Goal: Task Accomplishment & Management: Complete application form

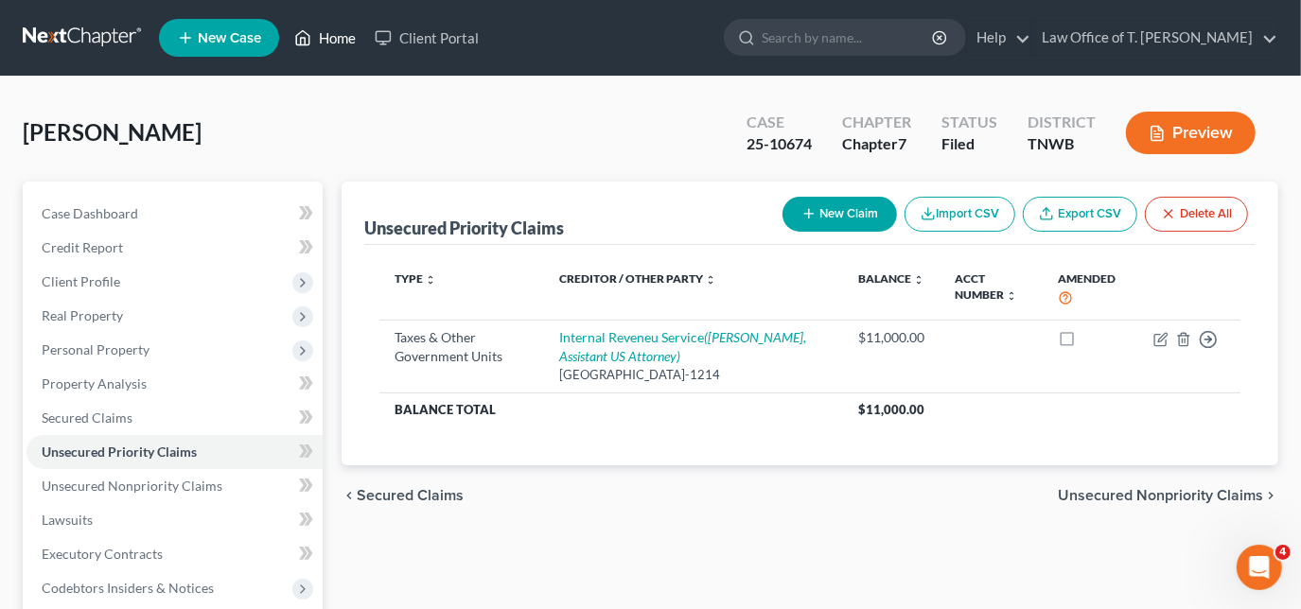
click at [327, 39] on link "Home" at bounding box center [325, 38] width 80 height 34
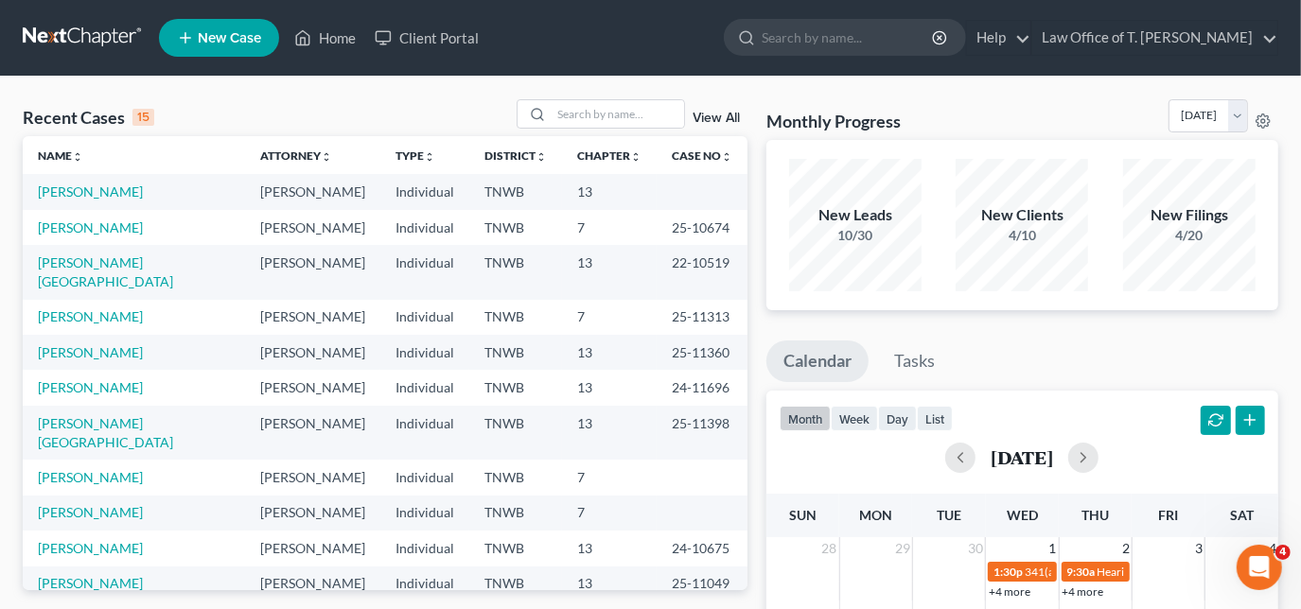
click at [258, 41] on span "New Case" at bounding box center [229, 38] width 63 height 14
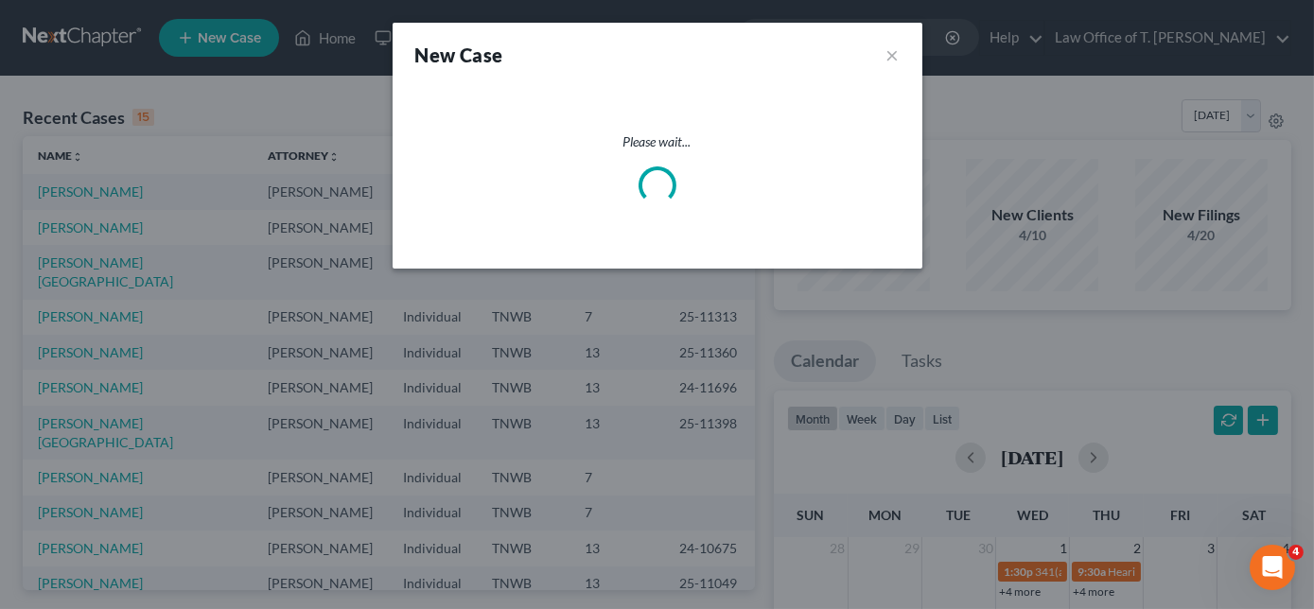
select select "76"
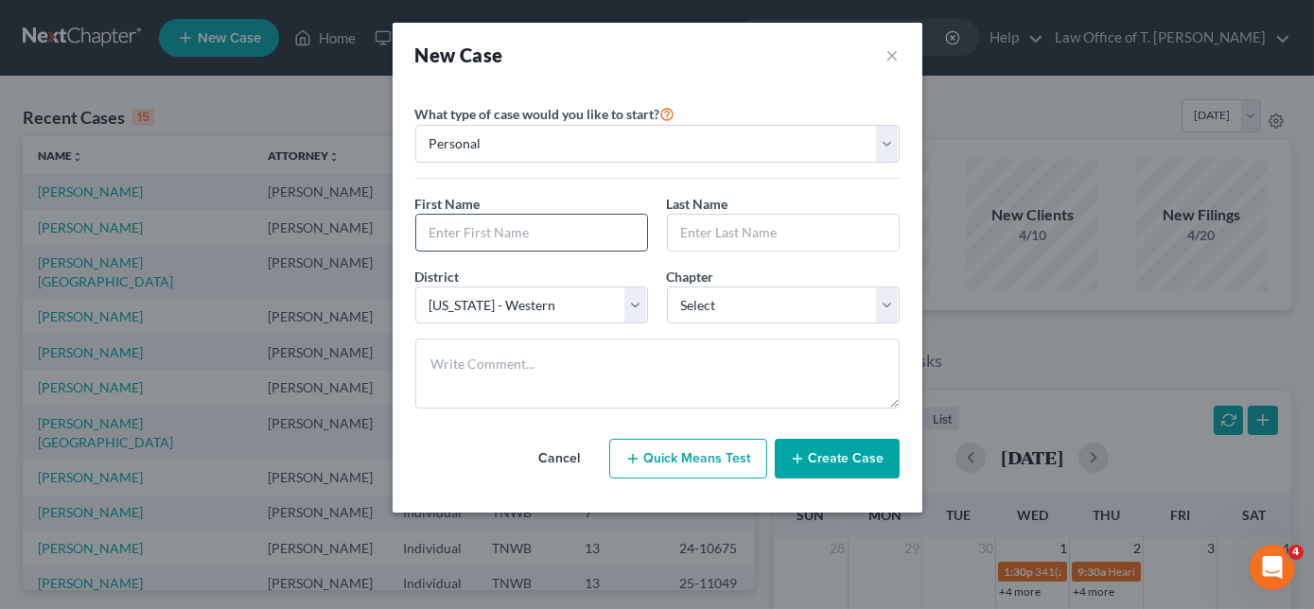
click at [544, 229] on input "text" at bounding box center [531, 233] width 231 height 36
type input "[PERSON_NAME]"
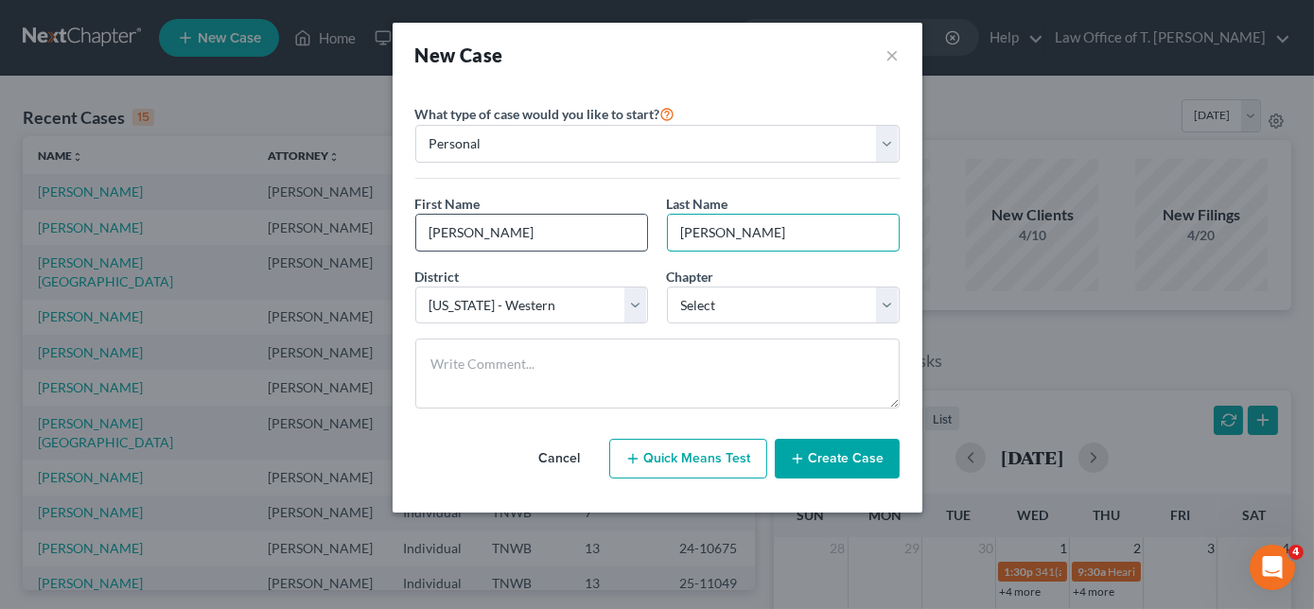
type input "[PERSON_NAME]"
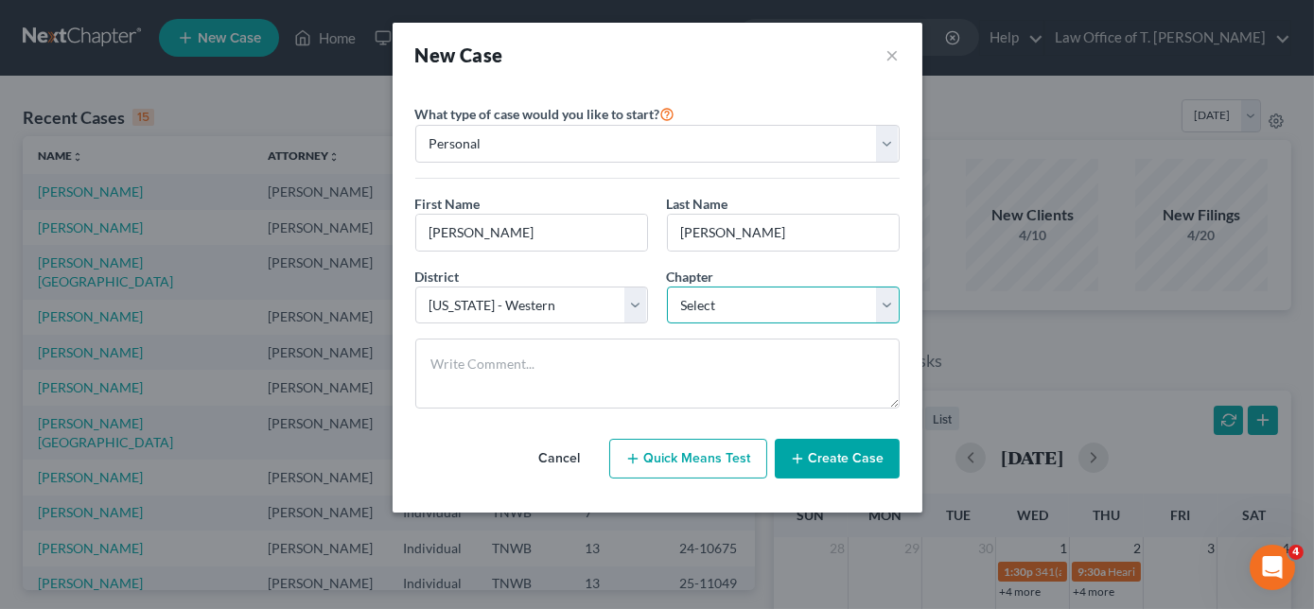
click at [743, 290] on select "Select 7 11 12 13" at bounding box center [783, 306] width 233 height 38
select select "0"
click at [667, 287] on select "Select 7 11 12 13" at bounding box center [783, 306] width 233 height 38
click at [894, 457] on button "Create Case" at bounding box center [837, 459] width 125 height 40
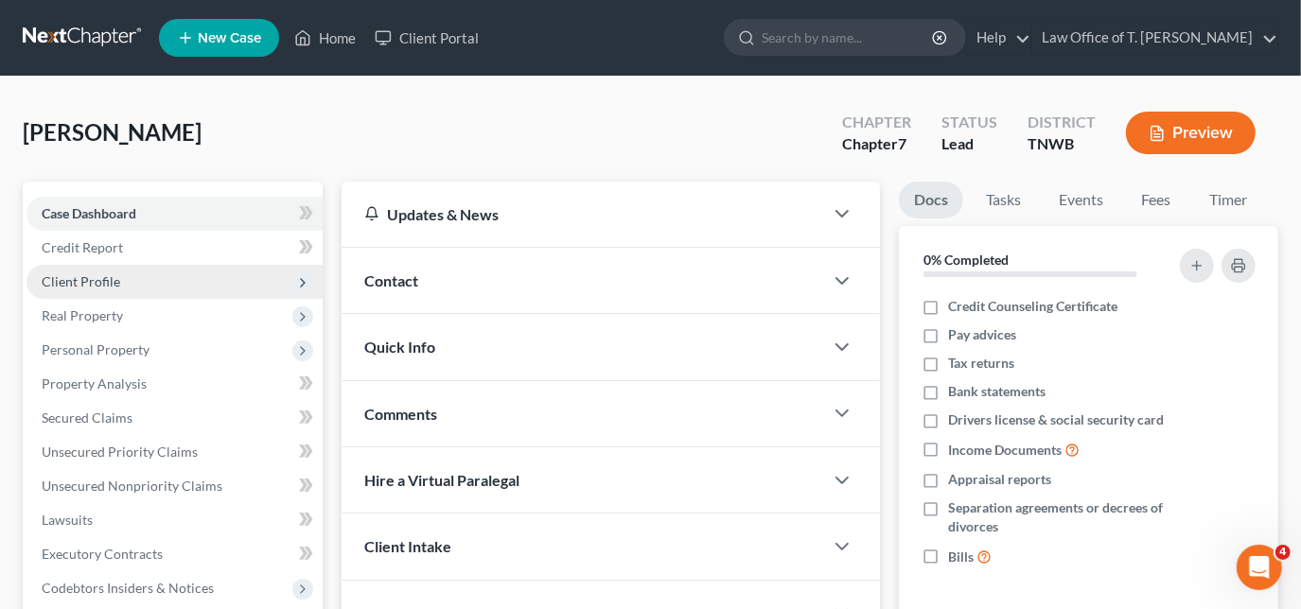
click at [148, 280] on span "Client Profile" at bounding box center [174, 282] width 296 height 34
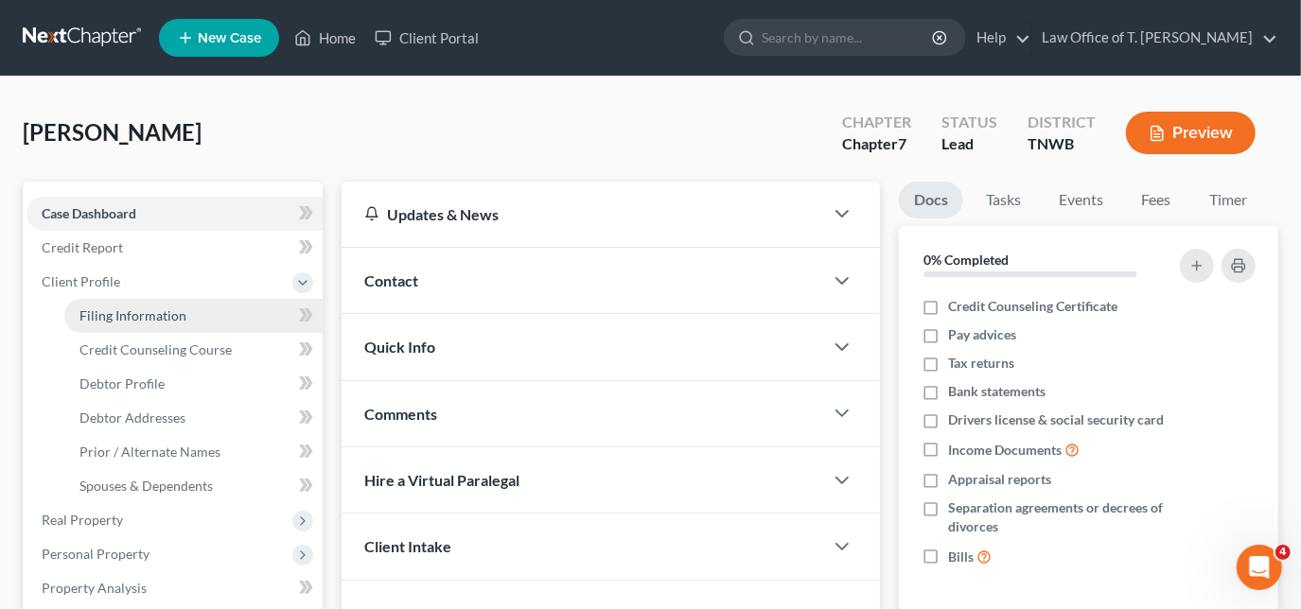
click at [209, 316] on link "Filing Information" at bounding box center [193, 316] width 258 height 34
select select "1"
select select "0"
select select "76"
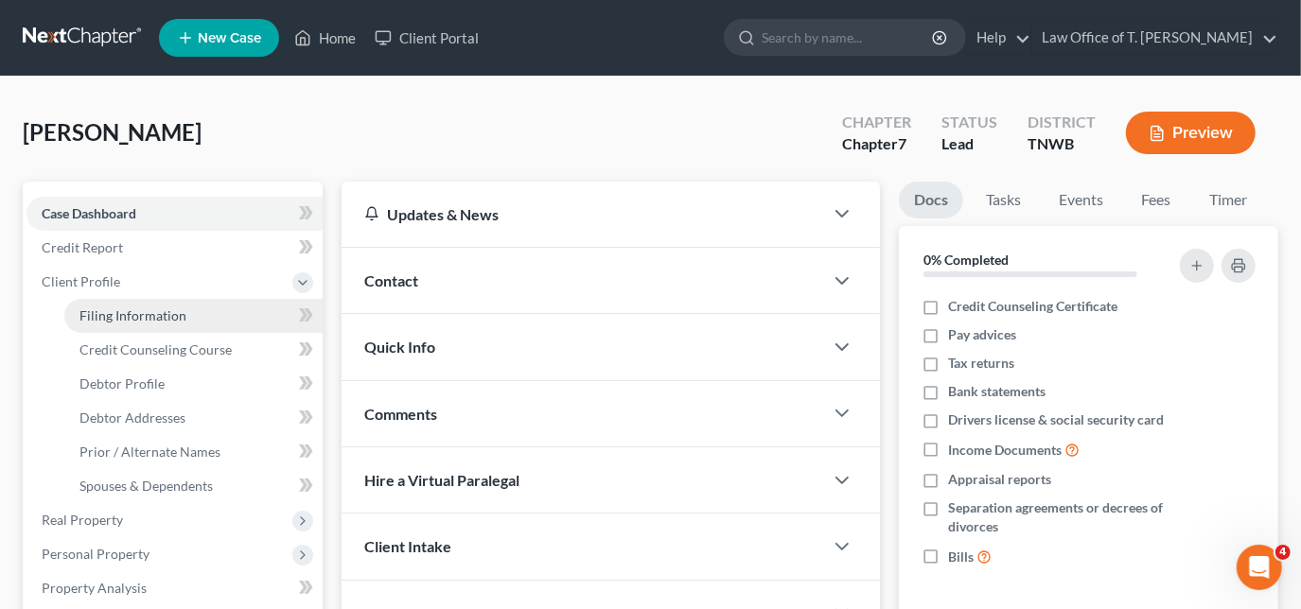
select select "44"
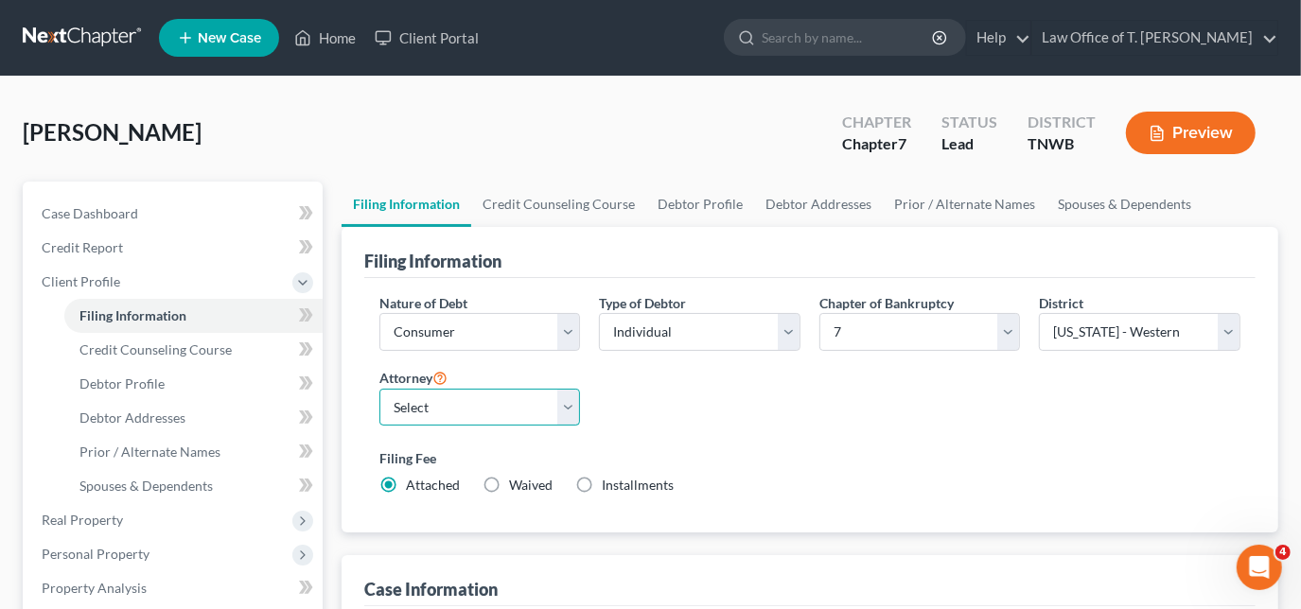
click at [568, 411] on select "Select [PERSON_NAME] - TNWB [PERSON_NAME] - TNMB" at bounding box center [479, 408] width 201 height 38
select select "0"
click at [379, 389] on select "Select [PERSON_NAME] - TNWB [PERSON_NAME] - TNMB" at bounding box center [479, 408] width 201 height 38
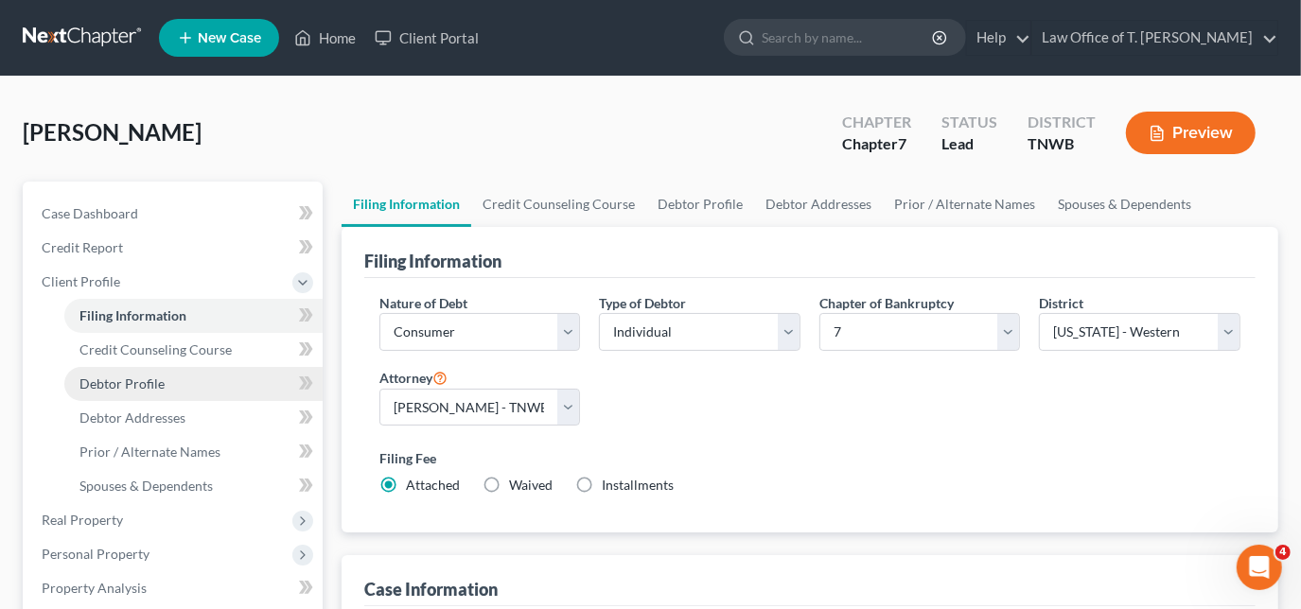
click at [157, 391] on link "Debtor Profile" at bounding box center [193, 384] width 258 height 34
select select "0"
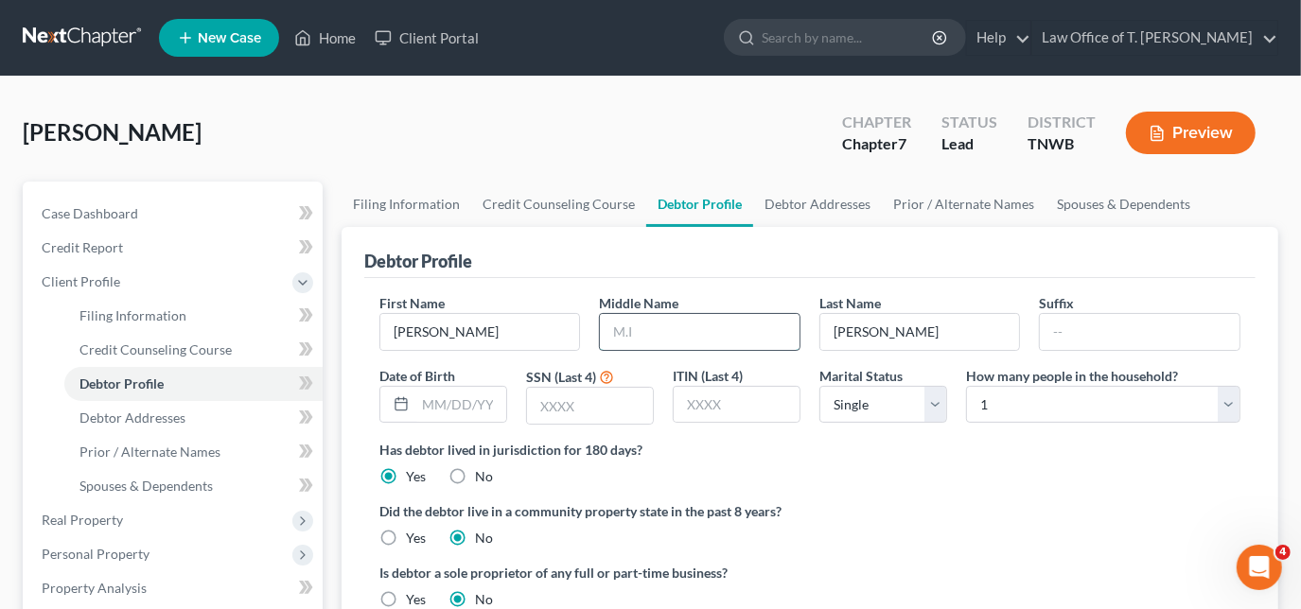
click at [690, 333] on input "text" at bounding box center [700, 332] width 200 height 36
type input "Hunter"
type input "[DATE]"
type input "0957"
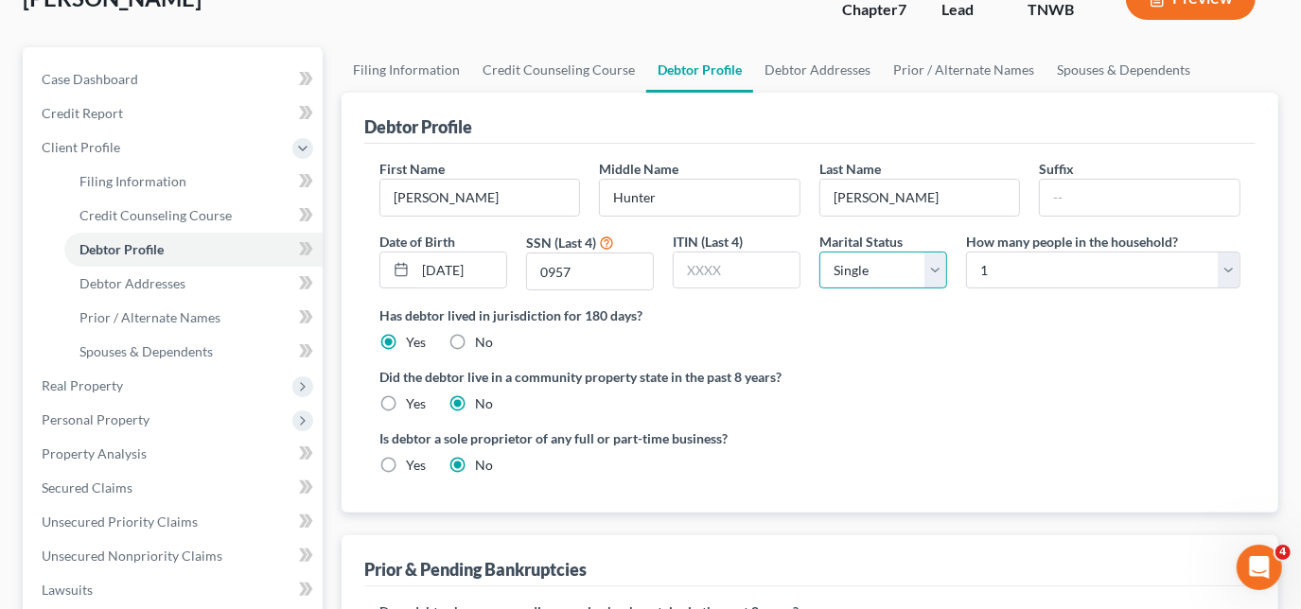
scroll to position [171, 0]
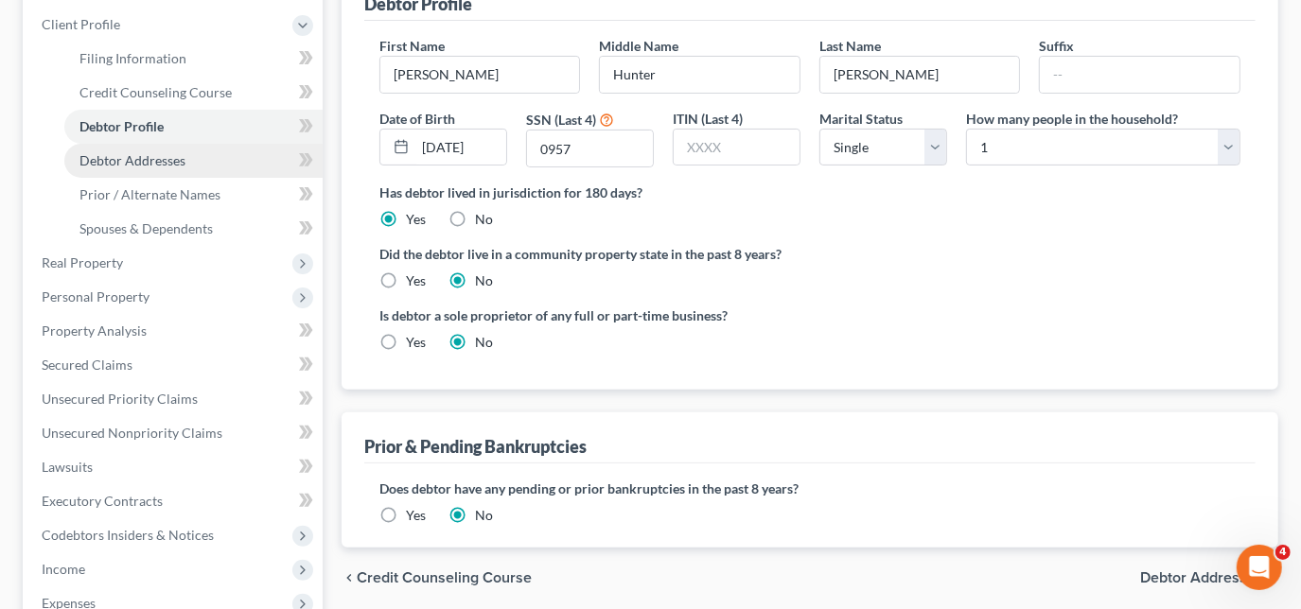
click at [176, 153] on span "Debtor Addresses" at bounding box center [132, 160] width 106 height 16
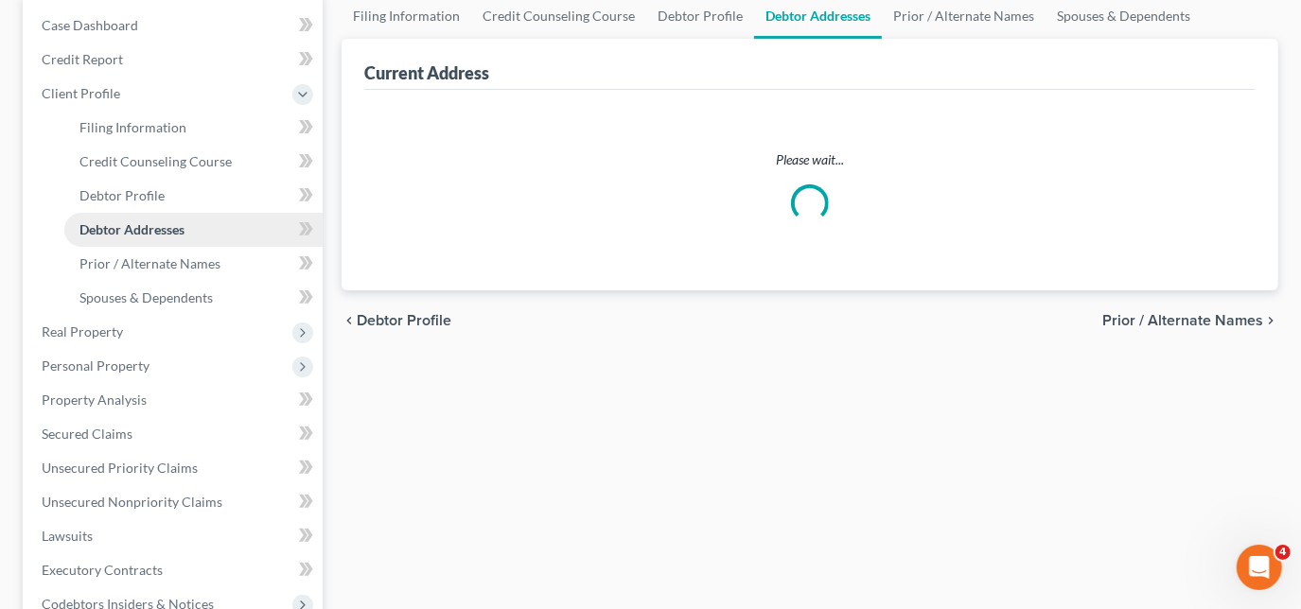
scroll to position [8, 0]
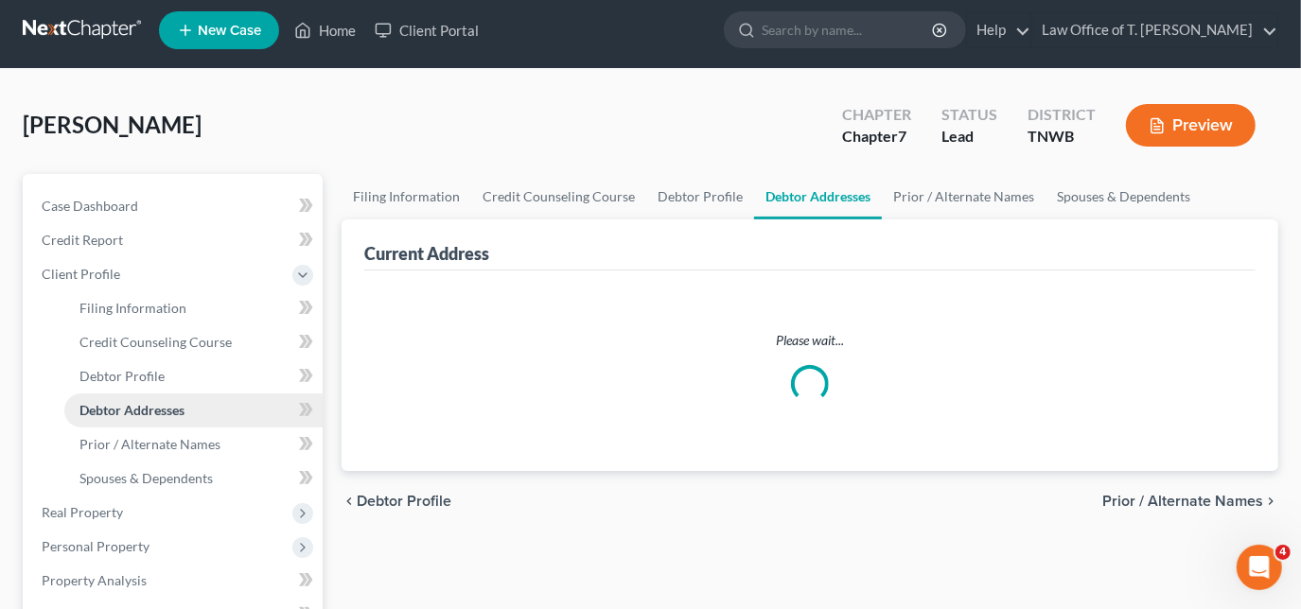
select select "0"
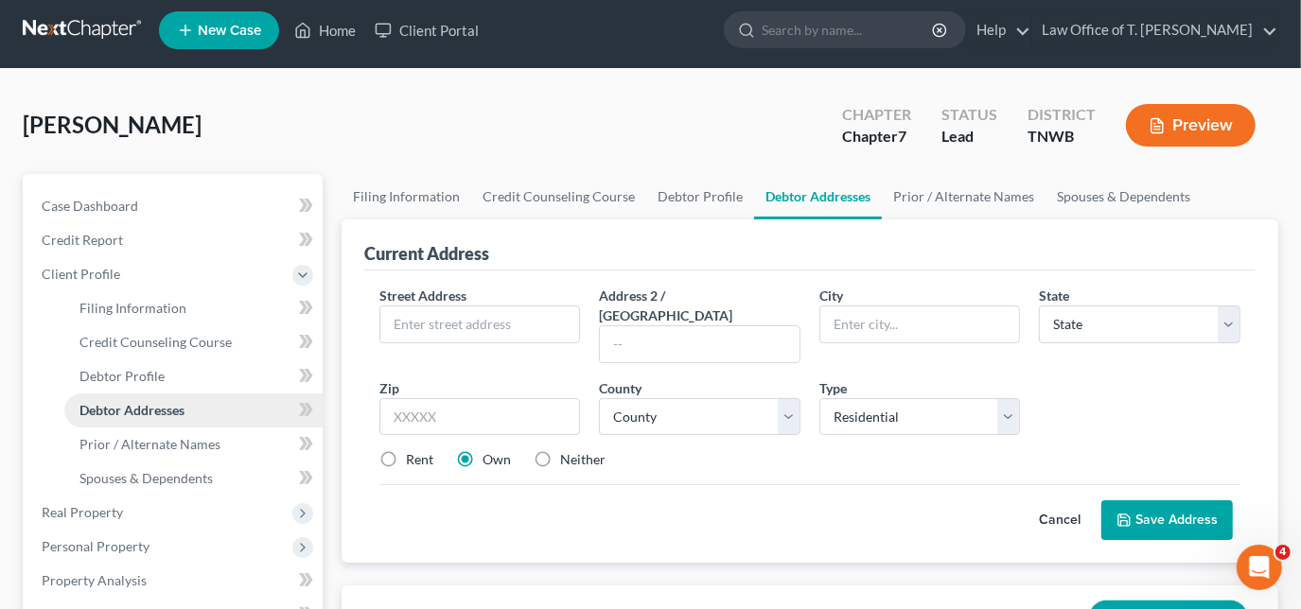
scroll to position [0, 0]
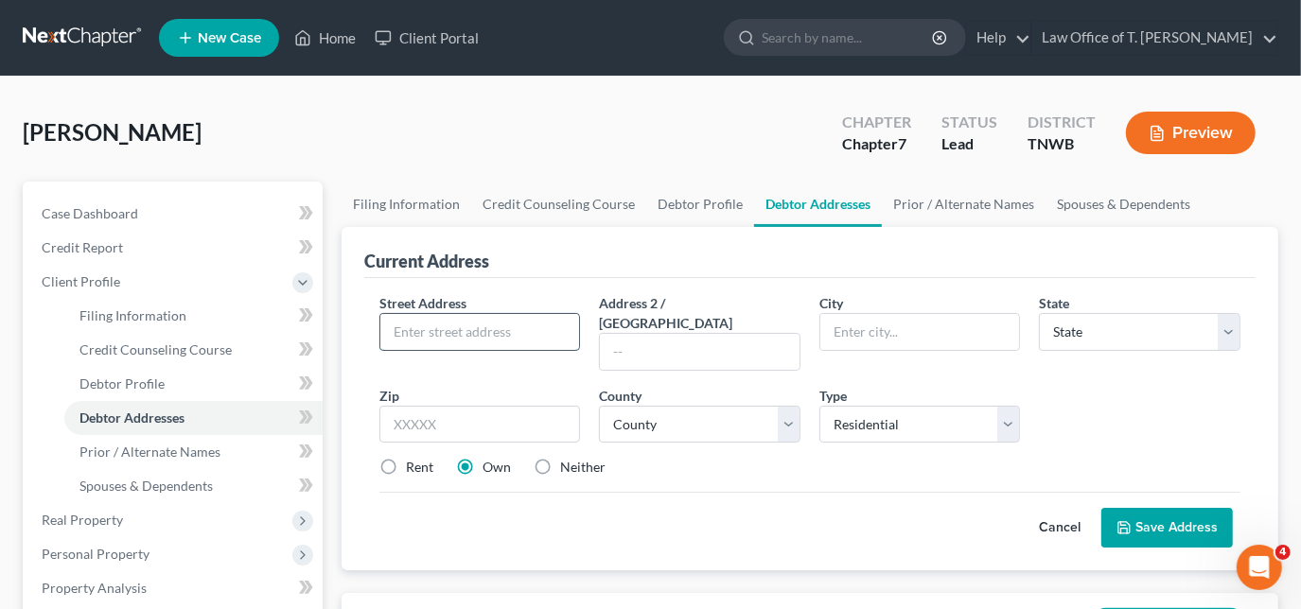
click at [492, 335] on input "text" at bounding box center [480, 332] width 200 height 36
type input "4"
type input "[STREET_ADDRESS][PERSON_NAME]"
type input "[PERSON_NAME]"
select select "44"
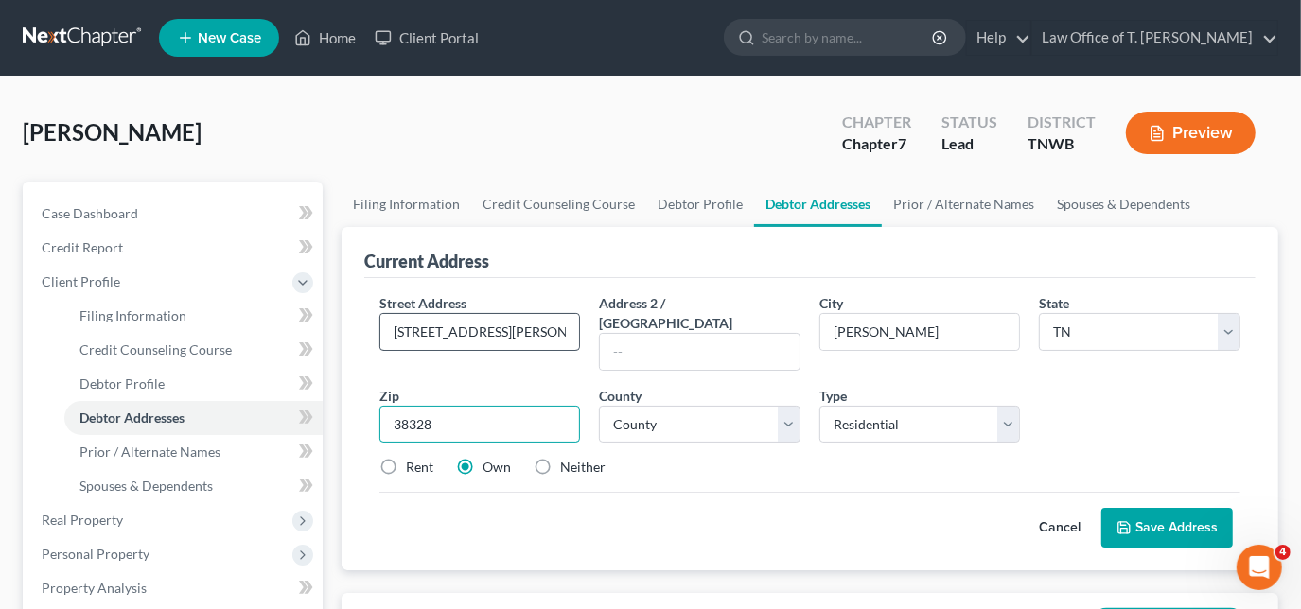
type input "38328"
click at [702, 406] on select "County [GEOGRAPHIC_DATA] [GEOGRAPHIC_DATA] [GEOGRAPHIC_DATA] [GEOGRAPHIC_DATA] …" at bounding box center [699, 425] width 201 height 38
select select "20"
click at [599, 406] on select "County [GEOGRAPHIC_DATA] [GEOGRAPHIC_DATA] [GEOGRAPHIC_DATA] [GEOGRAPHIC_DATA] …" at bounding box center [699, 425] width 201 height 38
click at [560, 458] on label "Neither" at bounding box center [582, 467] width 45 height 19
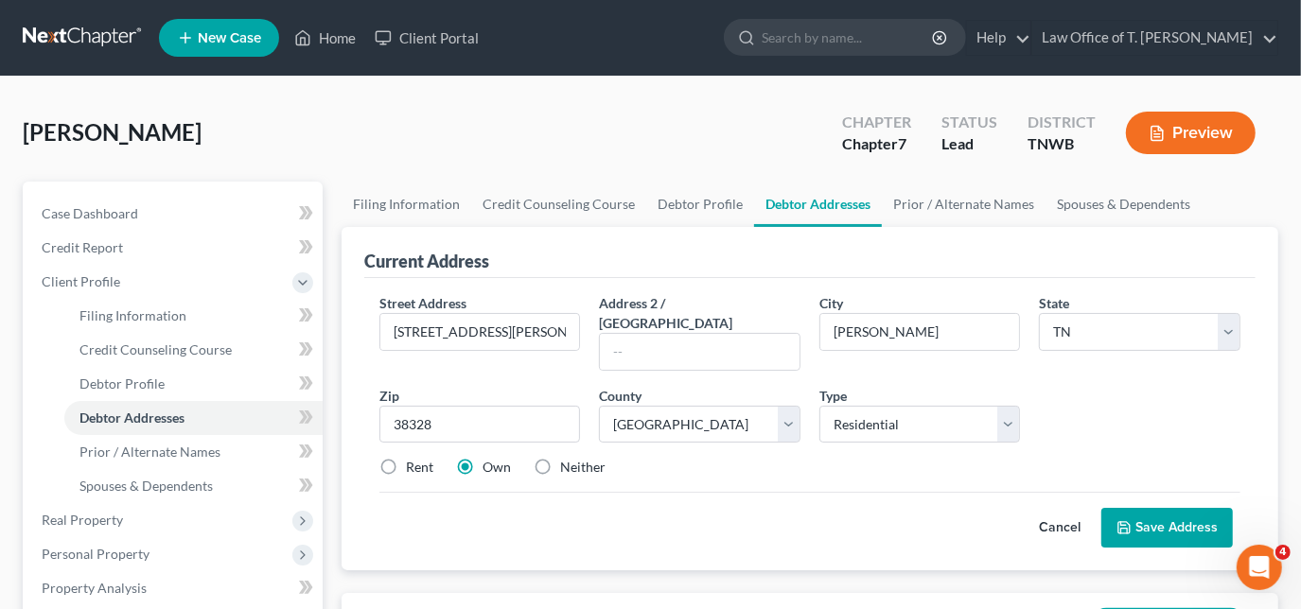
click at [568, 458] on input "Neither" at bounding box center [574, 464] width 12 height 12
radio input "true"
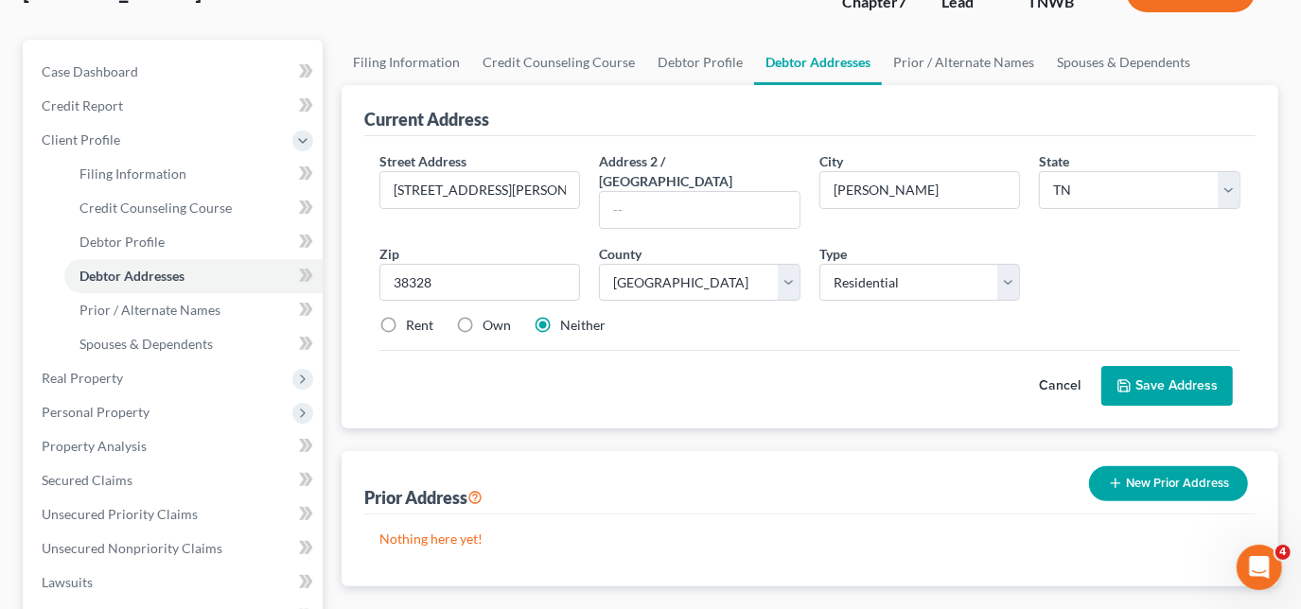
scroll to position [171, 0]
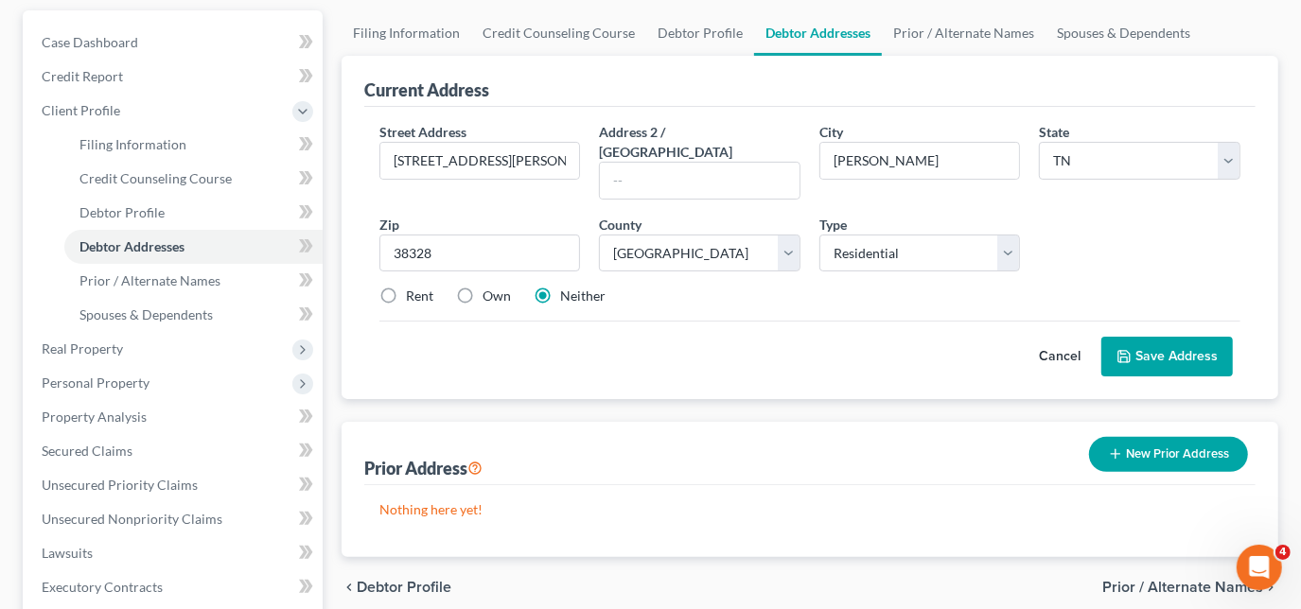
click at [1144, 337] on button "Save Address" at bounding box center [1166, 357] width 131 height 40
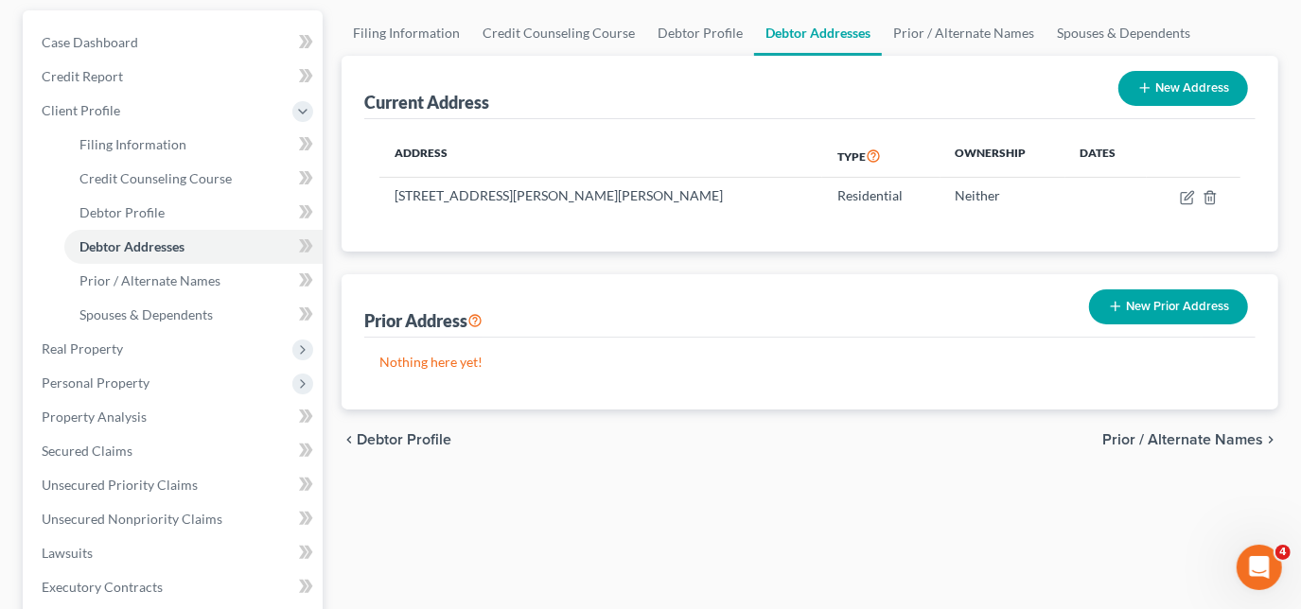
click at [1174, 96] on button "New Address" at bounding box center [1183, 88] width 130 height 35
select select "0"
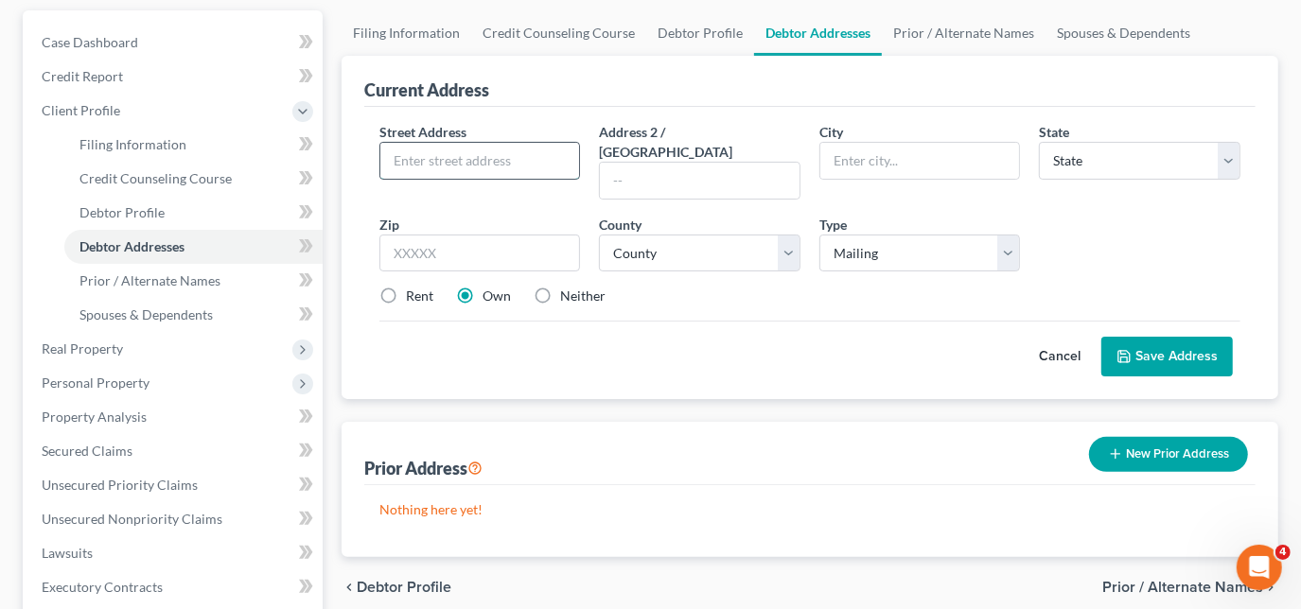
click at [512, 166] on input "text" at bounding box center [480, 161] width 200 height 36
type input "[STREET_ADDRESS]"
type input "D"
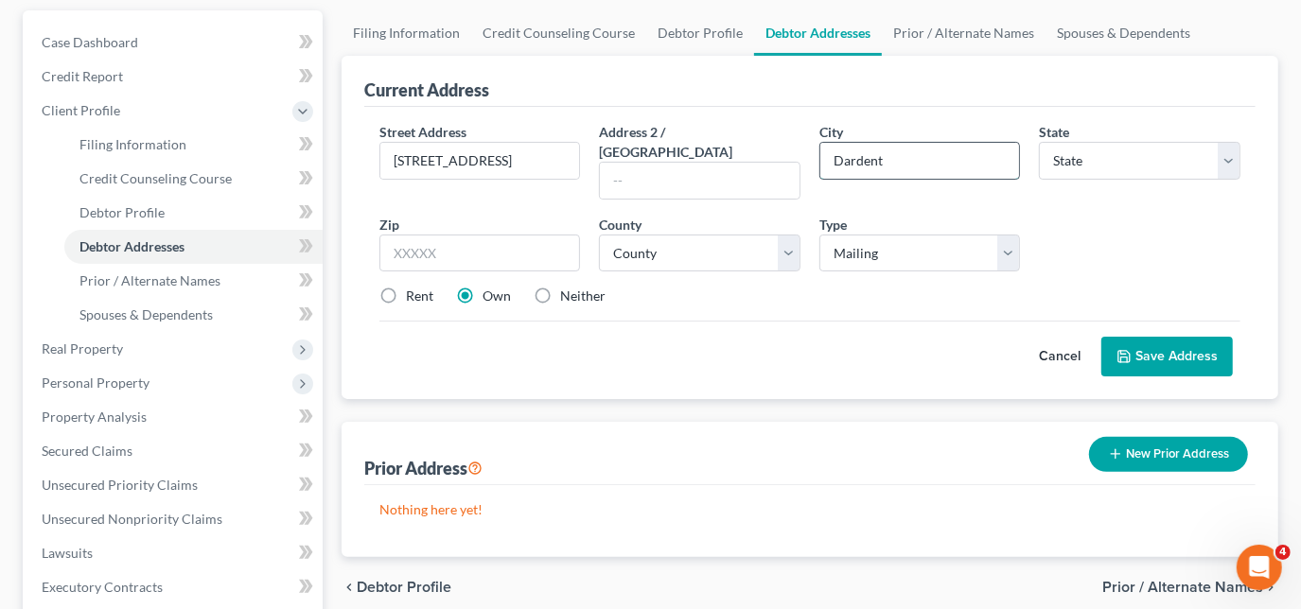
click at [913, 159] on input "Dardent" at bounding box center [920, 161] width 200 height 36
type input "[PERSON_NAME]"
select select "44"
type input "38328"
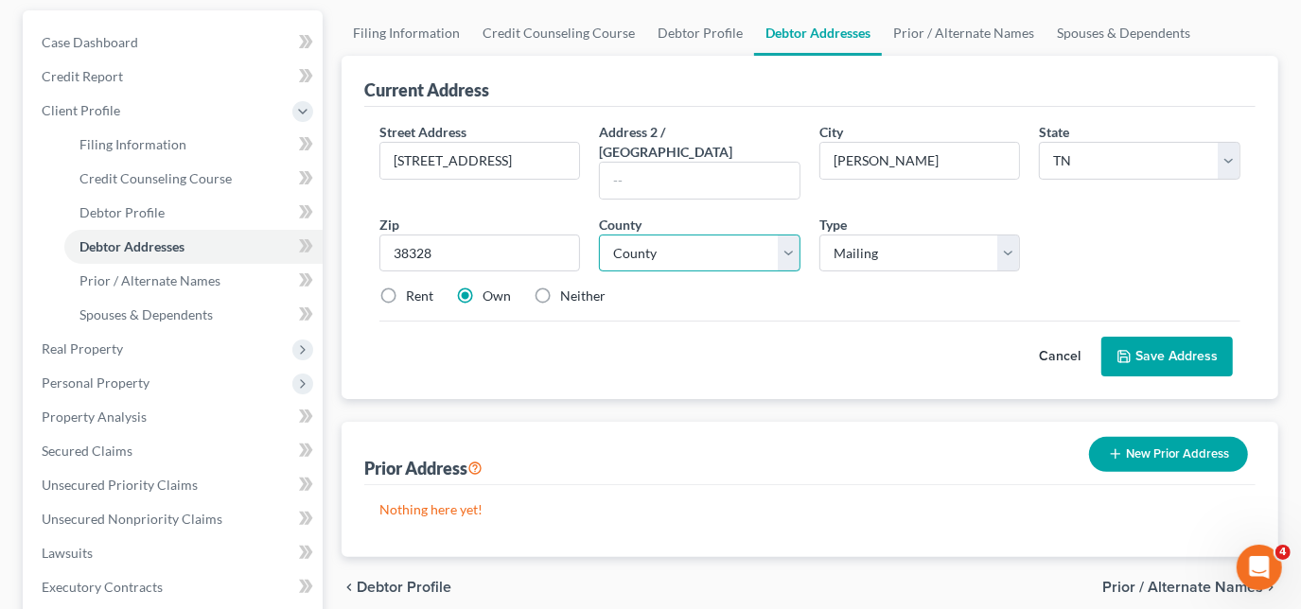
click at [799, 236] on select "County [GEOGRAPHIC_DATA] [GEOGRAPHIC_DATA] [GEOGRAPHIC_DATA] [GEOGRAPHIC_DATA] …" at bounding box center [699, 254] width 201 height 38
select select "20"
click at [599, 235] on select "County [GEOGRAPHIC_DATA] [GEOGRAPHIC_DATA] [GEOGRAPHIC_DATA] [GEOGRAPHIC_DATA] …" at bounding box center [699, 254] width 201 height 38
click at [560, 287] on label "Neither" at bounding box center [582, 296] width 45 height 19
click at [568, 287] on input "Neither" at bounding box center [574, 293] width 12 height 12
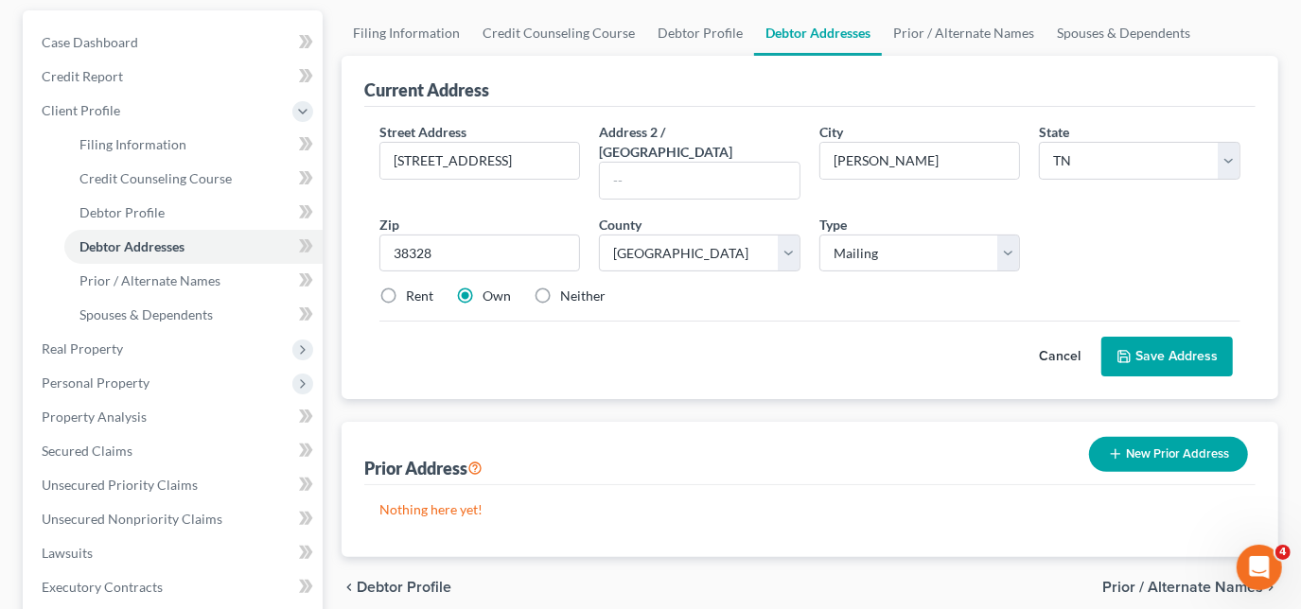
radio input "true"
click at [1114, 337] on button "Save Address" at bounding box center [1166, 357] width 131 height 40
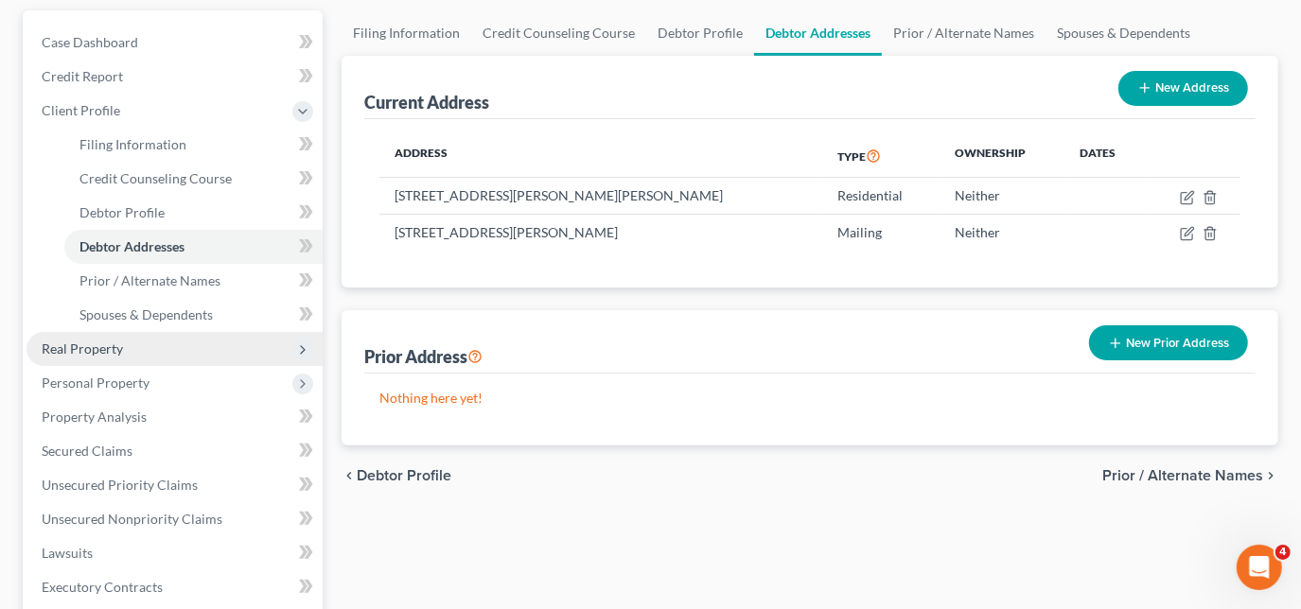
click at [130, 353] on span "Real Property" at bounding box center [174, 349] width 296 height 34
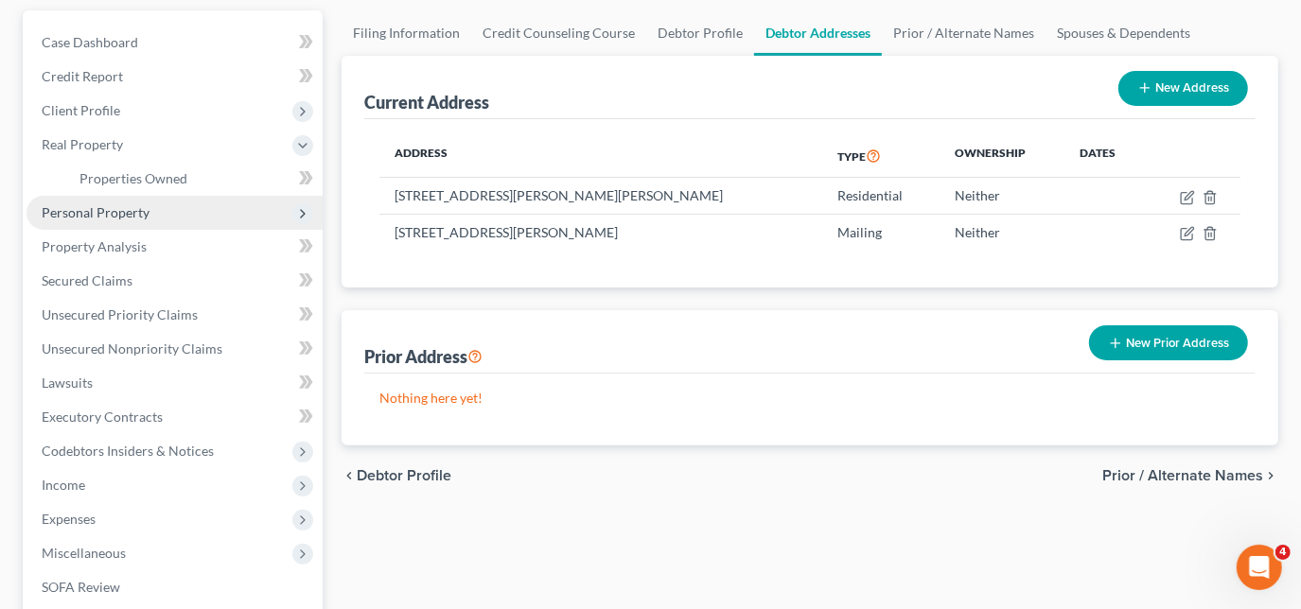
click at [123, 206] on span "Personal Property" at bounding box center [96, 212] width 108 height 16
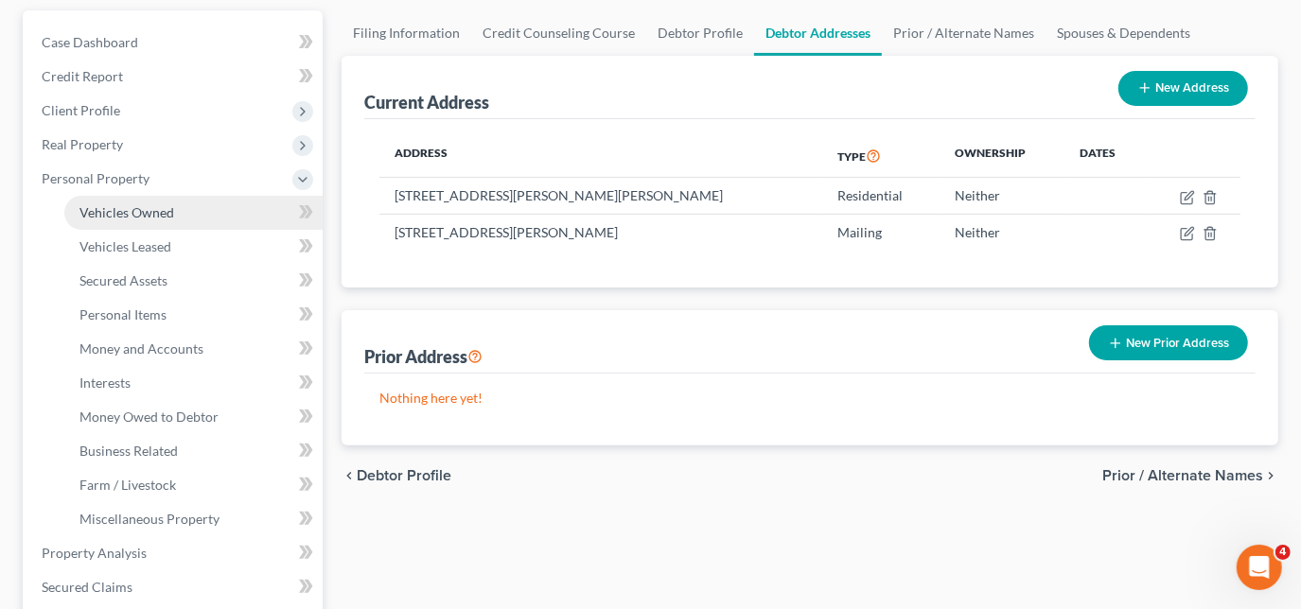
click at [146, 220] on link "Vehicles Owned" at bounding box center [193, 213] width 258 height 34
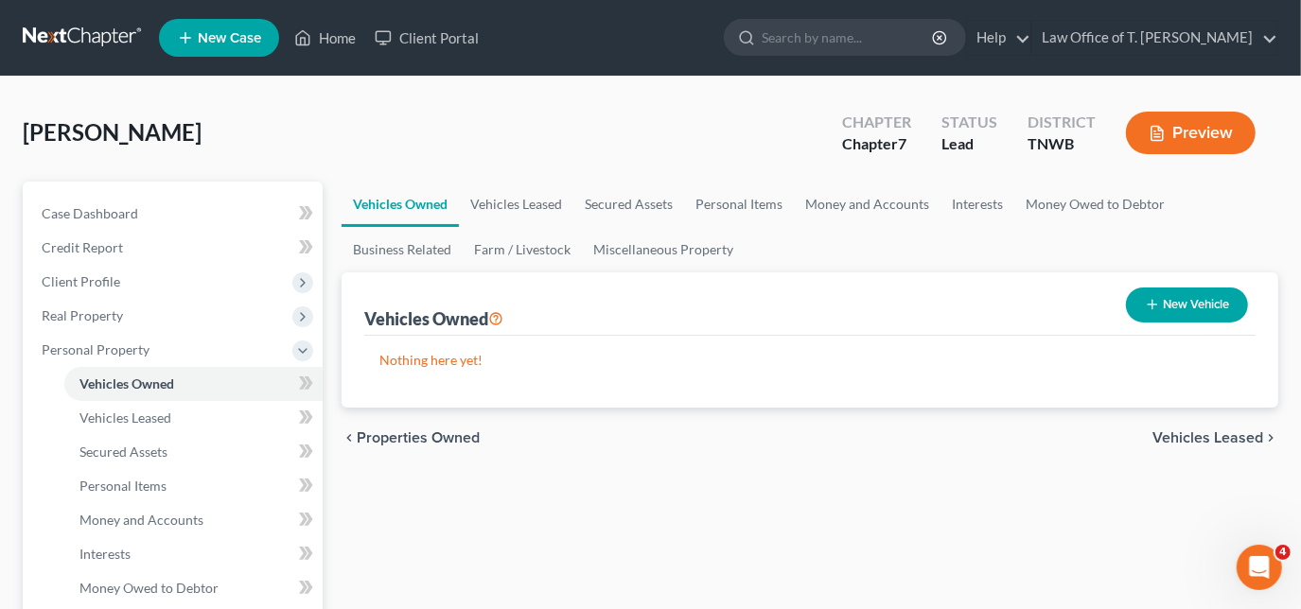
click at [1188, 307] on button "New Vehicle" at bounding box center [1187, 305] width 122 height 35
select select "0"
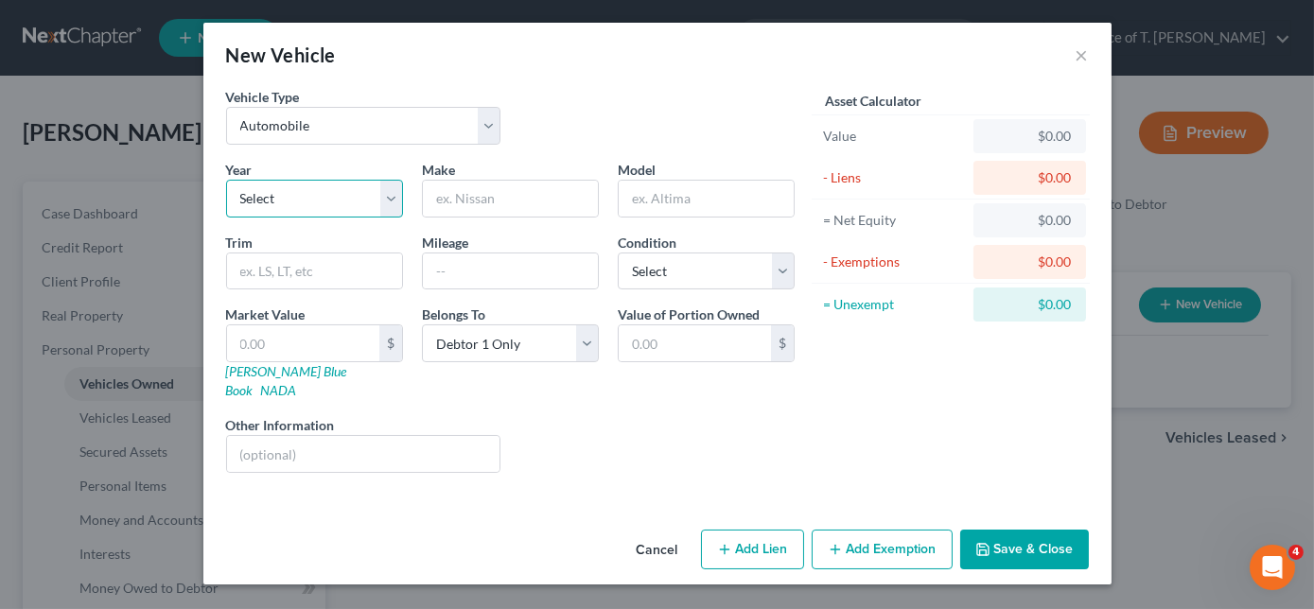
click at [388, 195] on select "Select 2026 2025 2024 2023 2022 2021 2020 2019 2018 2017 2016 2015 2014 2013 20…" at bounding box center [314, 199] width 177 height 38
select select "23"
click at [226, 180] on select "Select 2026 2025 2024 2023 2022 2021 2020 2019 2018 2017 2016 2015 2014 2013 20…" at bounding box center [314, 199] width 177 height 38
click at [494, 212] on input "text" at bounding box center [510, 199] width 175 height 36
type input "Chevrolet"
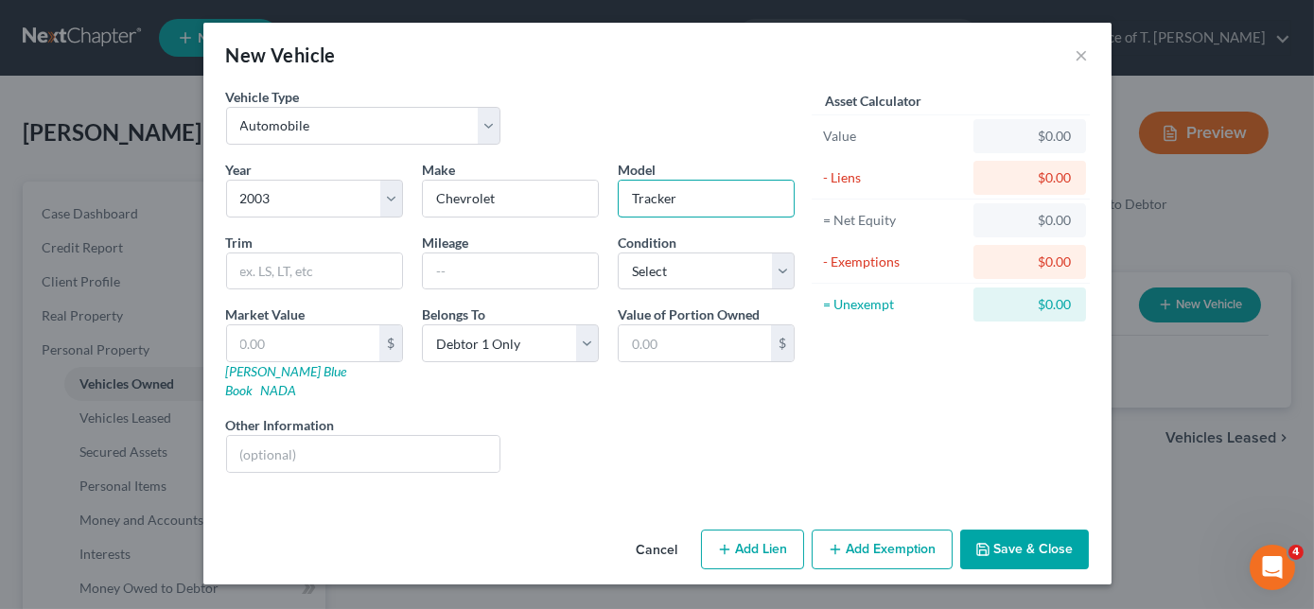
type input "Tracker"
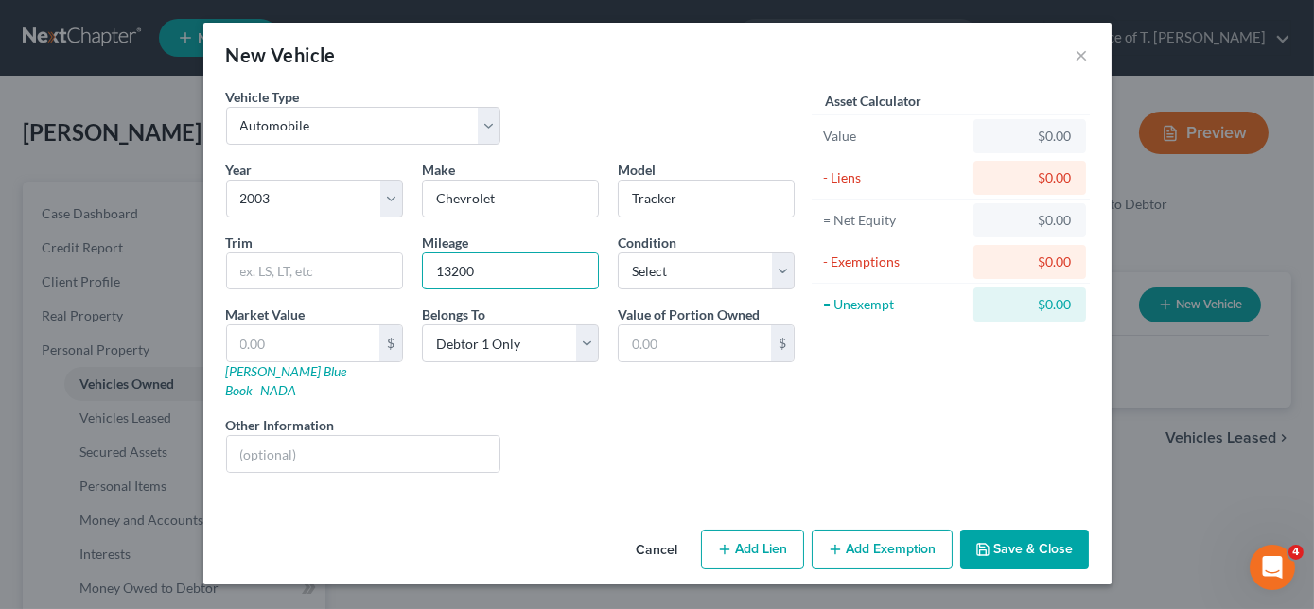
type input "132000"
click at [744, 274] on select "Select Excellent Very Good Good Fair Poor" at bounding box center [706, 272] width 177 height 38
select select "3"
click at [618, 253] on select "Select Excellent Very Good Good Fair Poor" at bounding box center [706, 272] width 177 height 38
click at [297, 382] on link "NADA" at bounding box center [279, 390] width 36 height 16
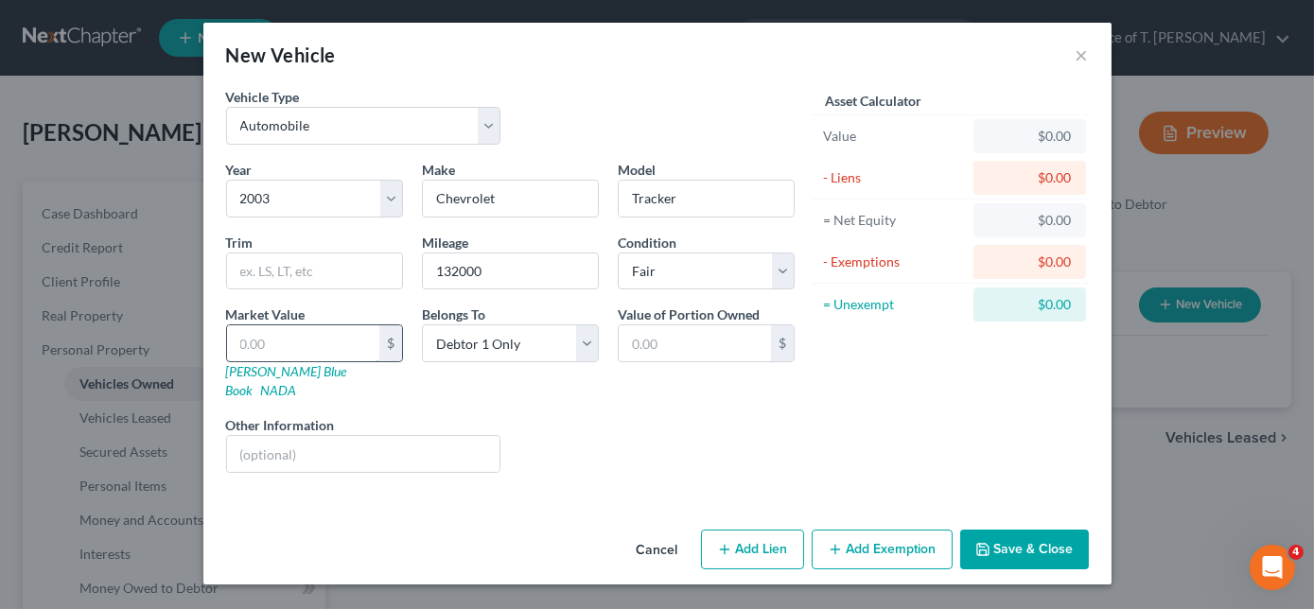
click at [288, 335] on input "text" at bounding box center [303, 343] width 152 height 36
type input "4"
type input "4.00"
type input "40"
type input "40.00"
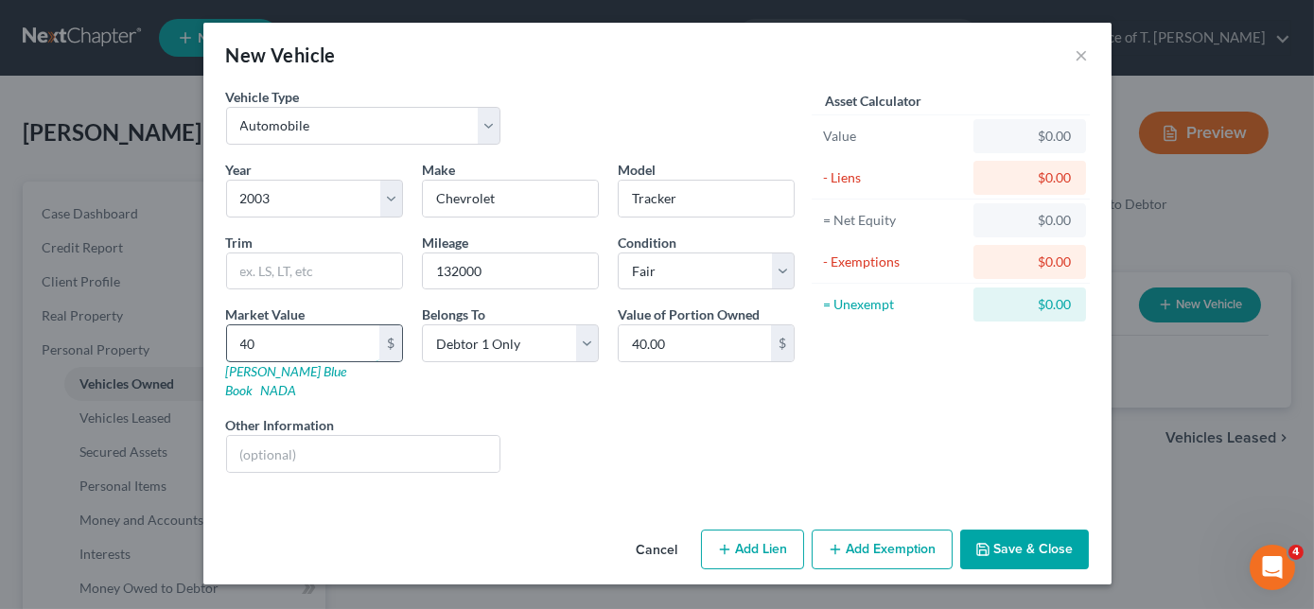
type input "405"
type input "405.00"
type input "4050"
type input "4,050.00"
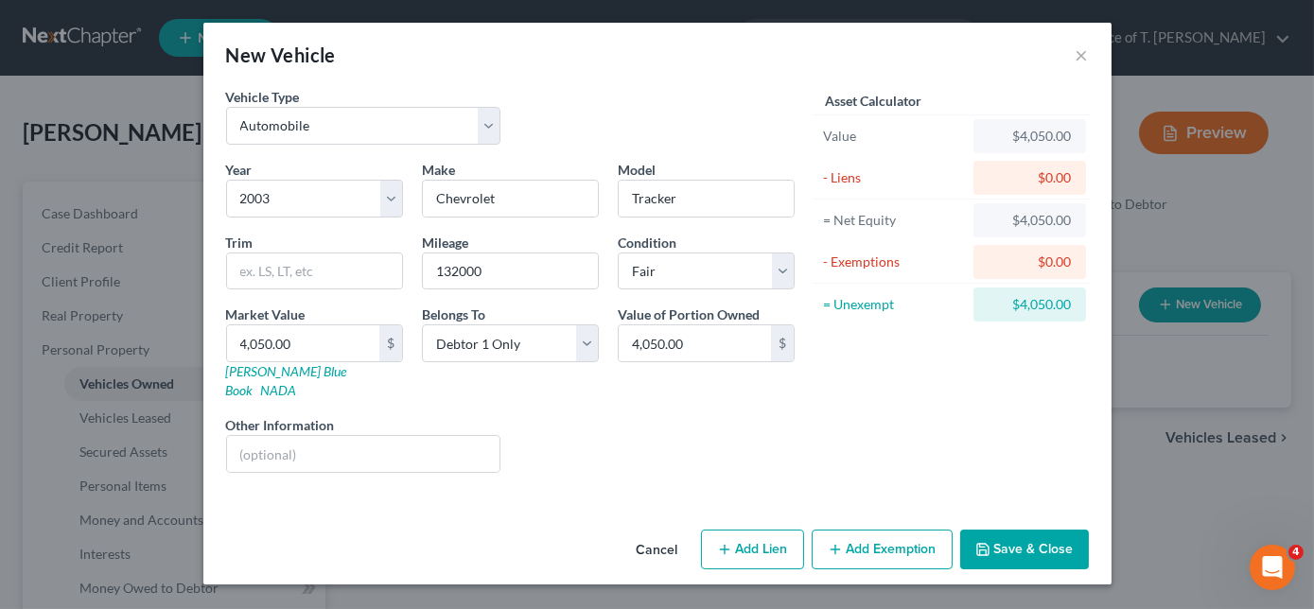
click at [780, 534] on button "Add Lien" at bounding box center [752, 550] width 103 height 40
select select "0"
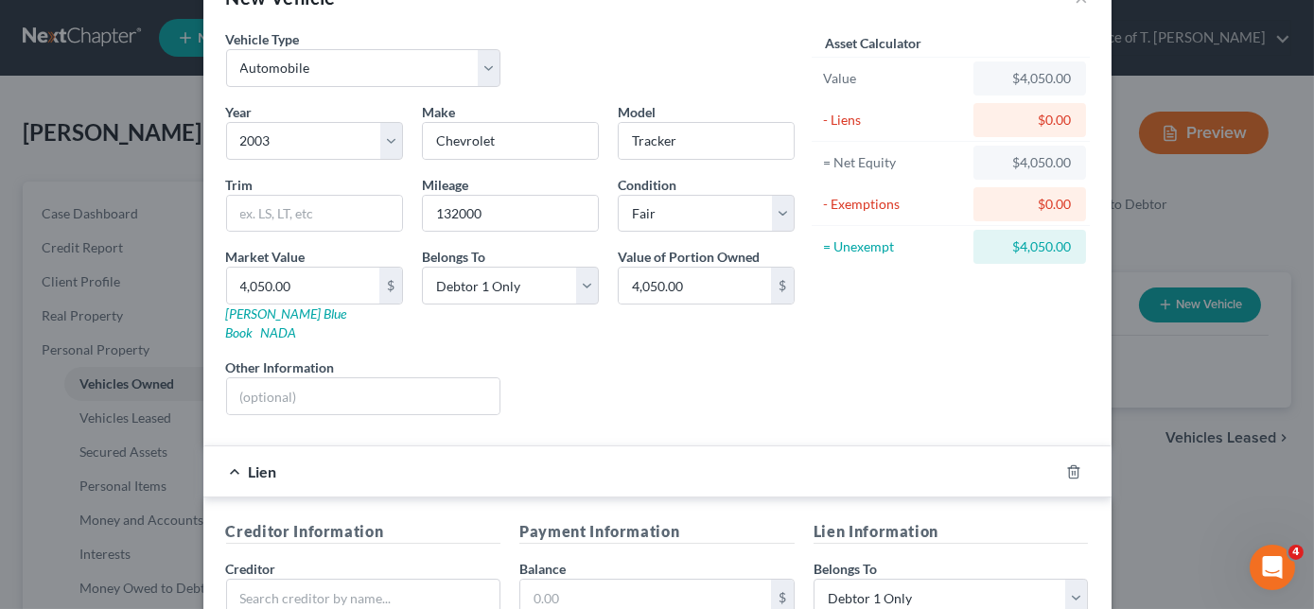
scroll to position [171, 0]
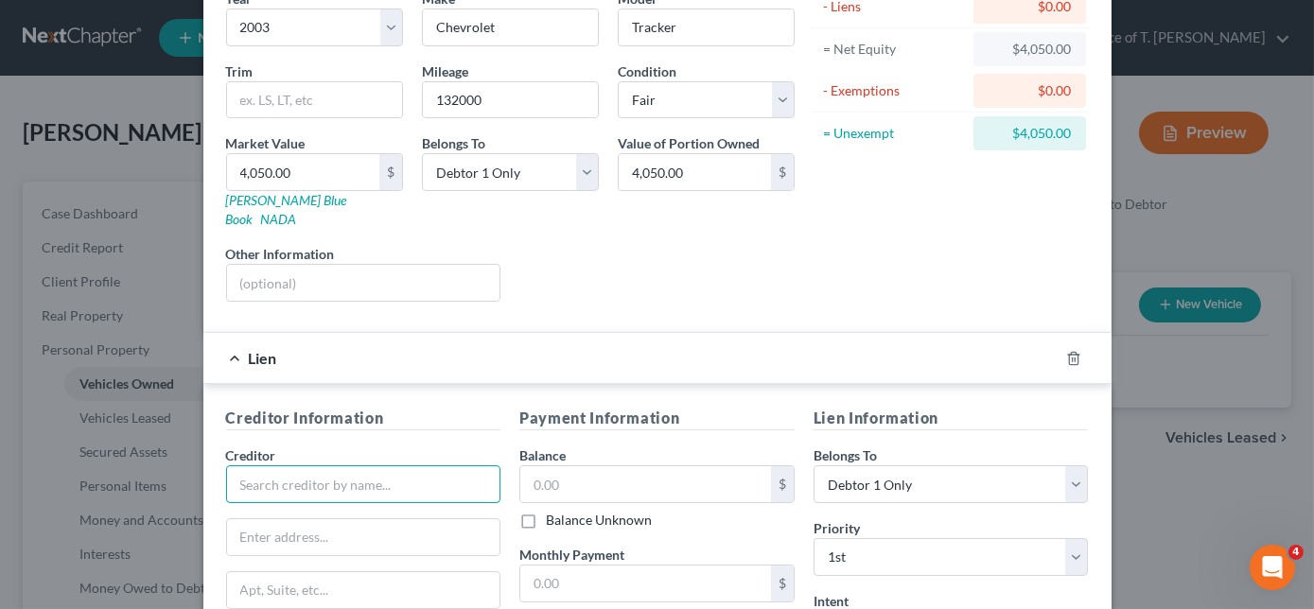
click at [433, 465] on input "text" at bounding box center [363, 484] width 275 height 38
type input "[PERSON_NAME]"
click at [439, 445] on div "Creditor * [PERSON_NAME]" at bounding box center [363, 474] width 275 height 58
drag, startPoint x: 358, startPoint y: 514, endPoint x: 464, endPoint y: 504, distance: 106.4
click at [358, 519] on input "text" at bounding box center [363, 537] width 273 height 36
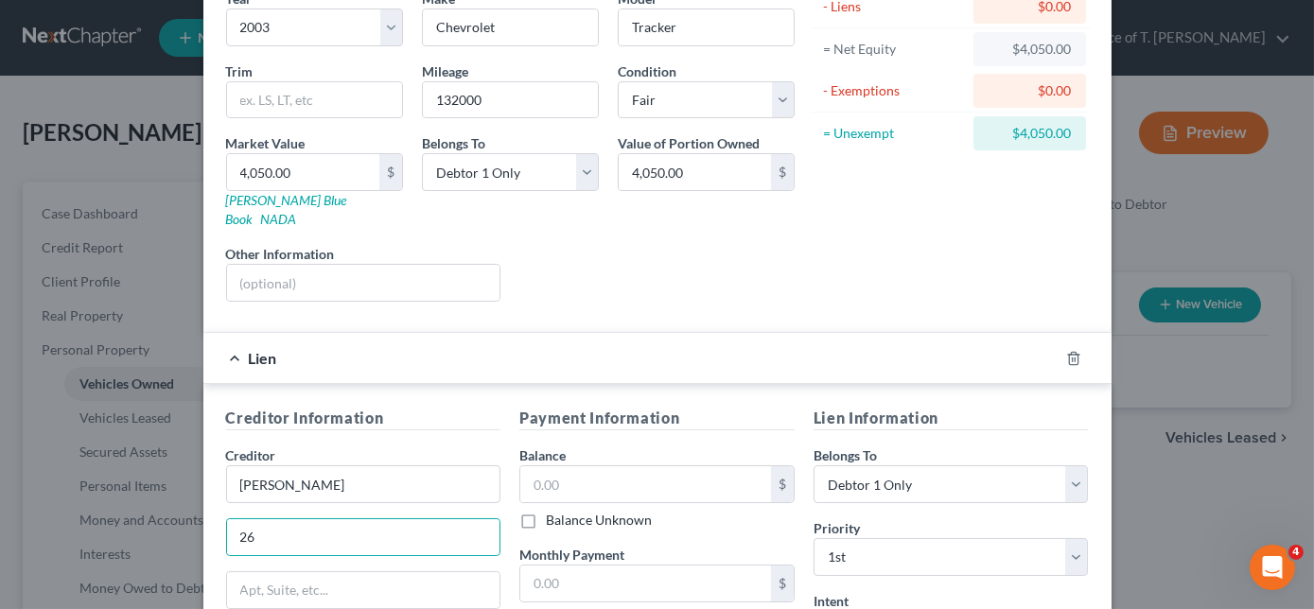
click at [708, 545] on div "Monthly Payment $" at bounding box center [656, 574] width 275 height 58
click at [315, 519] on input "26" at bounding box center [363, 537] width 273 height 36
type input "[STREET_ADDRESS]"
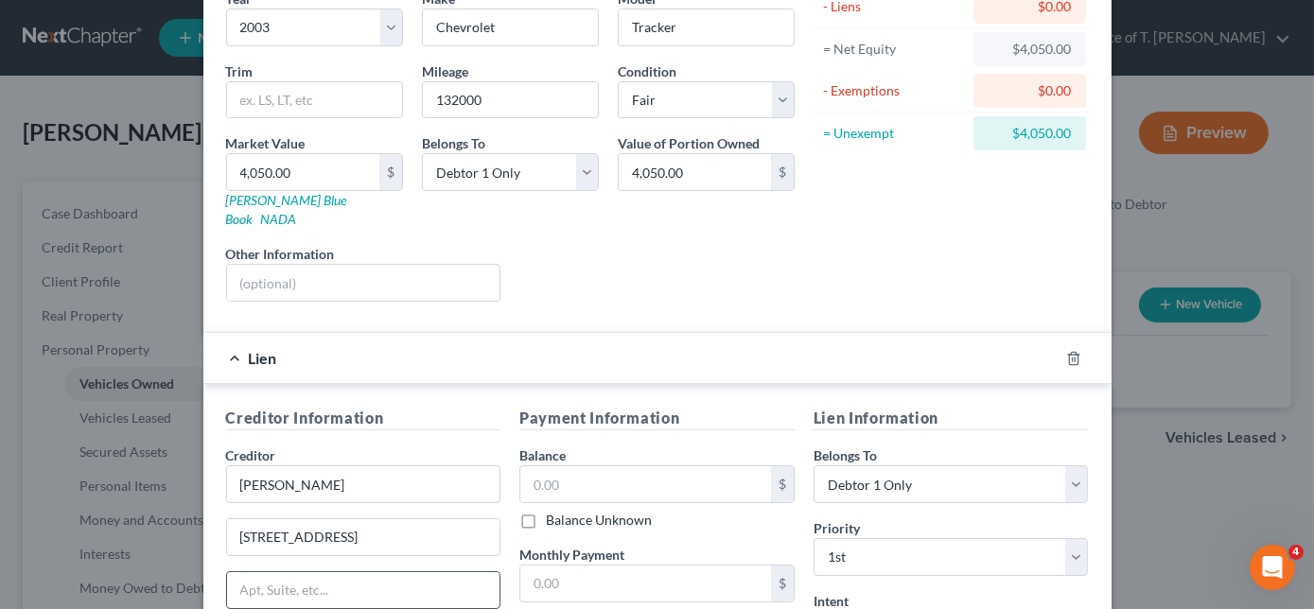
scroll to position [199, 0]
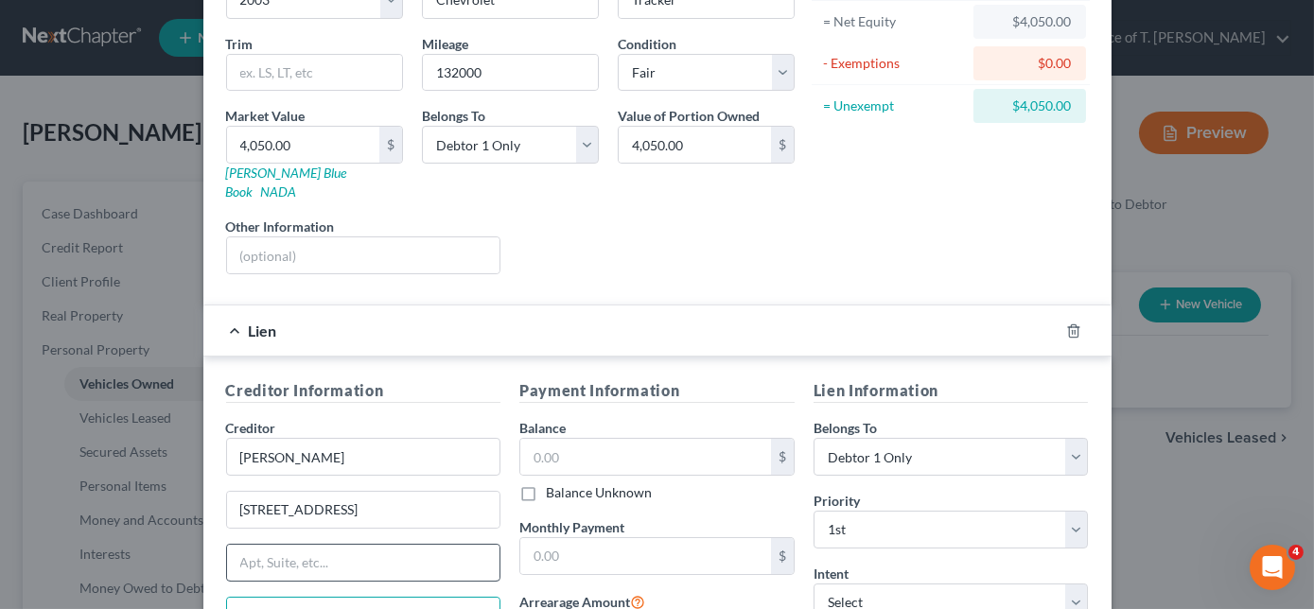
type input "[PERSON_NAME]"
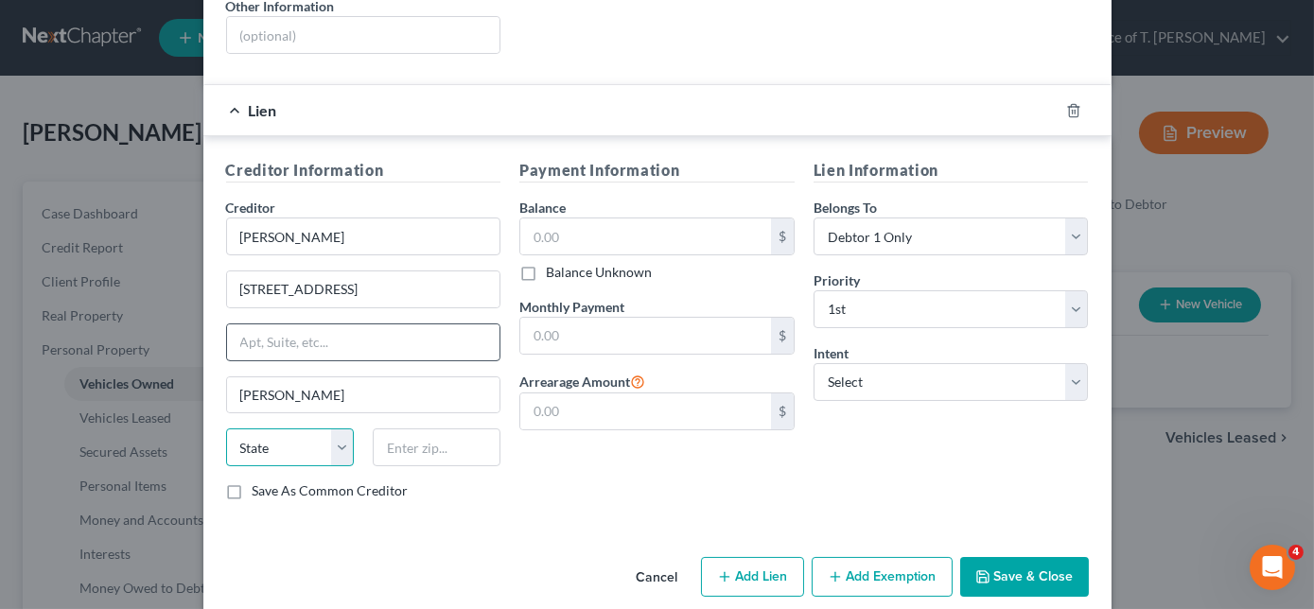
select select "44"
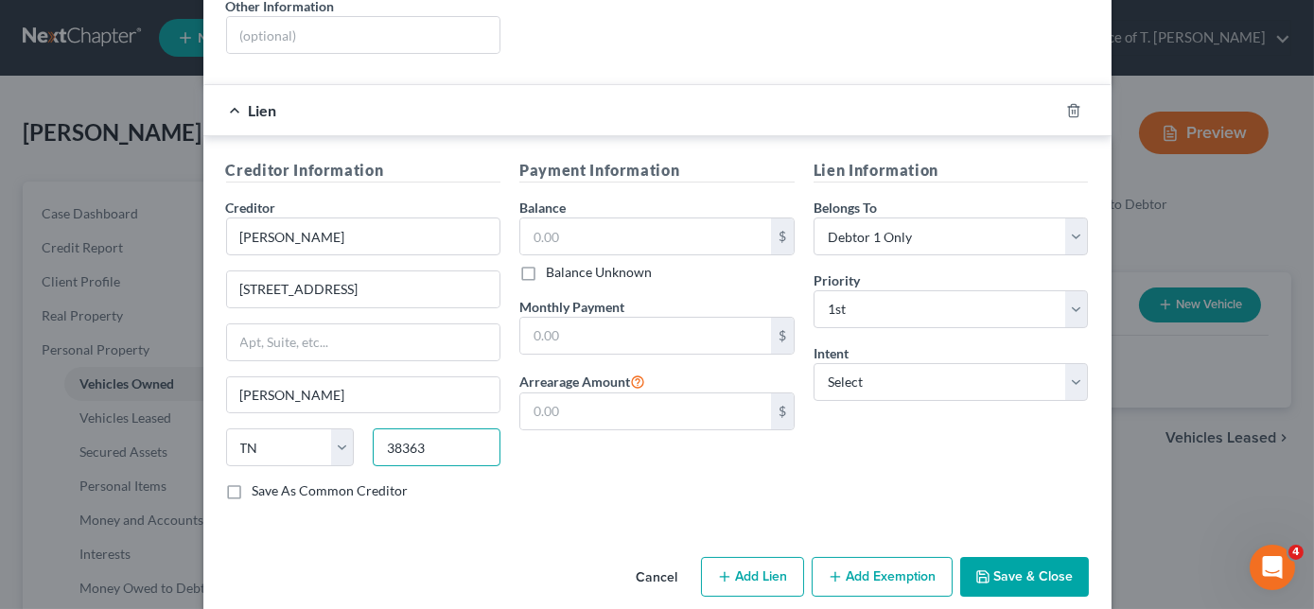
type input "38363"
click at [632, 218] on input "text" at bounding box center [645, 236] width 251 height 36
type input "5"
type input "8,000.00"
type input "232.00"
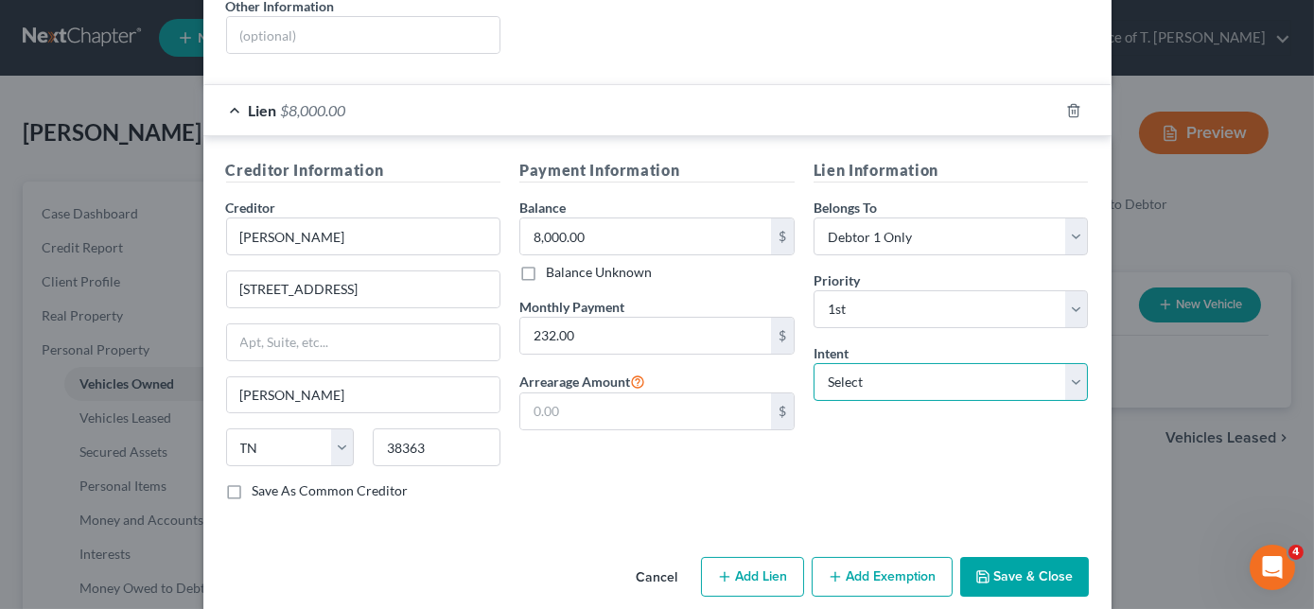
click at [927, 363] on select "Select Surrender Redeem Reaffirm Avoid Other" at bounding box center [950, 382] width 275 height 38
select select "2"
click at [813, 363] on select "Select Surrender Redeem Reaffirm Avoid Other" at bounding box center [950, 382] width 275 height 38
click at [1022, 557] on button "Save & Close" at bounding box center [1024, 577] width 129 height 40
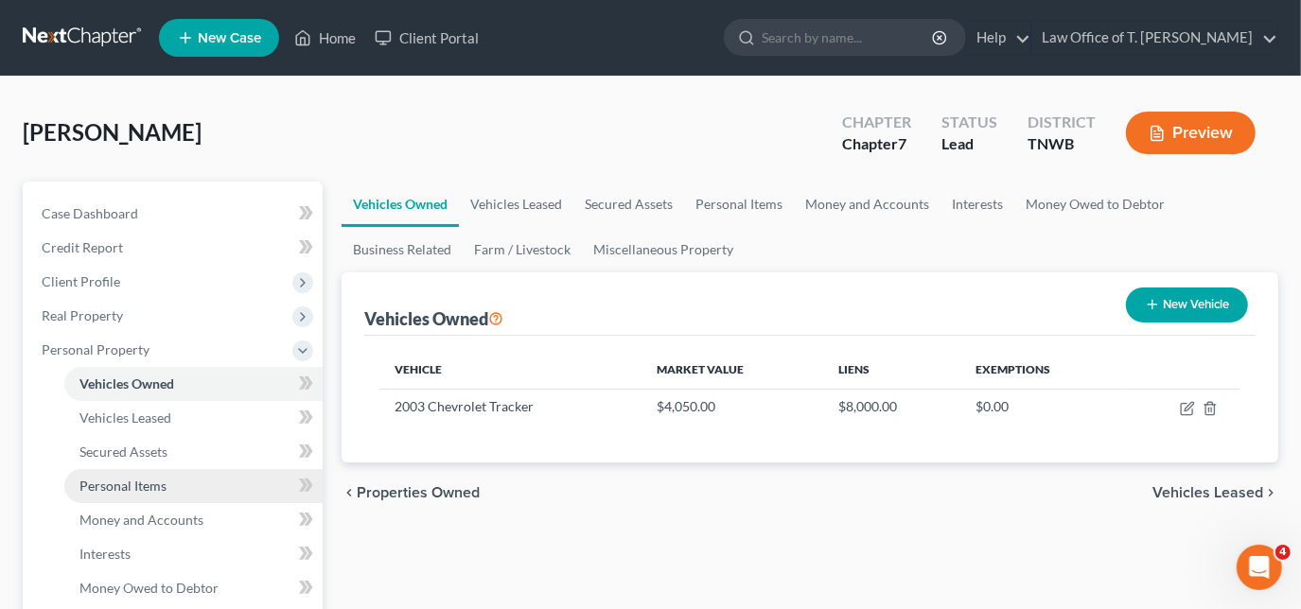
click at [138, 481] on span "Personal Items" at bounding box center [122, 486] width 87 height 16
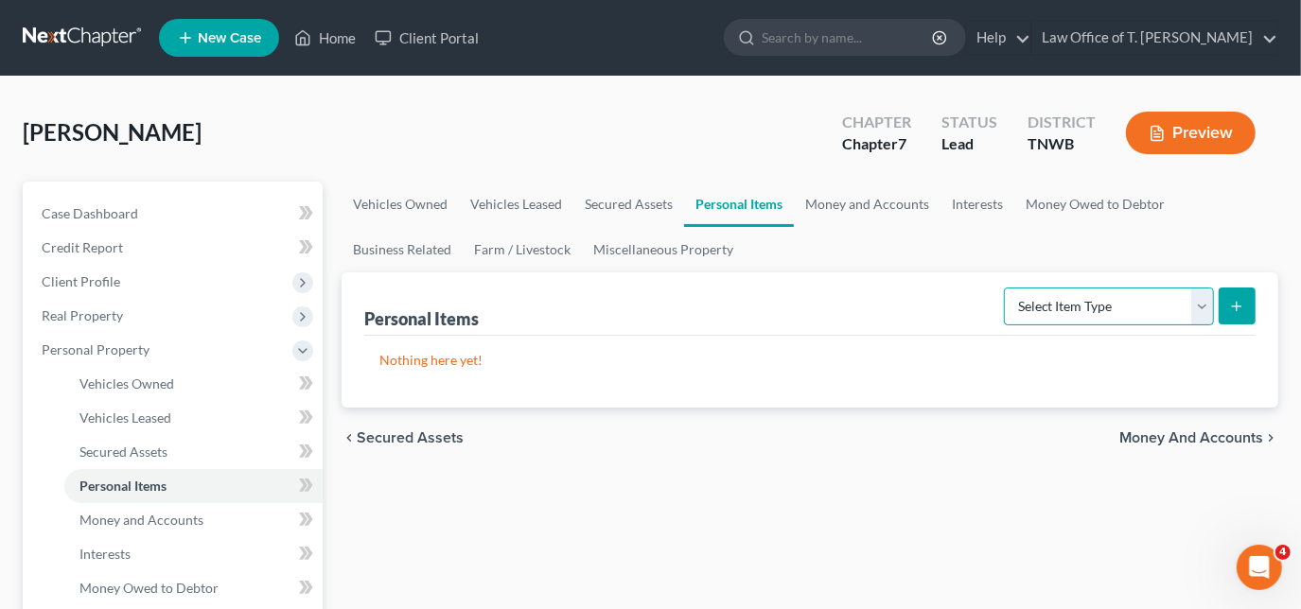
click at [1195, 307] on select "Select Item Type Clothing Collectibles Of Value Electronics Firearms Household …" at bounding box center [1109, 307] width 210 height 38
select select "clothing"
click at [1006, 288] on select "Select Item Type Clothing Collectibles Of Value Electronics Firearms Household …" at bounding box center [1109, 307] width 210 height 38
click at [1231, 299] on icon "submit" at bounding box center [1236, 306] width 15 height 15
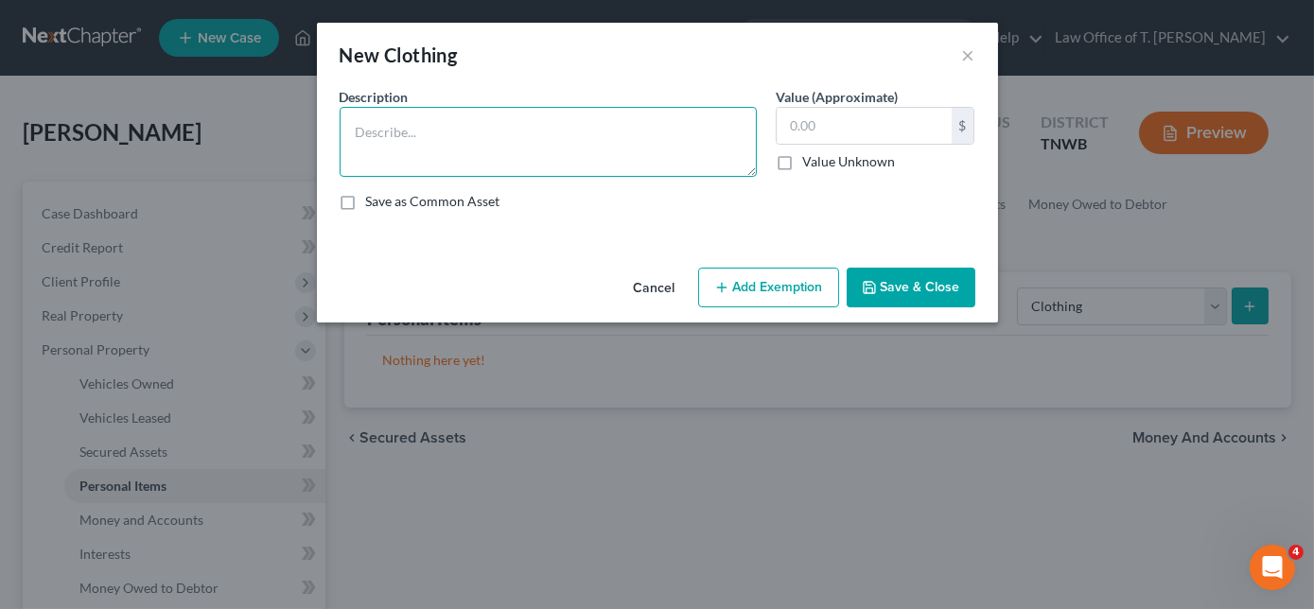
click at [504, 139] on textarea at bounding box center [548, 142] width 417 height 70
type textarea "clothing"
type input "300.00"
click at [883, 282] on button "Save & Close" at bounding box center [911, 288] width 129 height 40
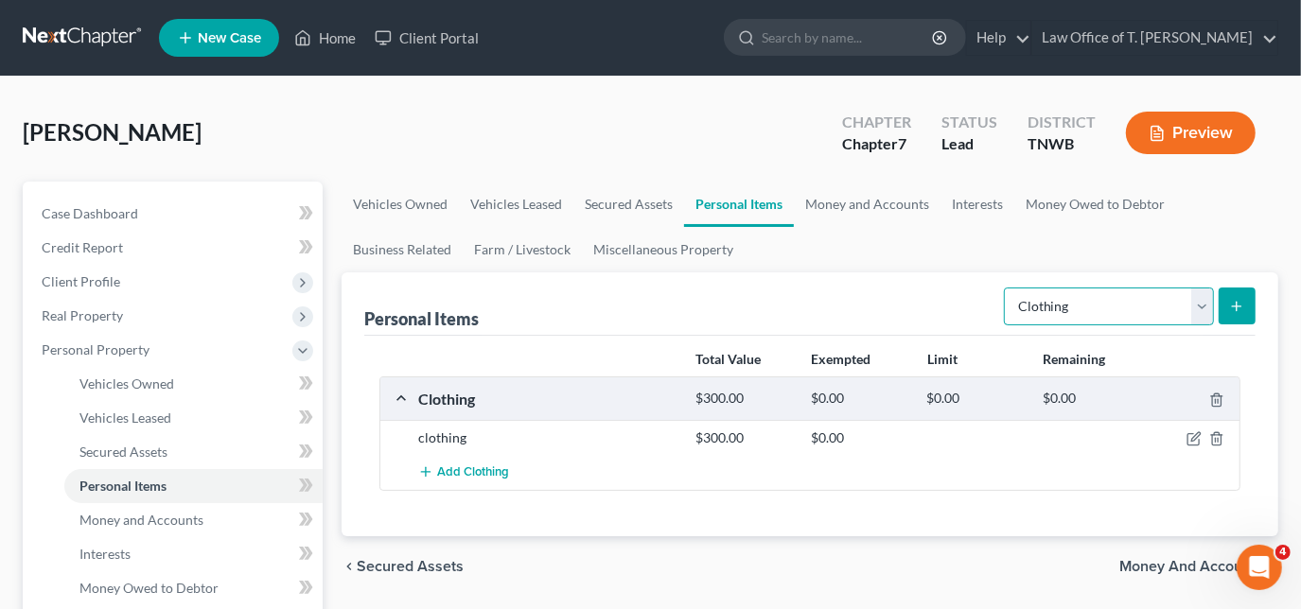
click at [1208, 309] on select "Select Item Type Clothing Collectibles Of Value Electronics Firearms Household …" at bounding box center [1109, 307] width 210 height 38
select select "electronics"
click at [1006, 288] on select "Select Item Type Clothing Collectibles Of Value Electronics Firearms Household …" at bounding box center [1109, 307] width 210 height 38
click at [1231, 309] on icon "submit" at bounding box center [1236, 306] width 15 height 15
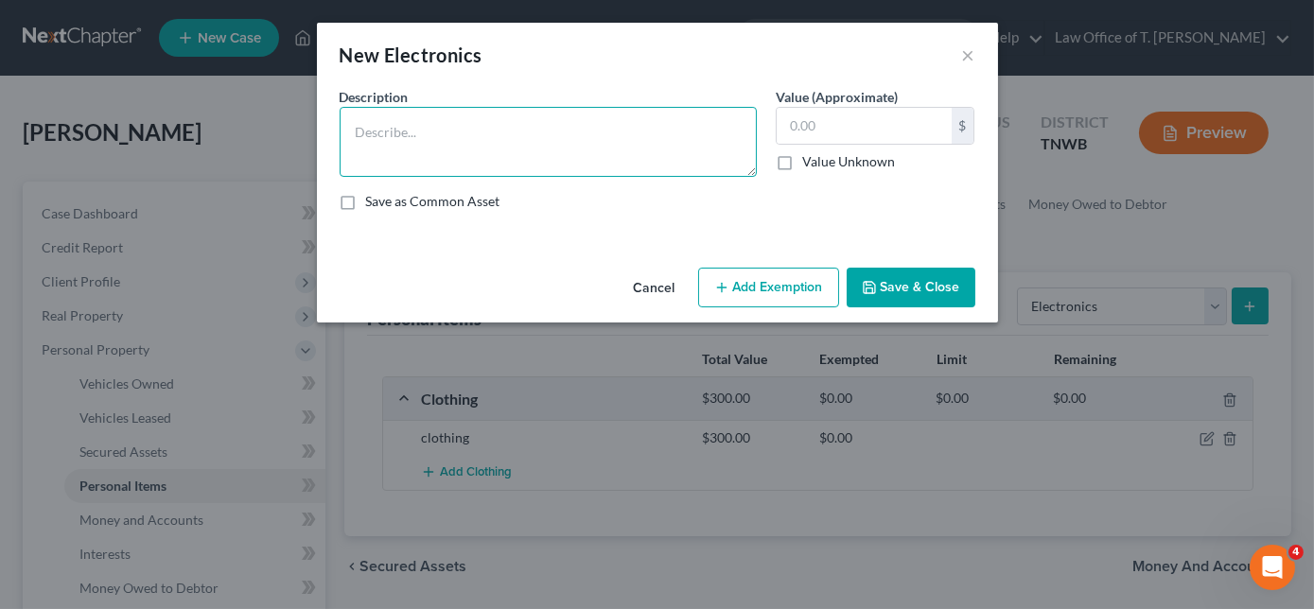
click at [516, 138] on textarea at bounding box center [548, 142] width 417 height 70
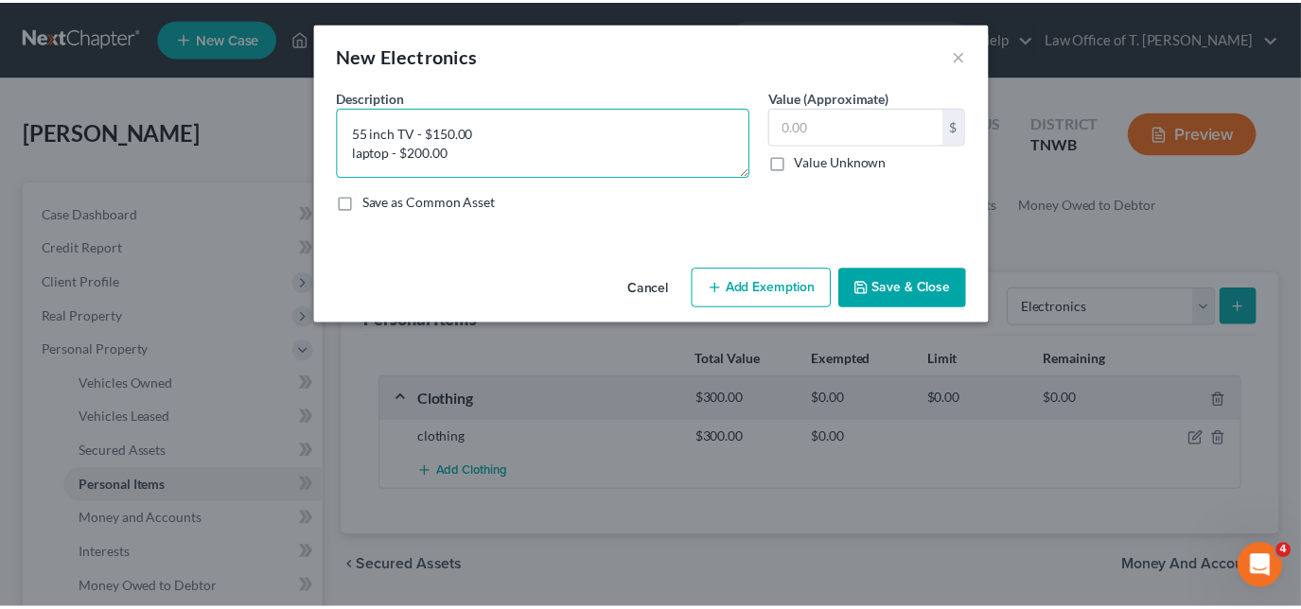
scroll to position [3, 0]
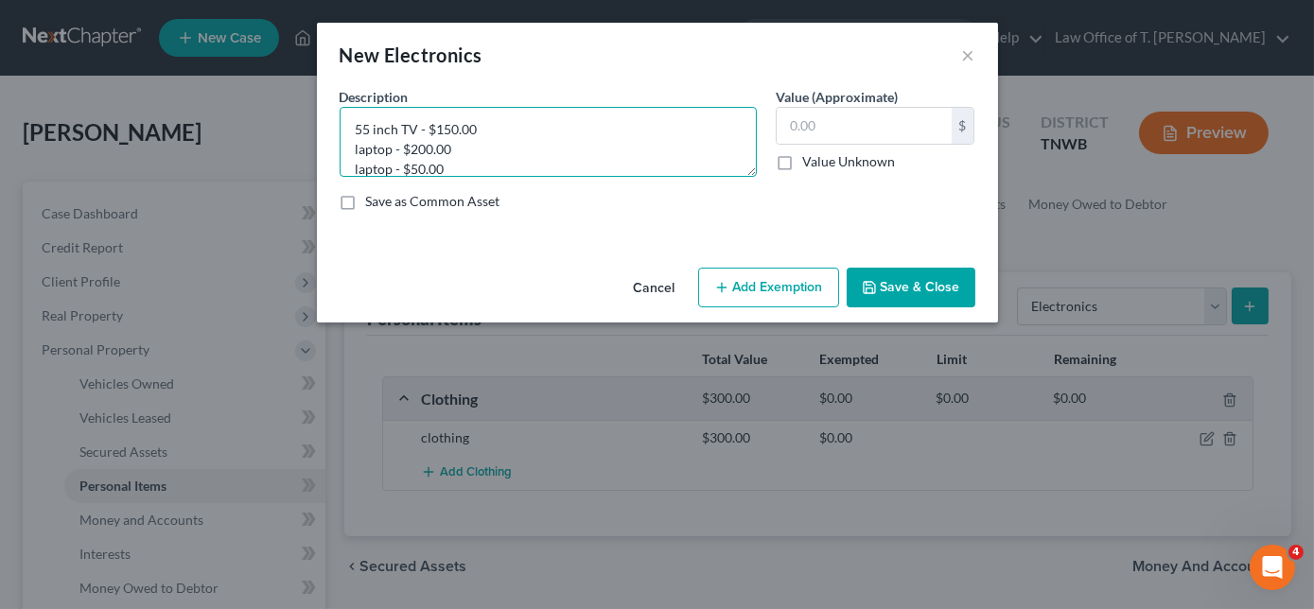
type textarea "55 inch TV - $150.00 laptop - $200.00 laptop - $50.00"
type input "400.00"
click at [902, 286] on button "Save & Close" at bounding box center [911, 288] width 129 height 40
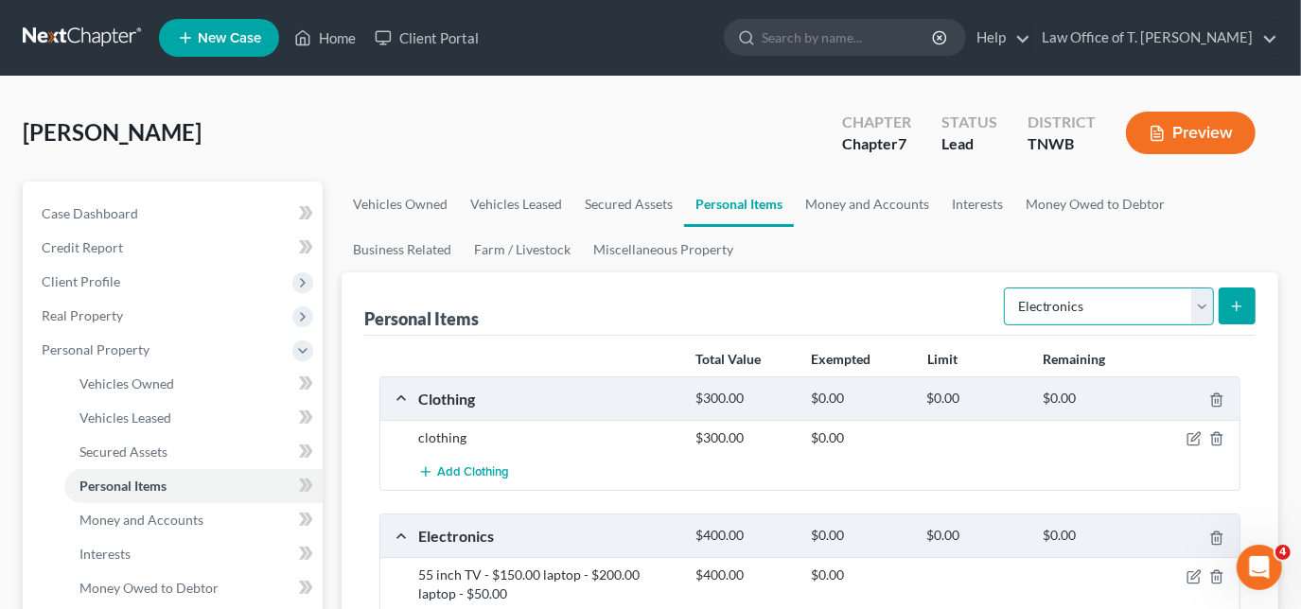
click at [1197, 310] on select "Select Item Type Clothing Collectibles Of Value Electronics Firearms Household …" at bounding box center [1109, 307] width 210 height 38
click at [1006, 288] on select "Select Item Type Clothing Collectibles Of Value Electronics Firearms Household …" at bounding box center [1109, 307] width 210 height 38
click at [1230, 314] on button "submit" at bounding box center [1236, 306] width 37 height 37
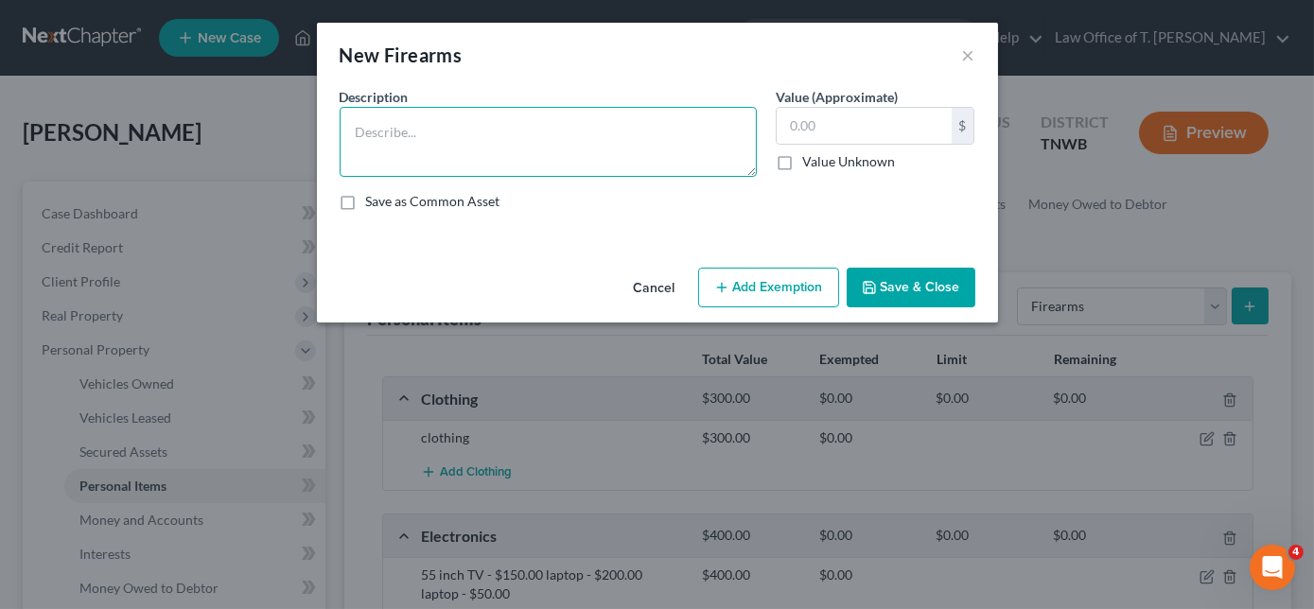
click at [530, 124] on textarea at bounding box center [548, 142] width 417 height 70
click at [643, 288] on button "Cancel" at bounding box center [655, 289] width 72 height 38
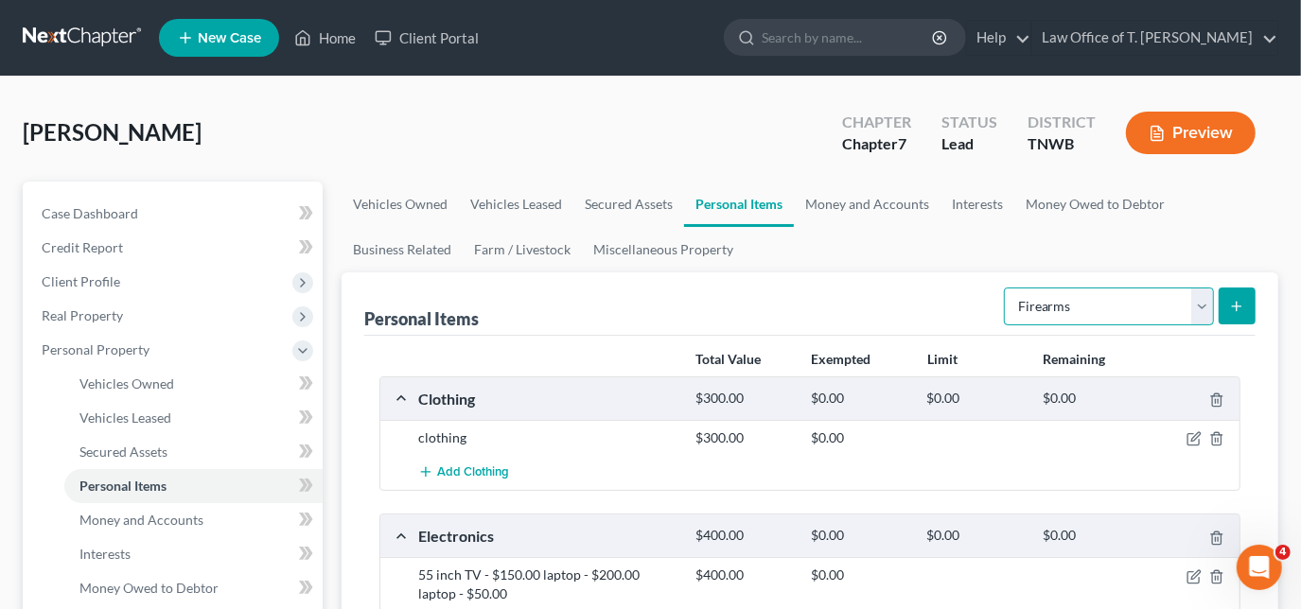
click at [1207, 310] on select "Select Item Type Clothing Collectibles Of Value Electronics Firearms Household …" at bounding box center [1109, 307] width 210 height 38
select select "household_goods"
click at [1006, 288] on select "Select Item Type Clothing Collectibles Of Value Electronics Firearms Household …" at bounding box center [1109, 307] width 210 height 38
click at [1243, 303] on icon "submit" at bounding box center [1236, 306] width 15 height 15
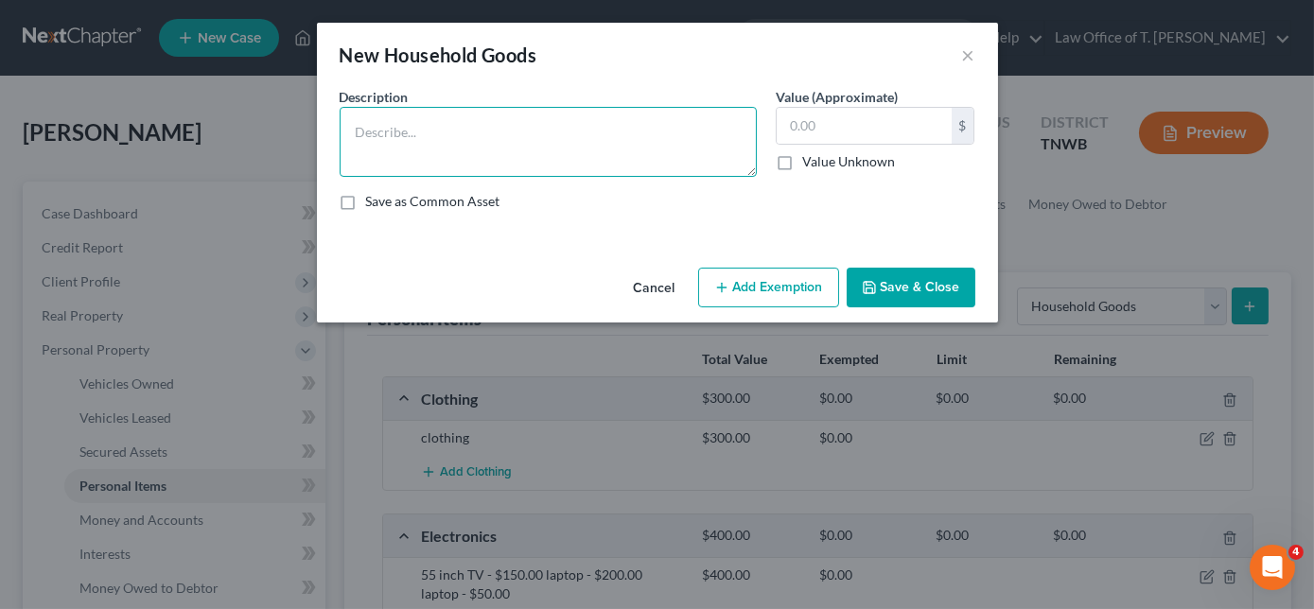
click at [491, 129] on textarea at bounding box center [548, 142] width 417 height 70
type textarea "misc household goods and furniture"
type input "500.00"
click at [884, 288] on button "Save & Close" at bounding box center [911, 288] width 129 height 40
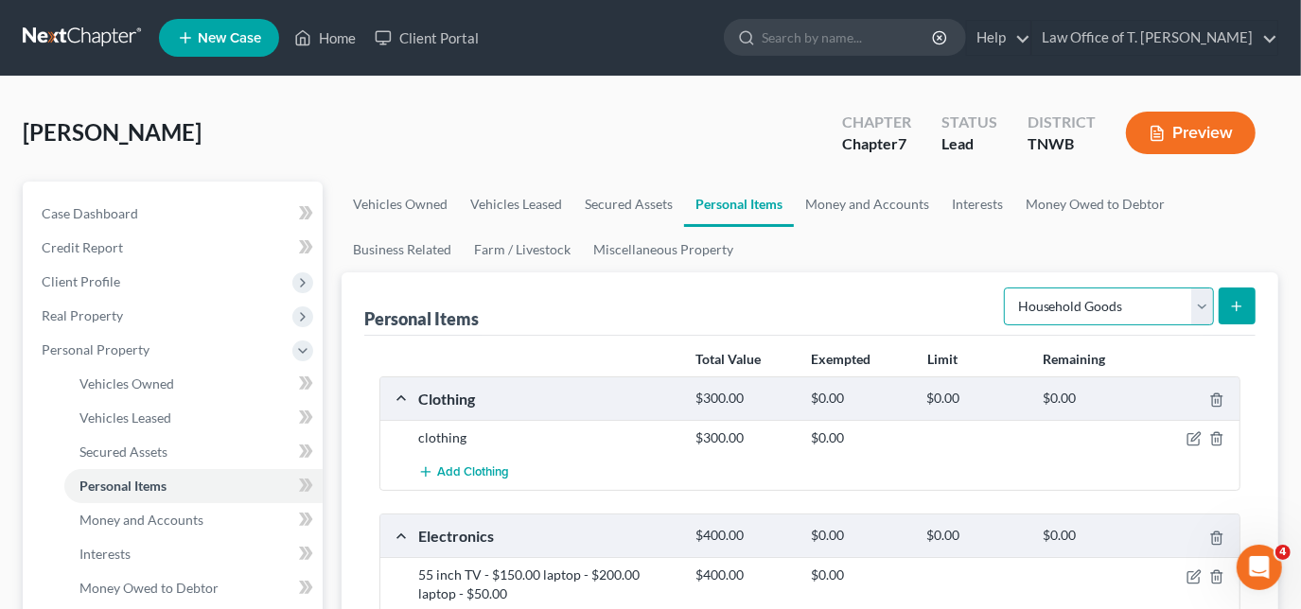
click at [1213, 315] on select "Select Item Type Clothing Collectibles Of Value Electronics Firearms Household …" at bounding box center [1109, 307] width 210 height 38
click at [909, 209] on link "Money and Accounts" at bounding box center [867, 204] width 147 height 45
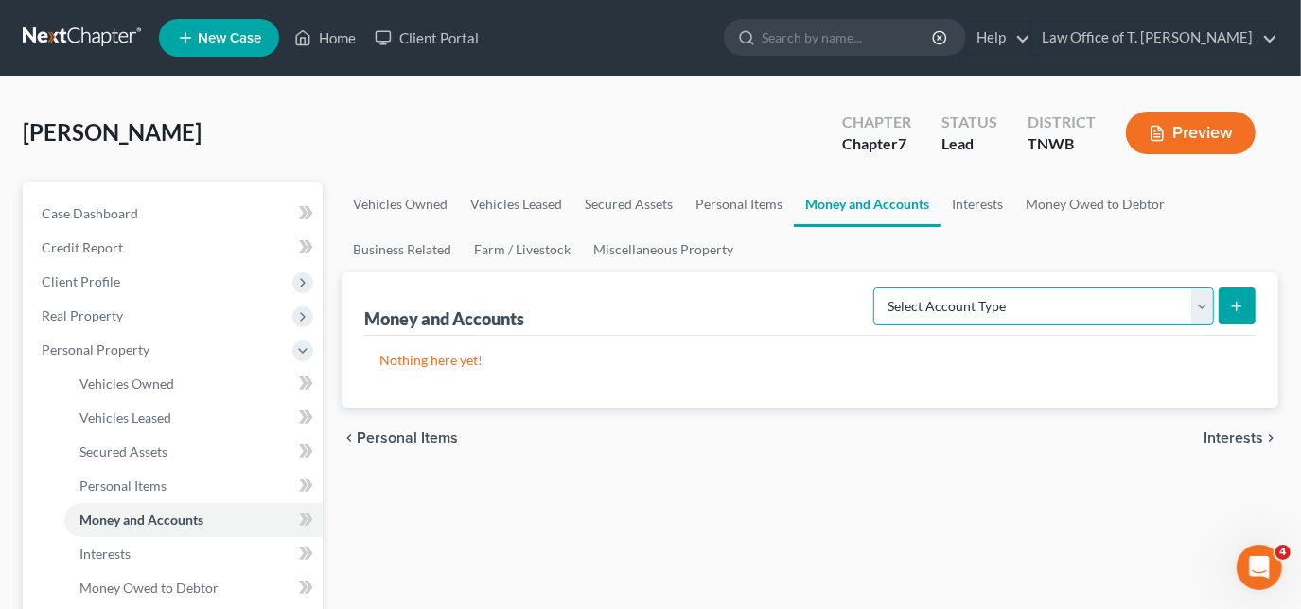
click at [1196, 299] on select "Select Account Type Brokerage Cash on Hand Certificates of Deposit Checking Acc…" at bounding box center [1043, 307] width 341 height 38
select select "checking"
click at [878, 288] on select "Select Account Type Brokerage Cash on Hand Certificates of Deposit Checking Acc…" at bounding box center [1043, 307] width 341 height 38
click at [1230, 306] on icon "submit" at bounding box center [1236, 306] width 15 height 15
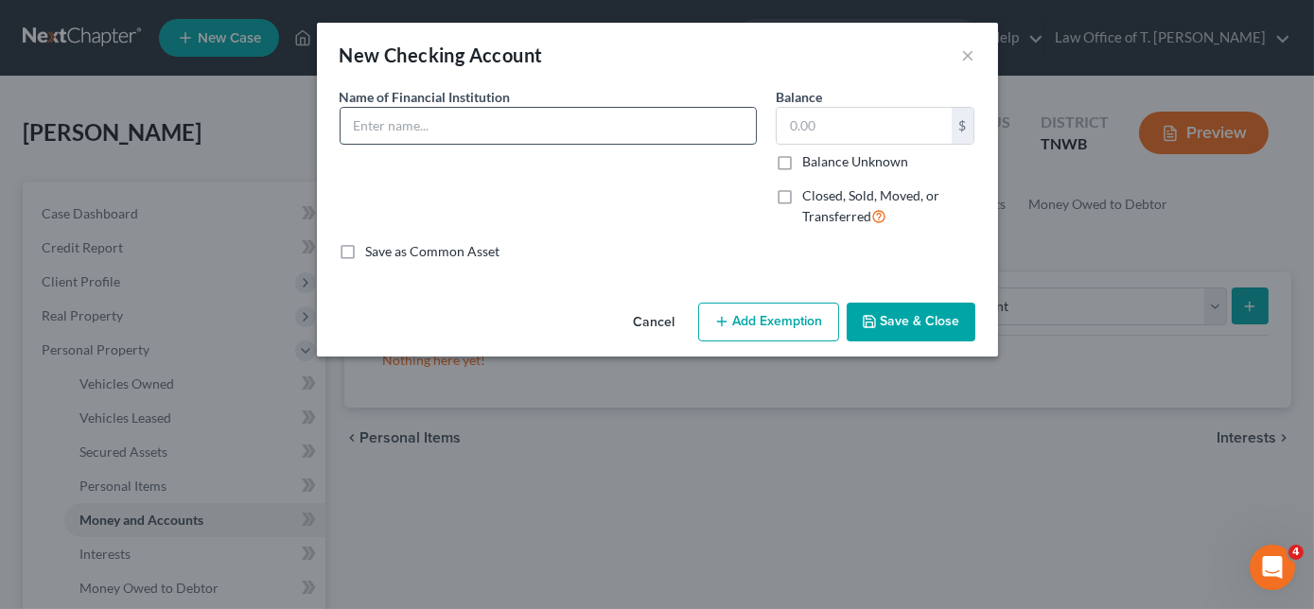
click at [580, 136] on input "text" at bounding box center [548, 126] width 415 height 36
type input "[PERSON_NAME] Fargo"
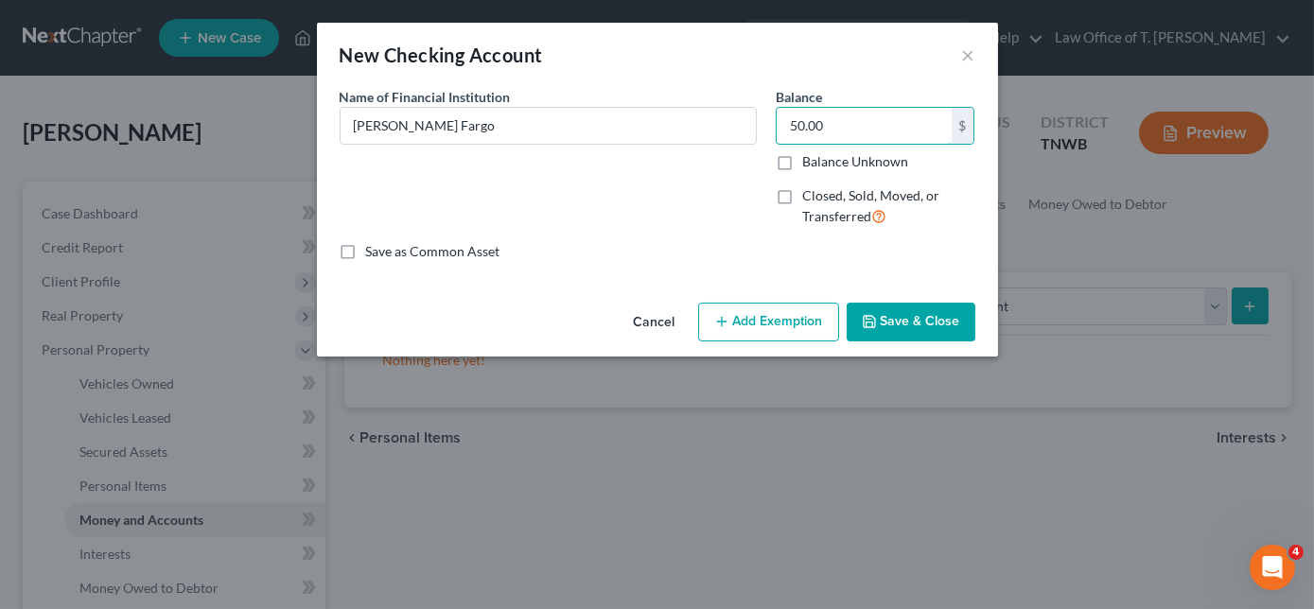
type input "50.00"
click at [899, 322] on button "Save & Close" at bounding box center [911, 323] width 129 height 40
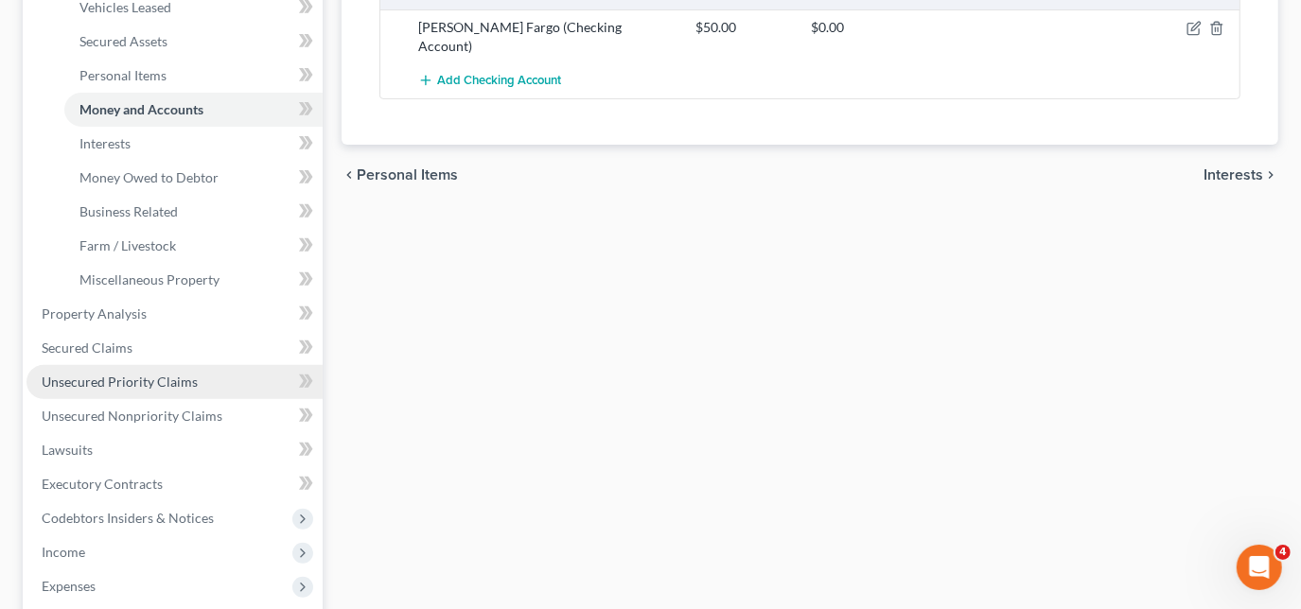
scroll to position [429, 0]
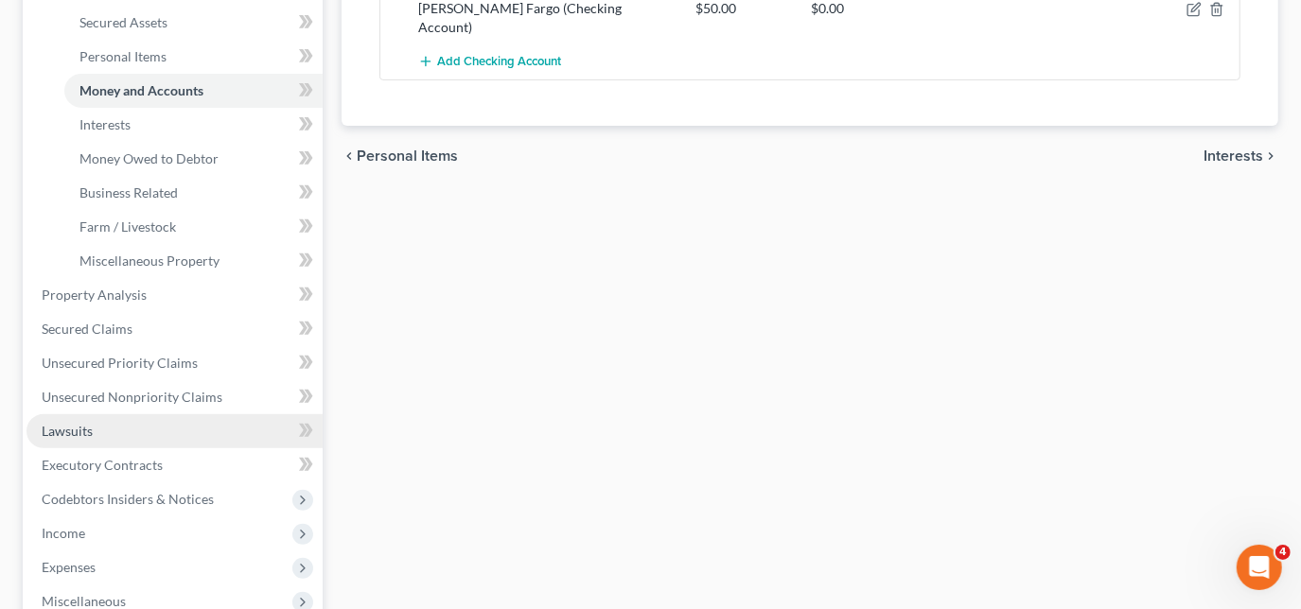
click at [117, 432] on link "Lawsuits" at bounding box center [174, 431] width 296 height 34
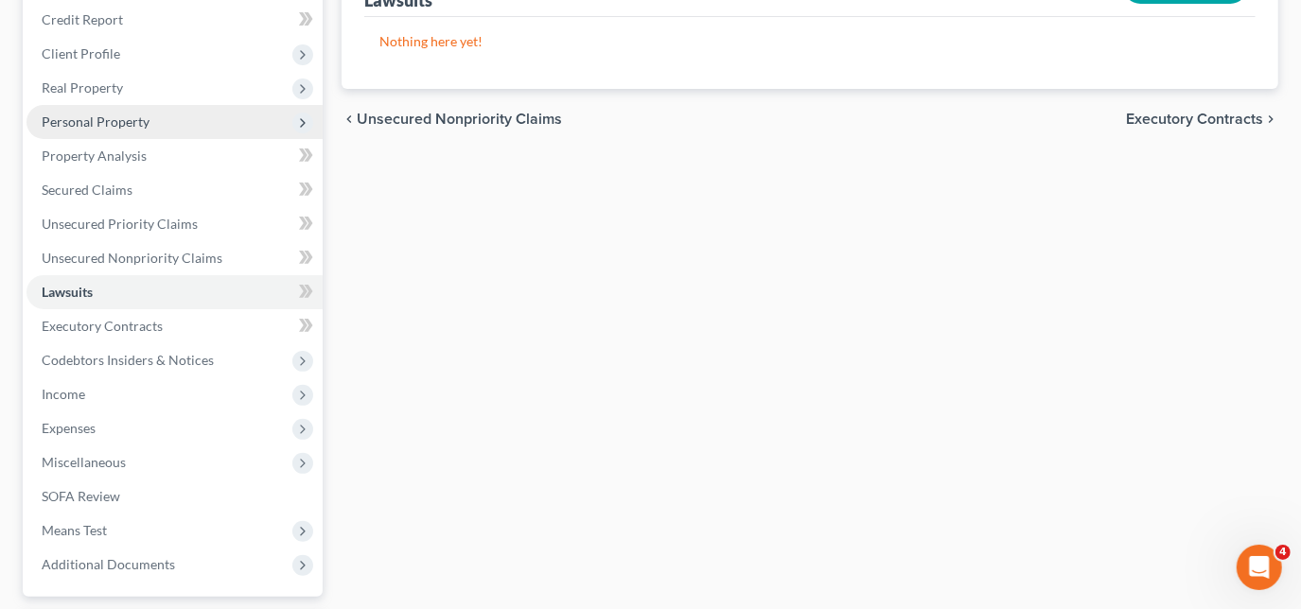
scroll to position [257, 0]
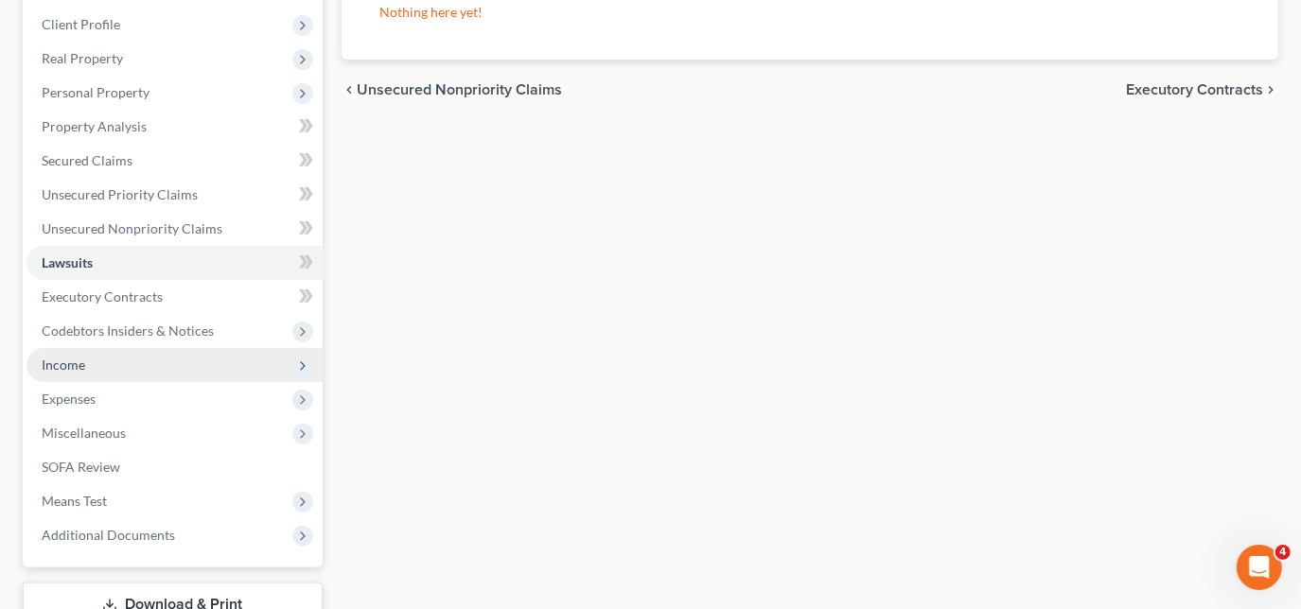
click at [100, 361] on span "Income" at bounding box center [174, 365] width 296 height 34
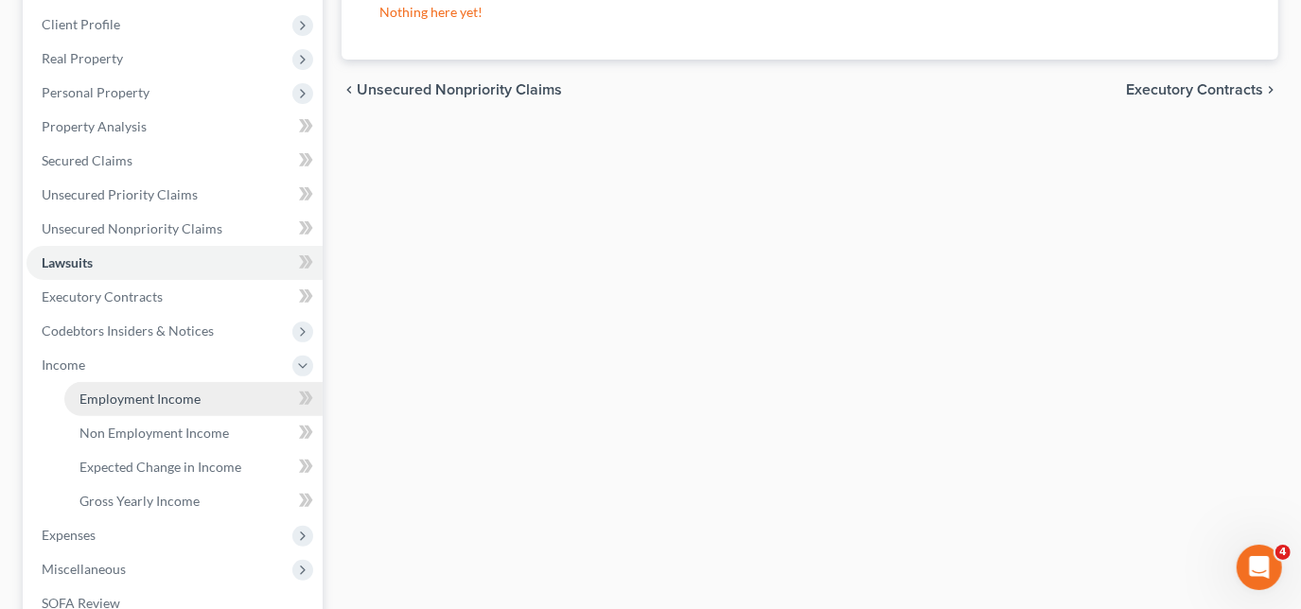
click at [174, 393] on span "Employment Income" at bounding box center [139, 399] width 121 height 16
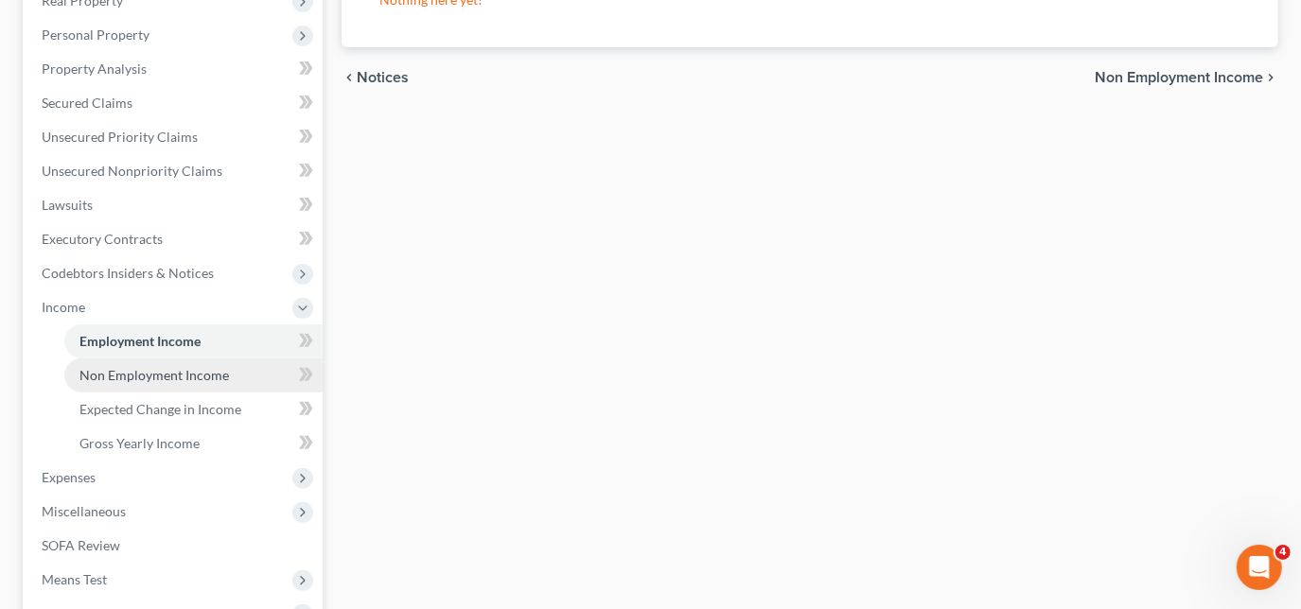
scroll to position [429, 0]
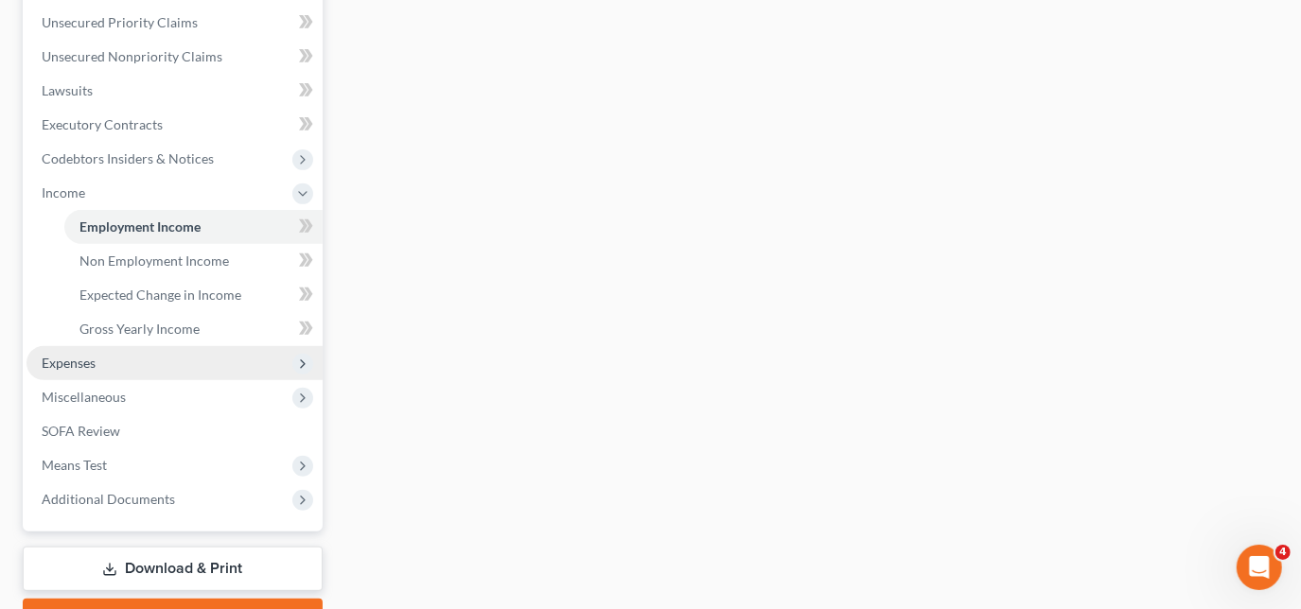
click at [99, 363] on span "Expenses" at bounding box center [174, 363] width 296 height 34
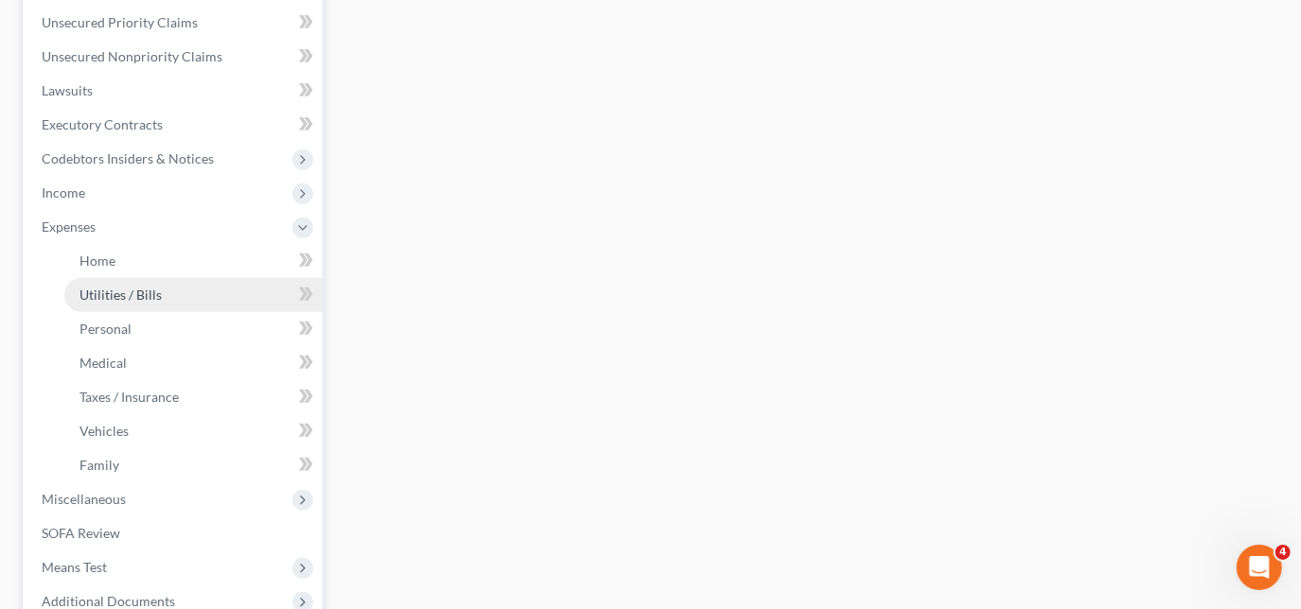
click at [136, 289] on span "Utilities / Bills" at bounding box center [120, 295] width 82 height 16
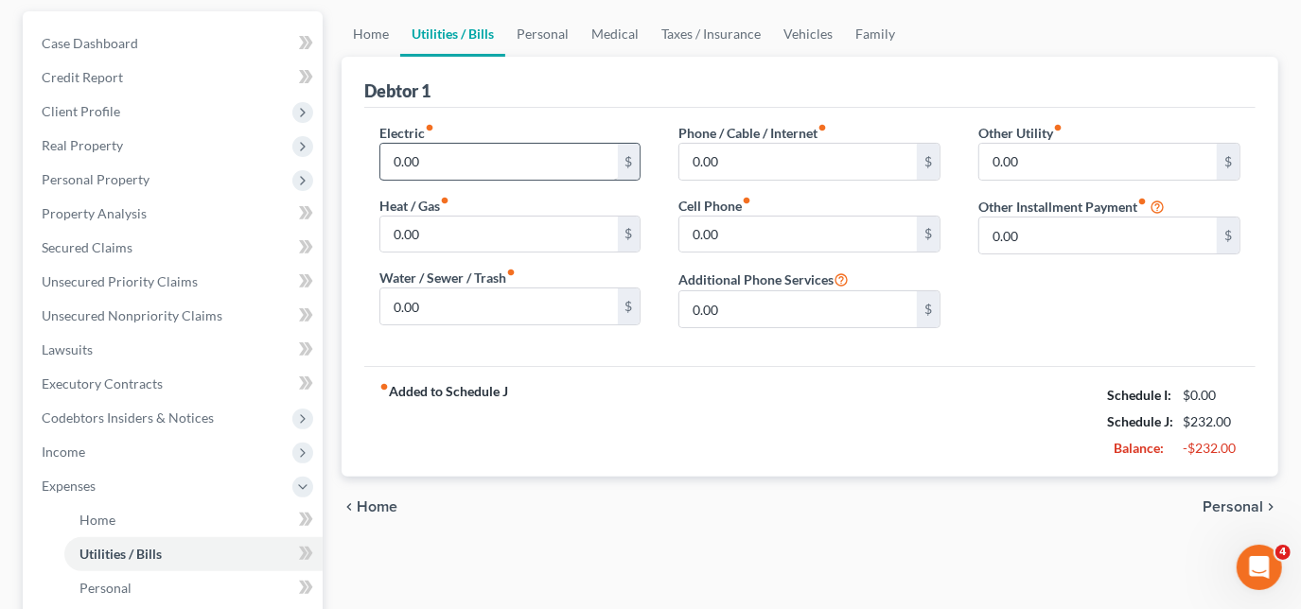
scroll to position [171, 0]
click at [806, 29] on link "Vehicles" at bounding box center [808, 32] width 72 height 45
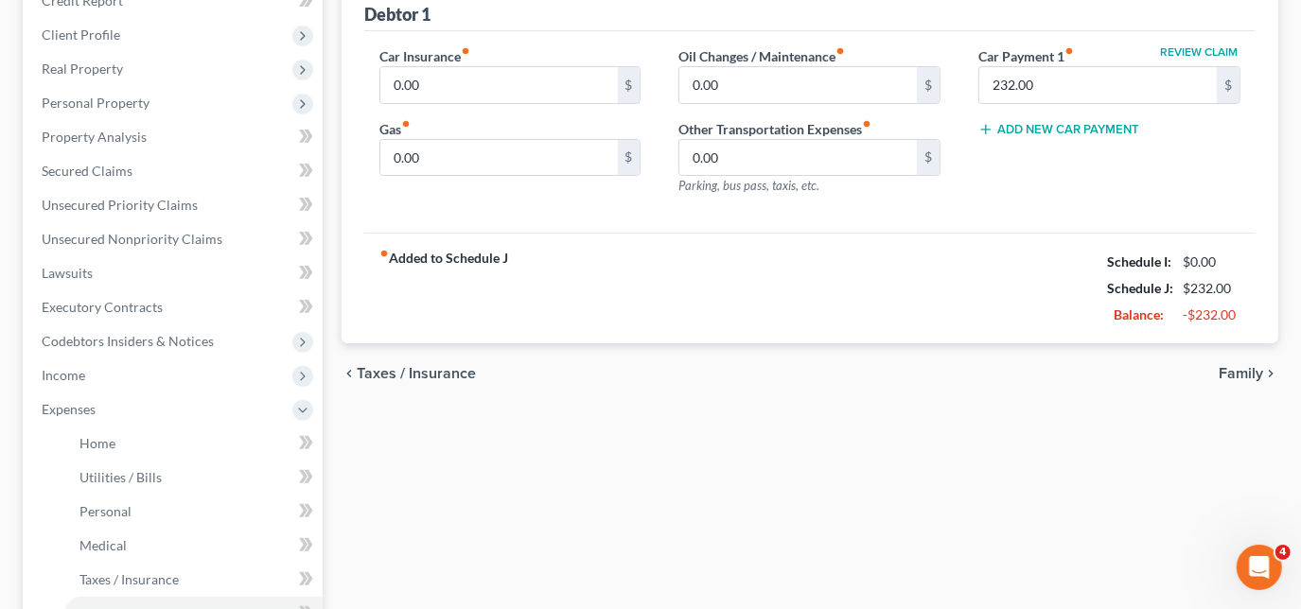
scroll to position [343, 0]
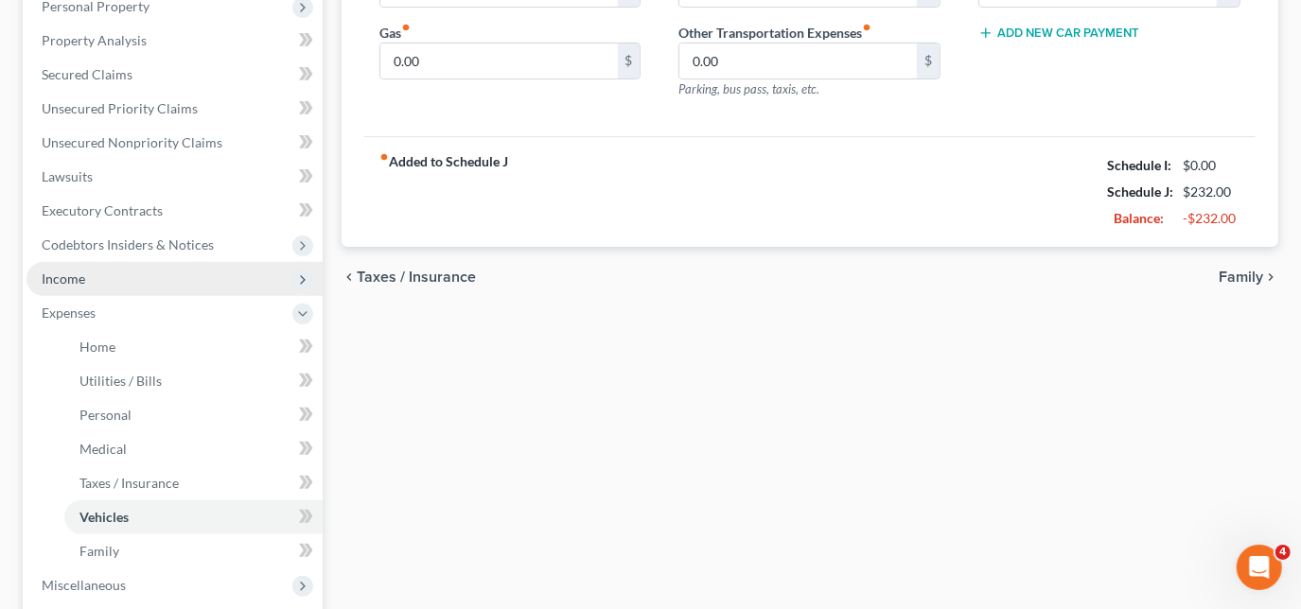
click at [79, 277] on span "Income" at bounding box center [64, 279] width 44 height 16
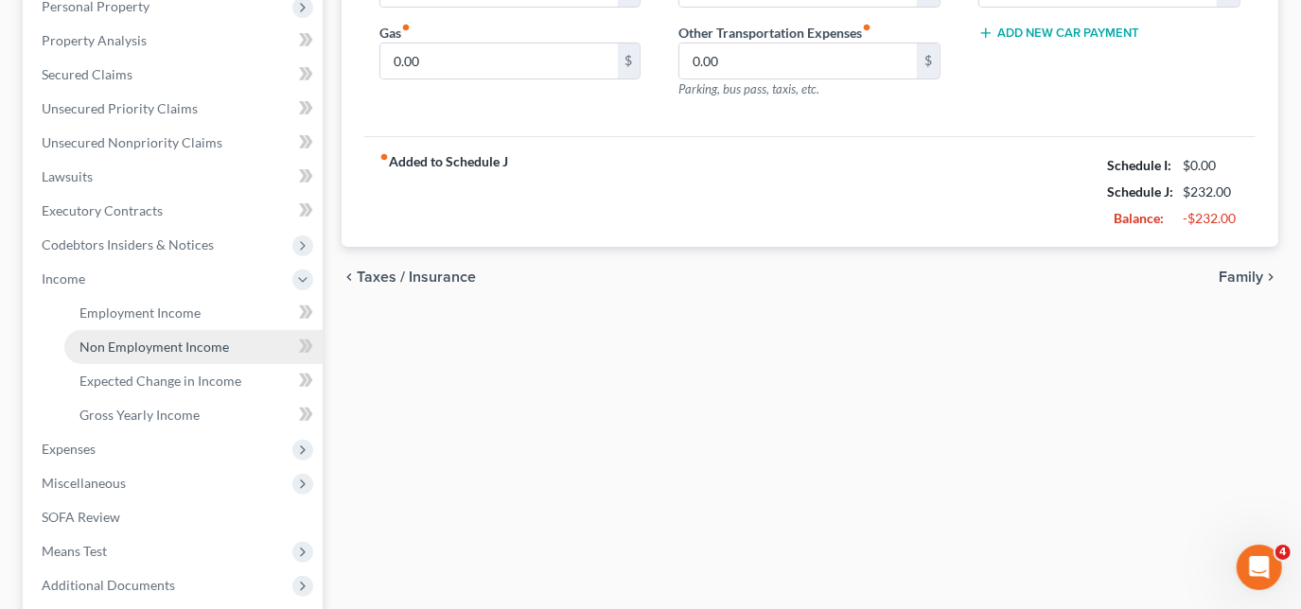
click at [129, 339] on span "Non Employment Income" at bounding box center [153, 347] width 149 height 16
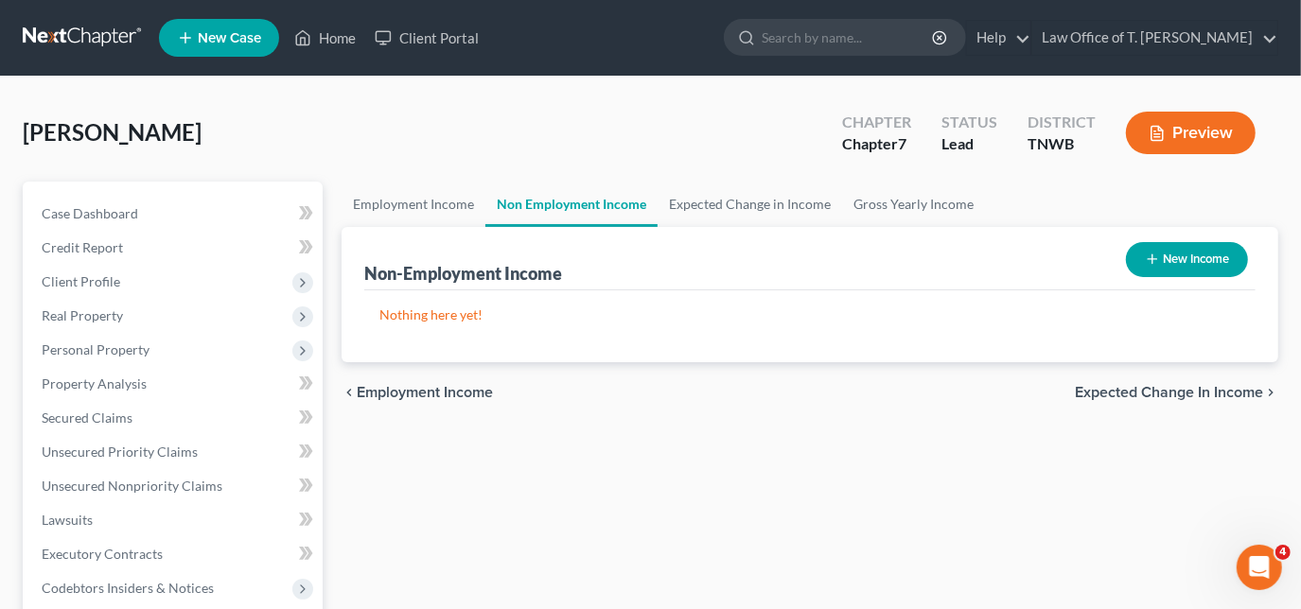
click at [1153, 261] on icon "button" at bounding box center [1151, 259] width 15 height 15
select select "0"
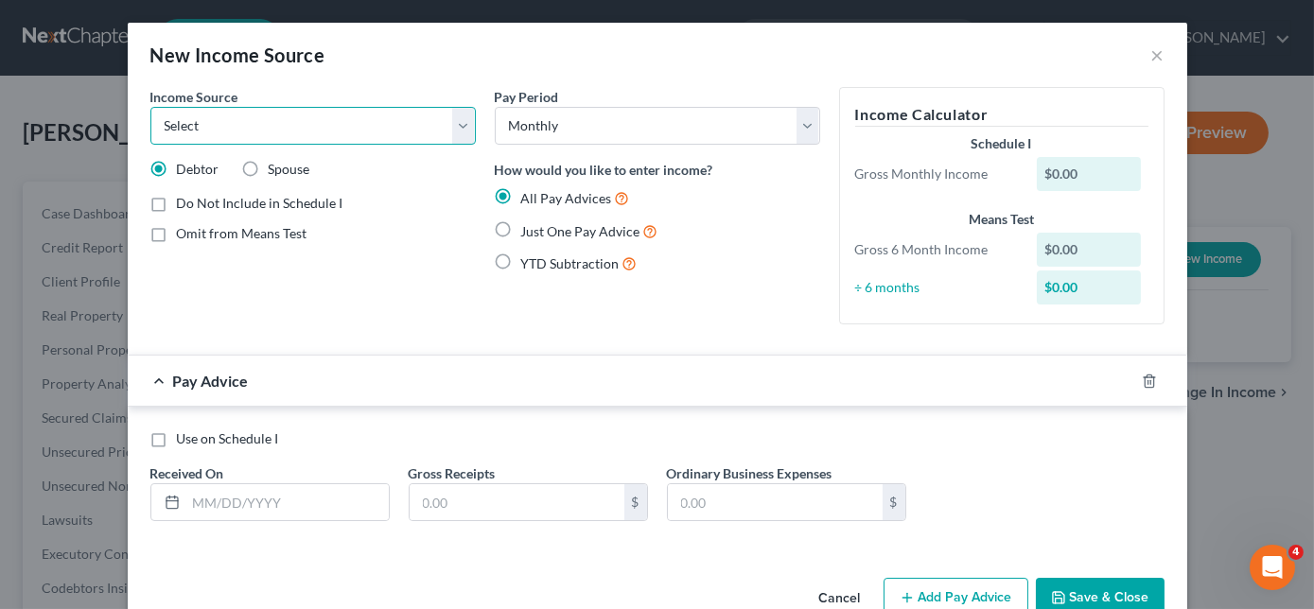
click at [426, 129] on select "Select Unemployment Disability (from employer) Pension Retirement Social Securi…" at bounding box center [312, 126] width 325 height 38
select select "13"
click at [150, 107] on select "Select Unemployment Disability (from employer) Pension Retirement Social Securi…" at bounding box center [312, 126] width 325 height 38
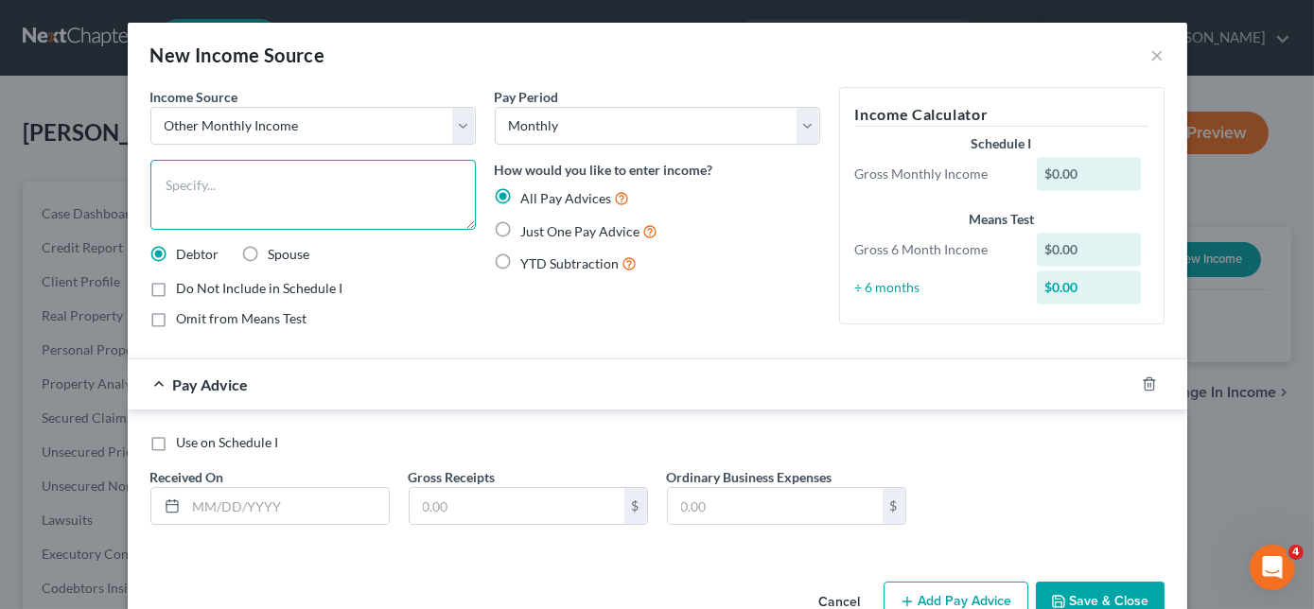
click at [345, 199] on textarea at bounding box center [312, 195] width 325 height 70
click at [345, 199] on textarea "a" at bounding box center [312, 195] width 325 height 70
type textarea "a"
type textarea "family assistance"
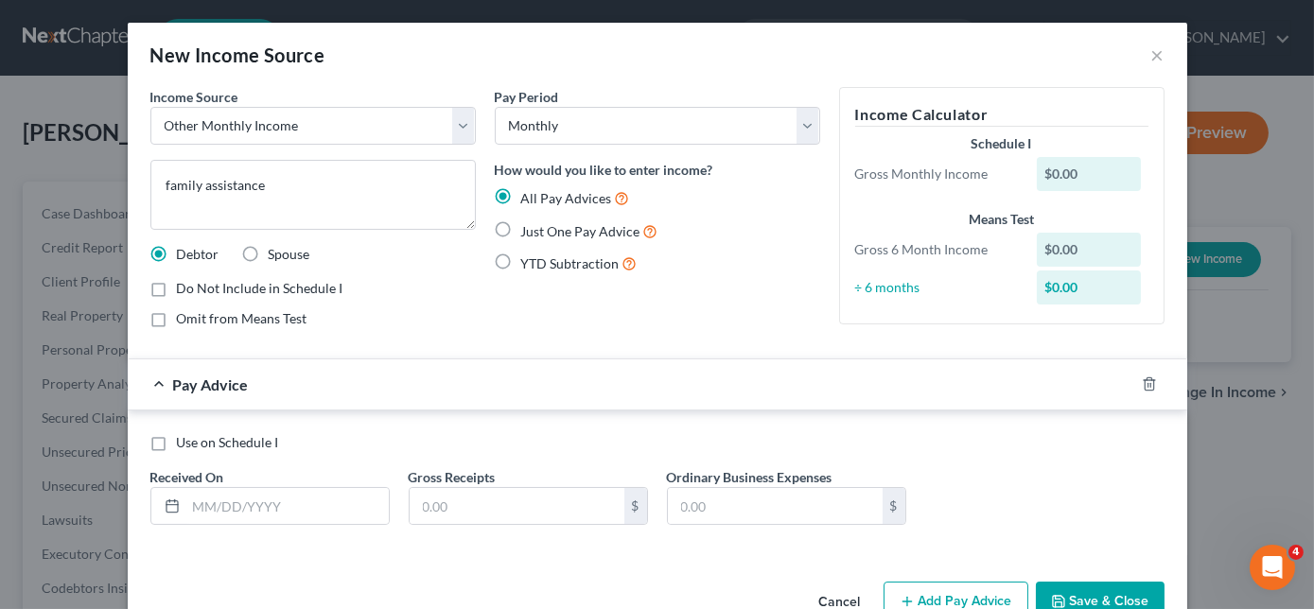
click at [521, 232] on label "Just One Pay Advice" at bounding box center [589, 231] width 137 height 22
click at [529, 232] on input "Just One Pay Advice" at bounding box center [535, 226] width 12 height 12
radio input "true"
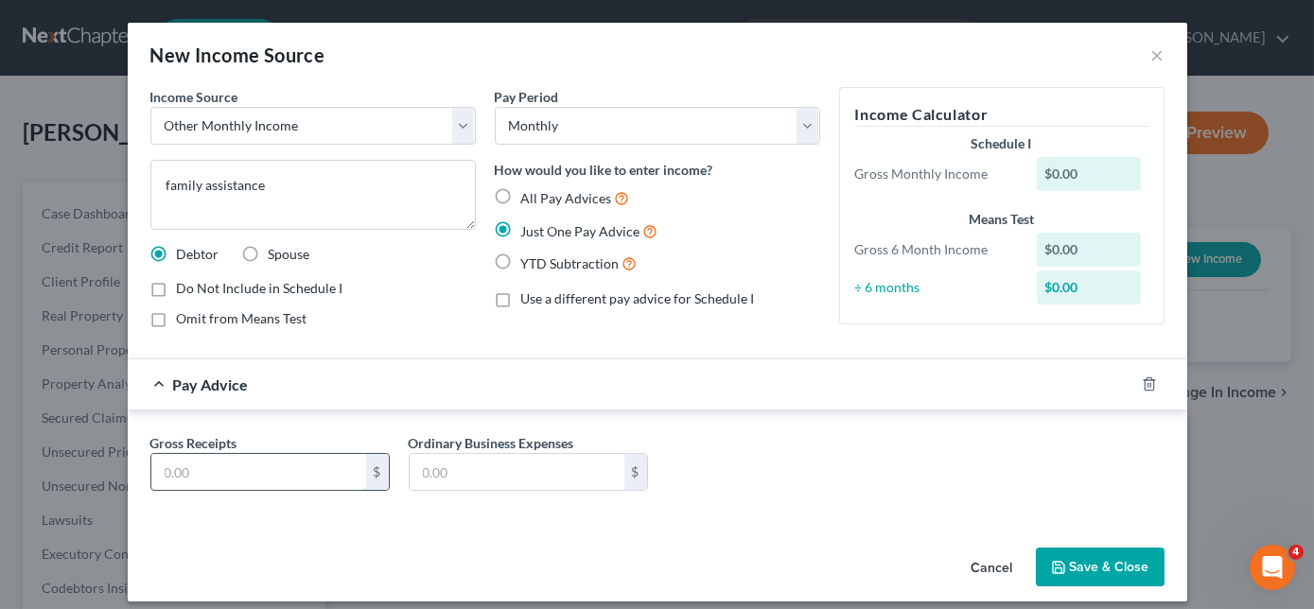
click at [214, 477] on input "text" at bounding box center [258, 472] width 215 height 36
type input "250.00"
click at [1109, 570] on button "Save & Close" at bounding box center [1100, 568] width 129 height 40
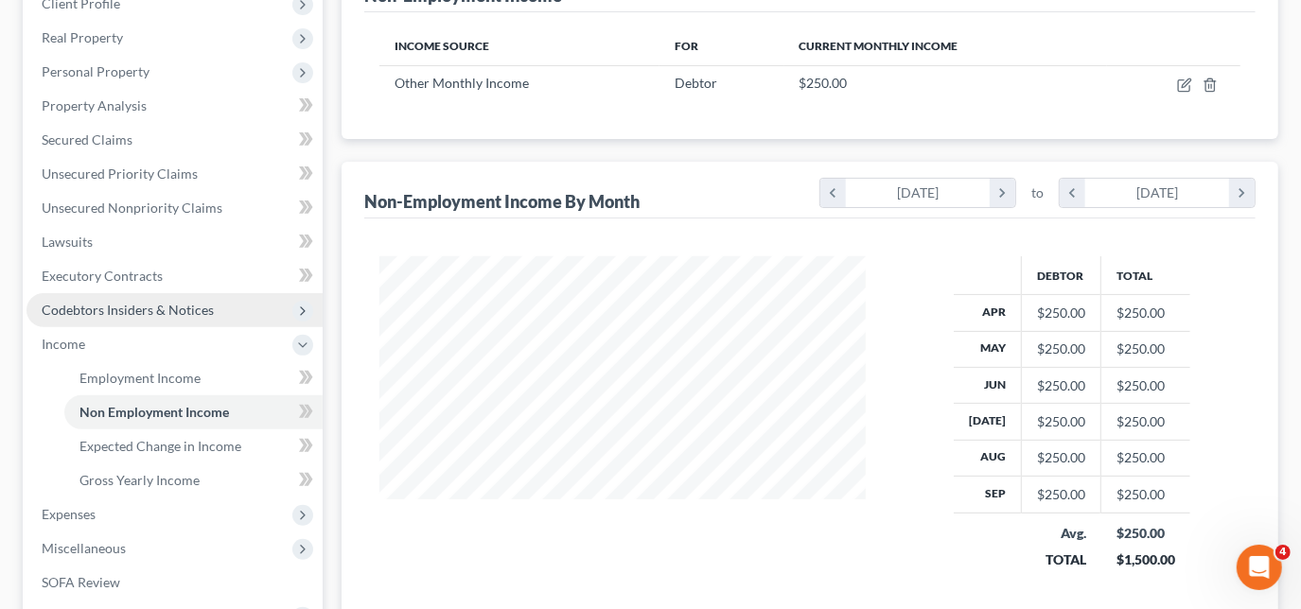
scroll to position [343, 0]
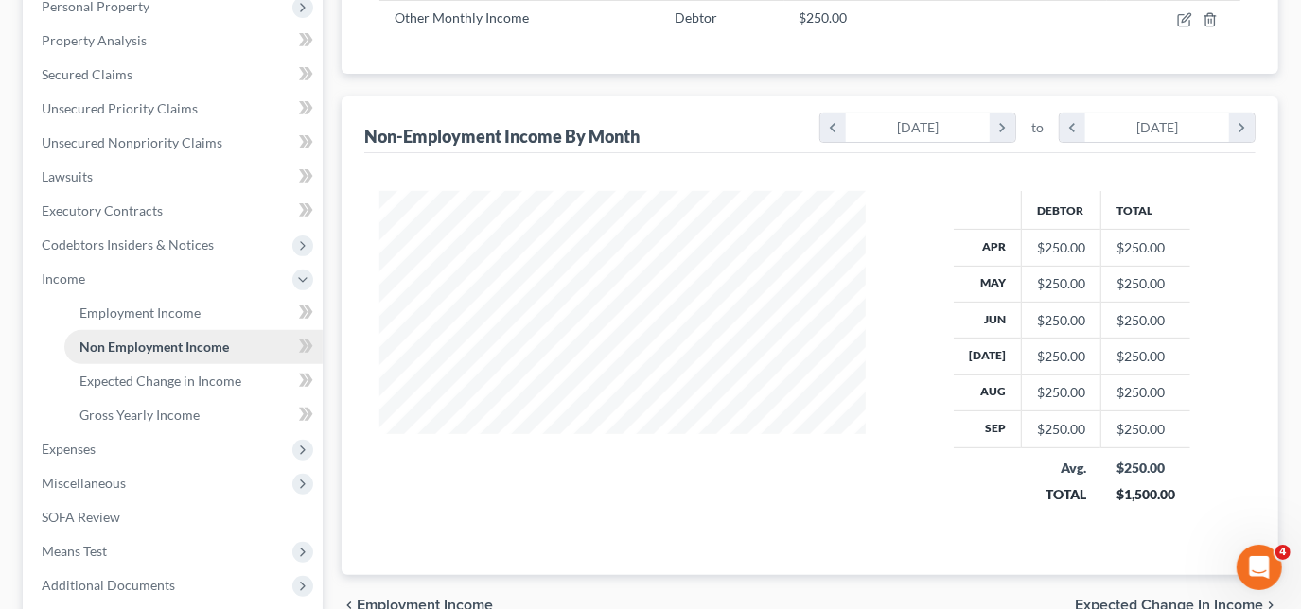
click at [123, 345] on span "Non Employment Income" at bounding box center [153, 347] width 149 height 16
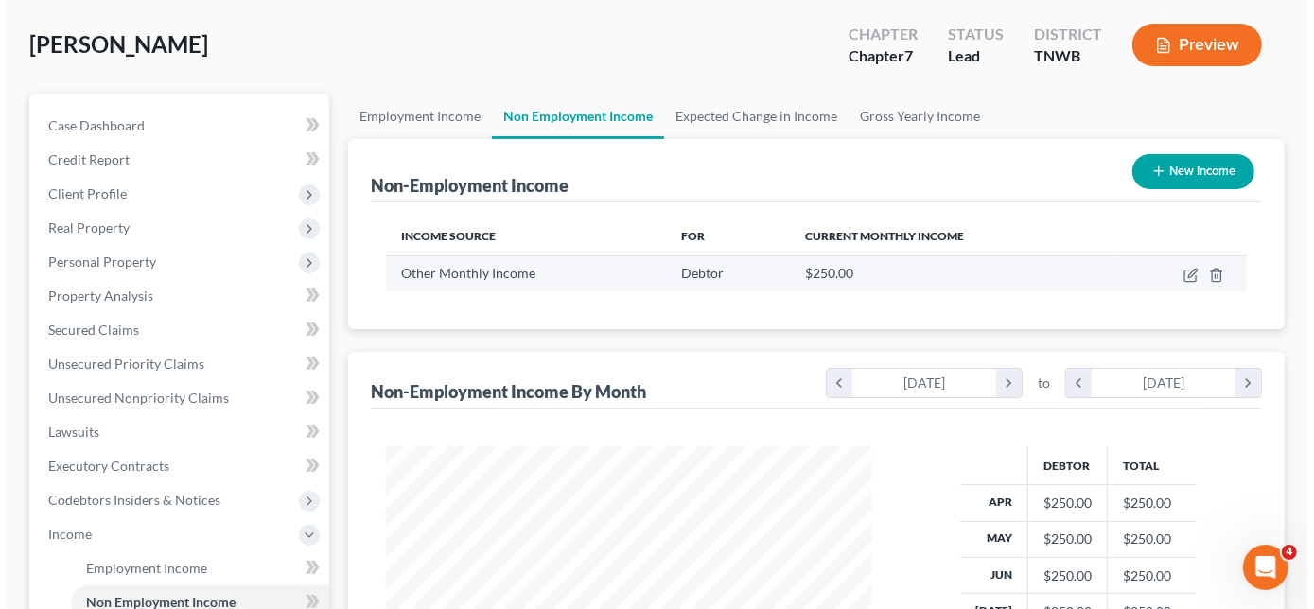
scroll to position [85, 0]
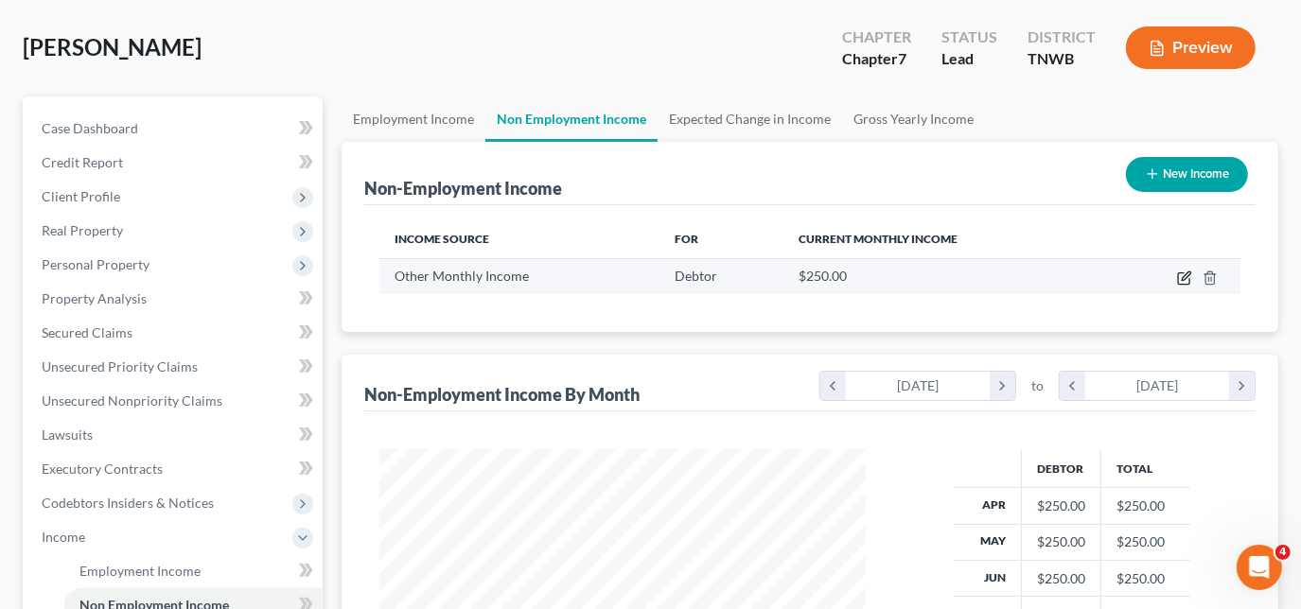
click at [1177, 274] on icon "button" at bounding box center [1184, 278] width 15 height 15
select select "13"
select select "0"
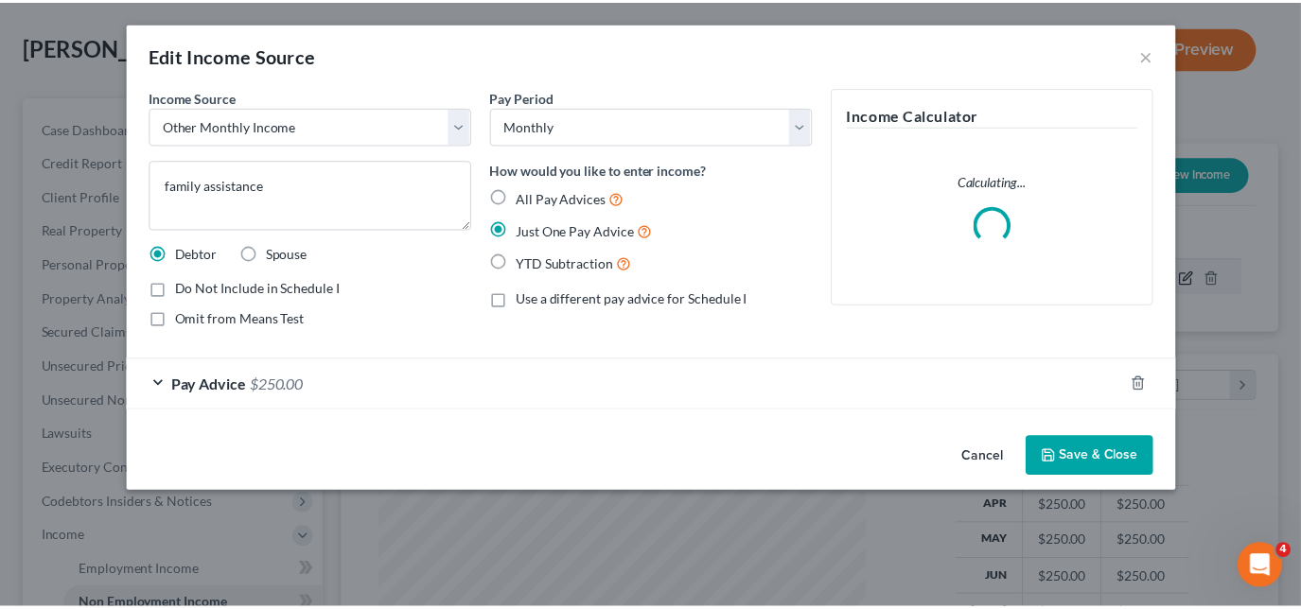
scroll to position [337, 530]
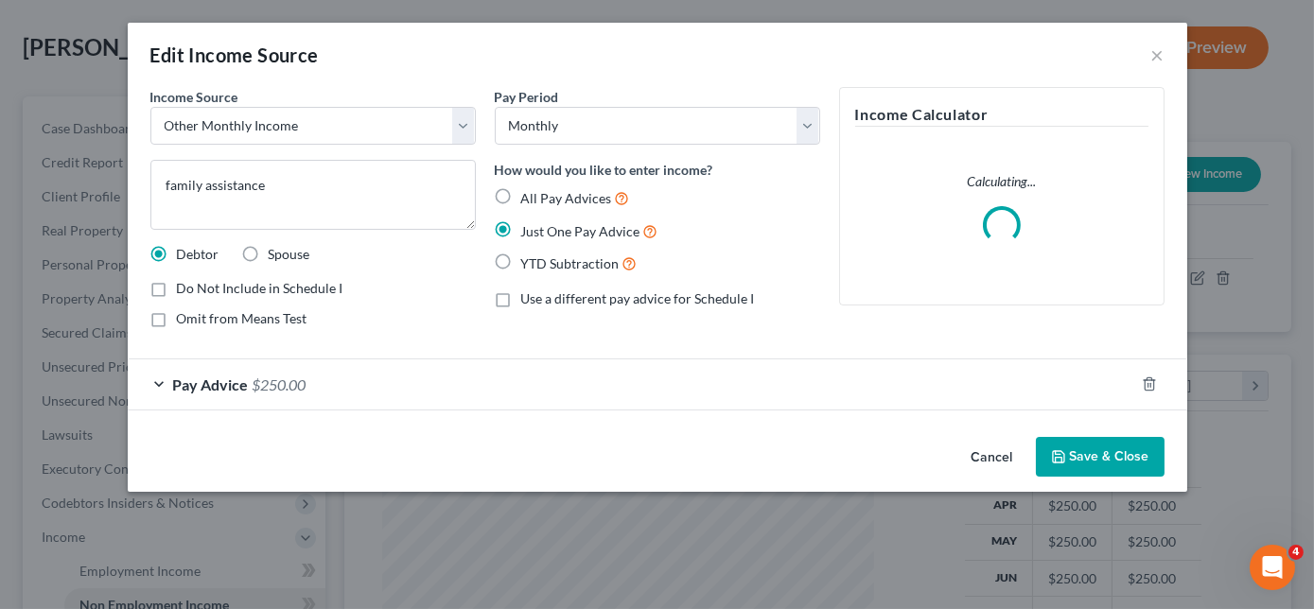
click at [151, 377] on div "Pay Advice $250.00" at bounding box center [631, 384] width 1006 height 50
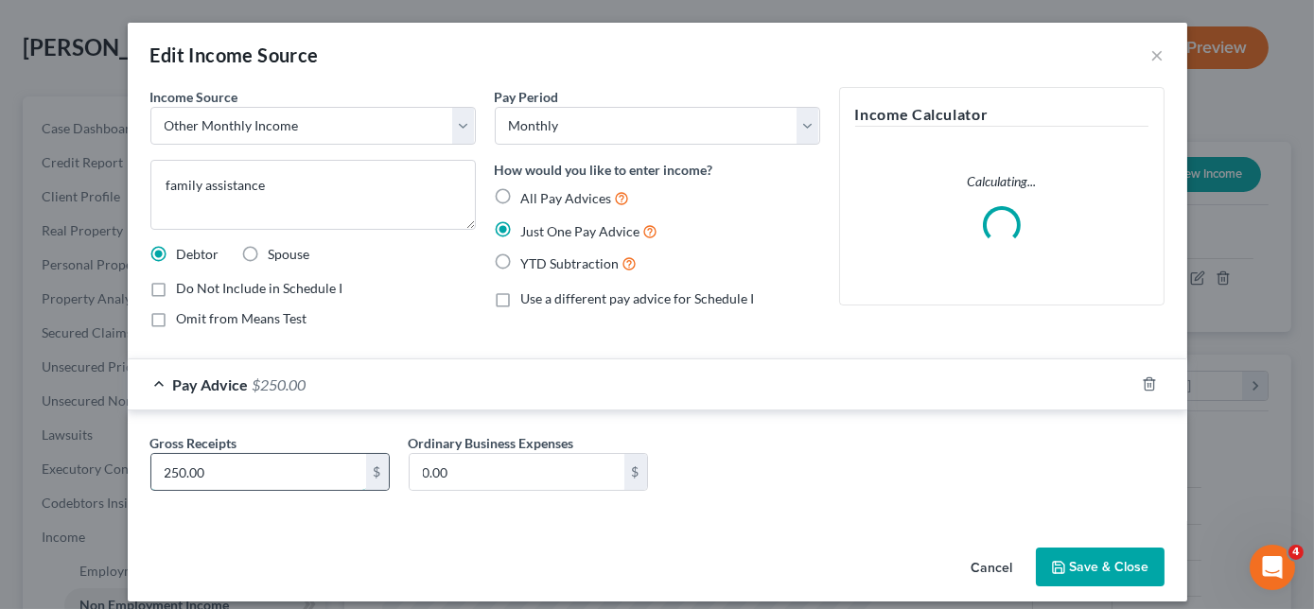
click at [254, 468] on input "250.00" at bounding box center [258, 472] width 215 height 36
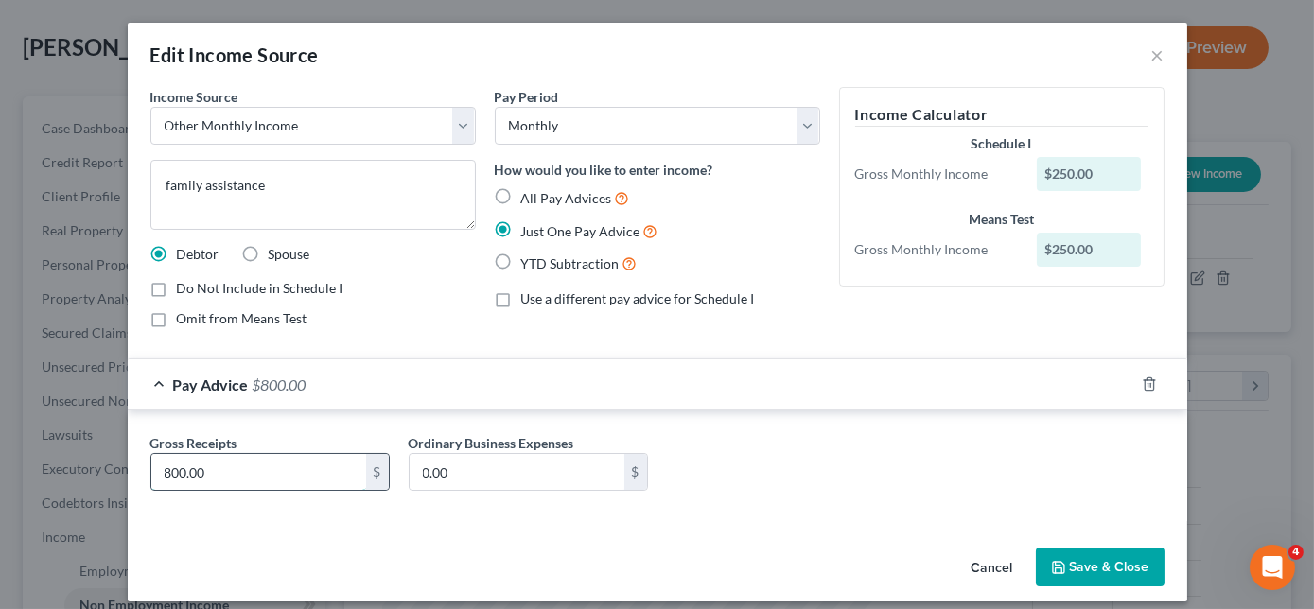
type input "800.00"
click at [1105, 568] on button "Save & Close" at bounding box center [1100, 568] width 129 height 40
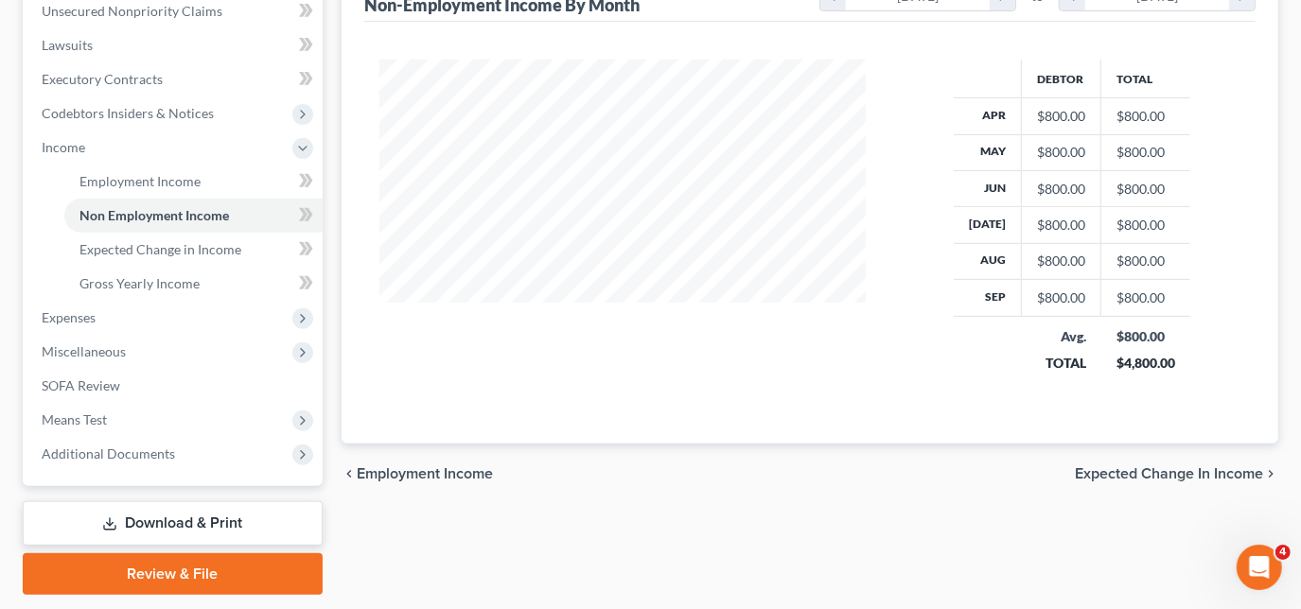
scroll to position [515, 0]
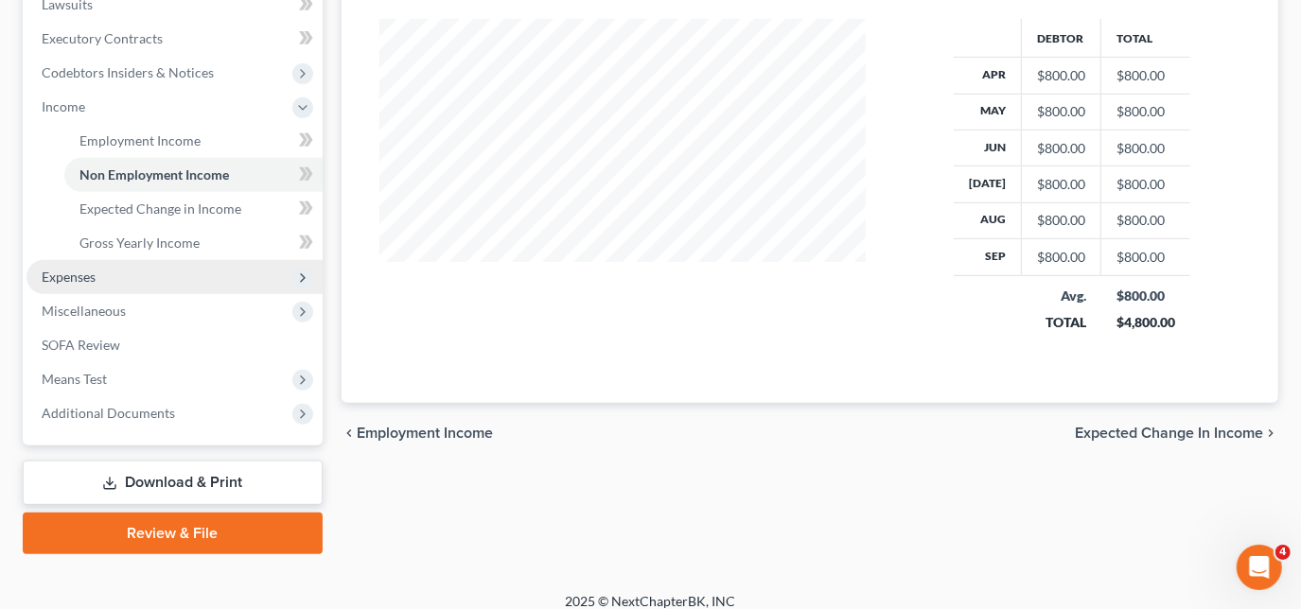
click at [129, 277] on span "Expenses" at bounding box center [174, 277] width 296 height 34
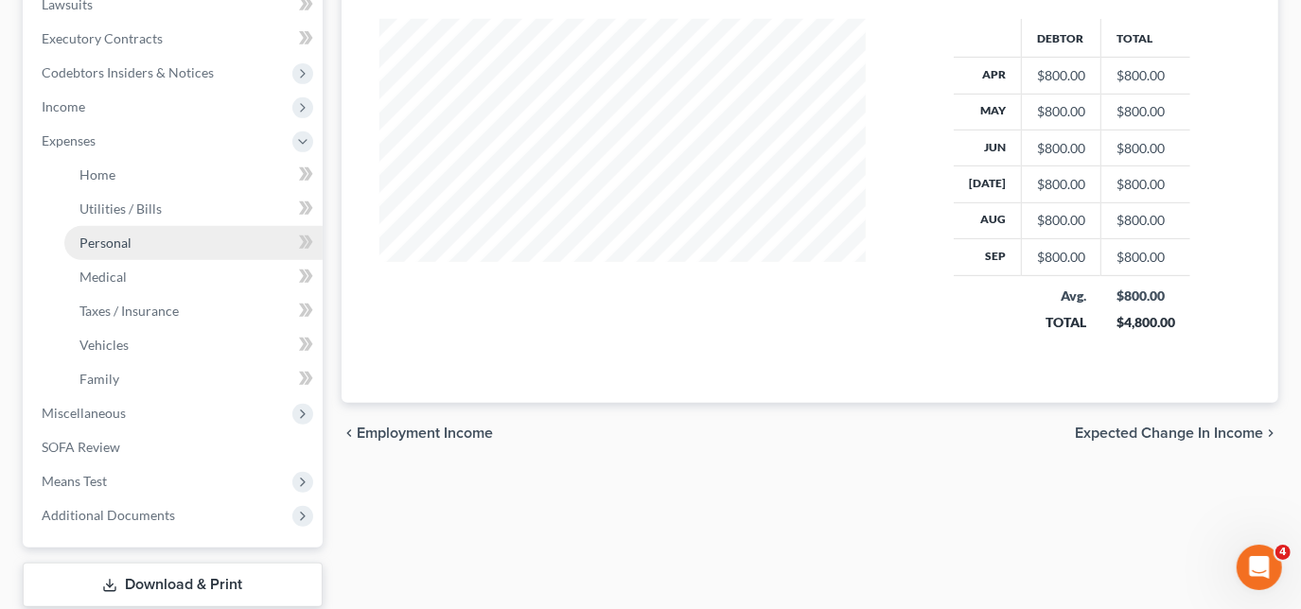
click at [125, 239] on span "Personal" at bounding box center [105, 243] width 52 height 16
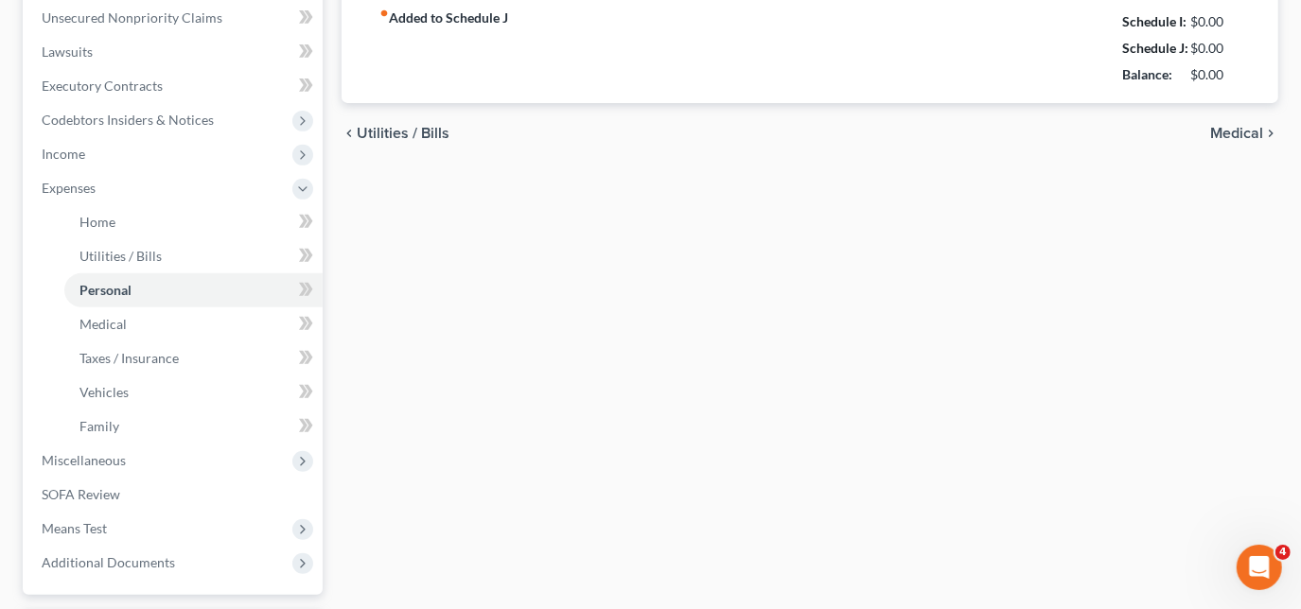
type input "0.00"
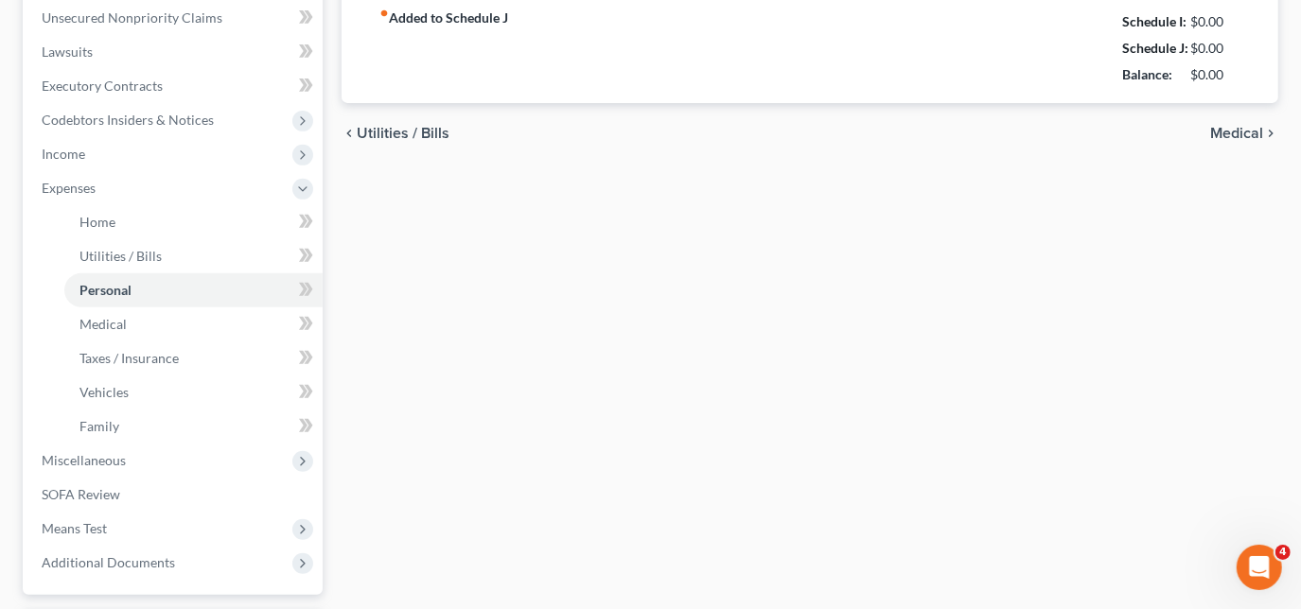
type input "0.00"
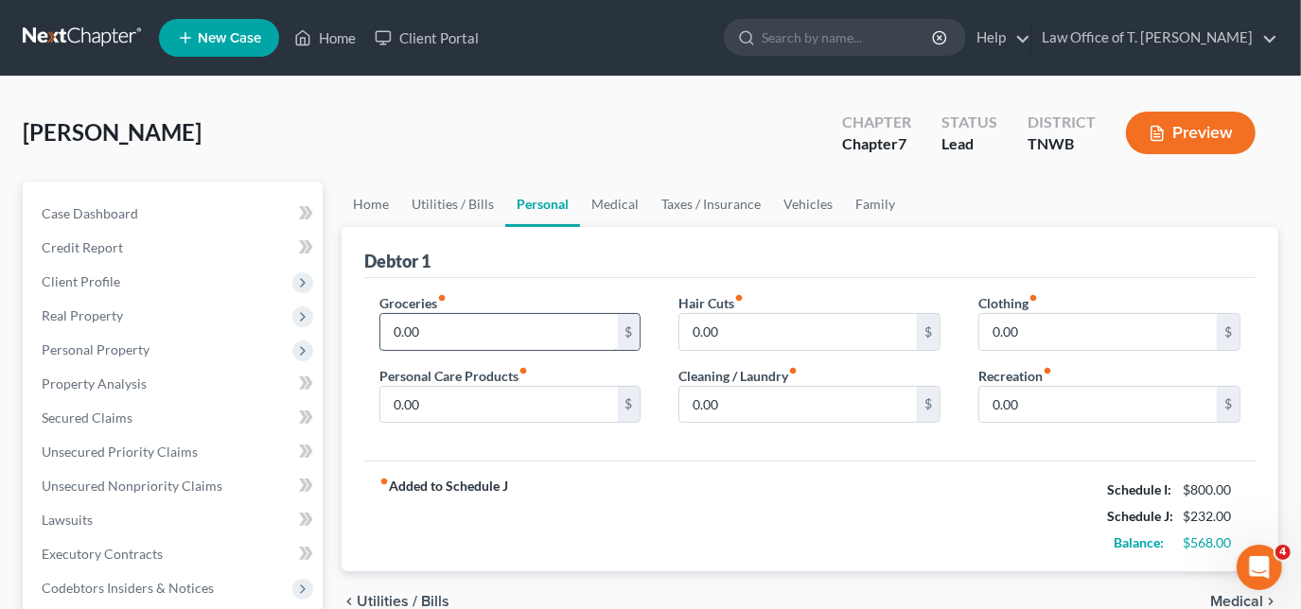
click at [451, 335] on input "0.00" at bounding box center [498, 332] width 237 height 36
type input "300.00"
click at [808, 206] on link "Vehicles" at bounding box center [808, 204] width 72 height 45
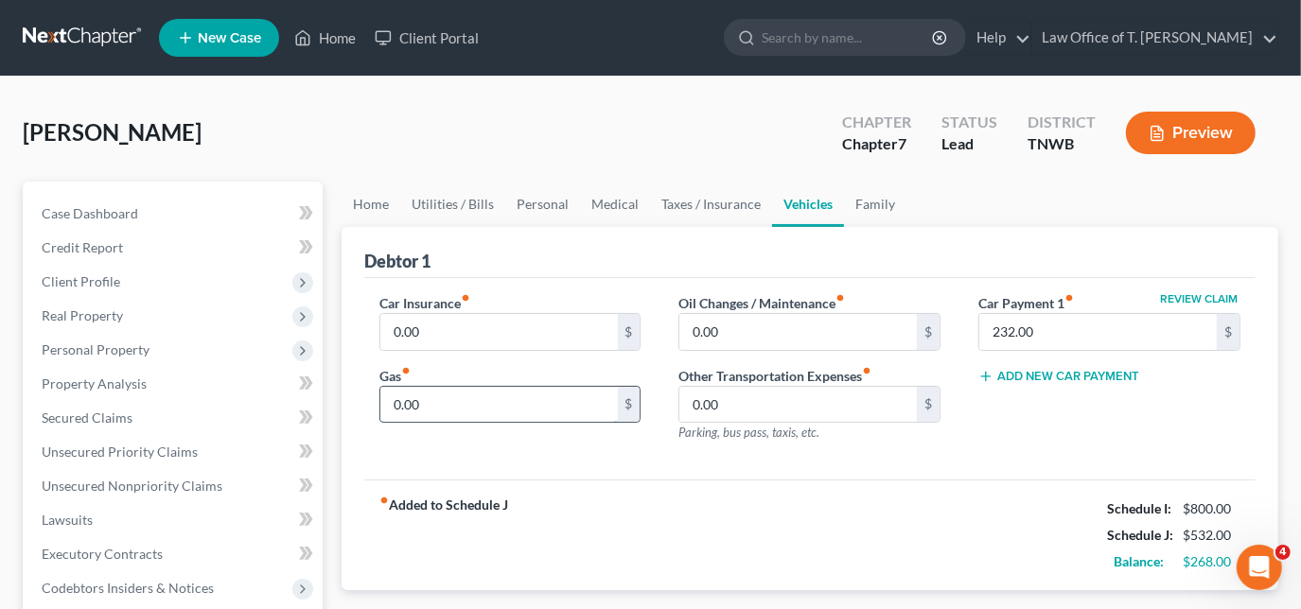
click at [518, 392] on input "0.00" at bounding box center [498, 405] width 237 height 36
type input "100.00"
click at [540, 204] on link "Personal" at bounding box center [542, 204] width 75 height 45
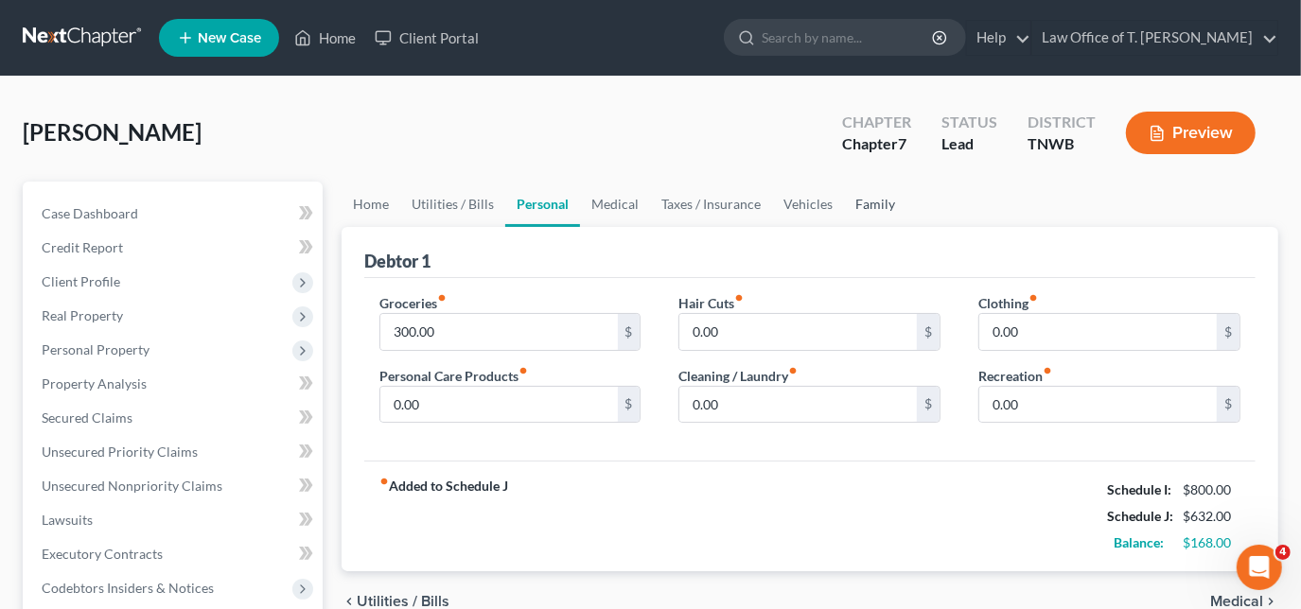
click at [878, 200] on link "Family" at bounding box center [875, 204] width 62 height 45
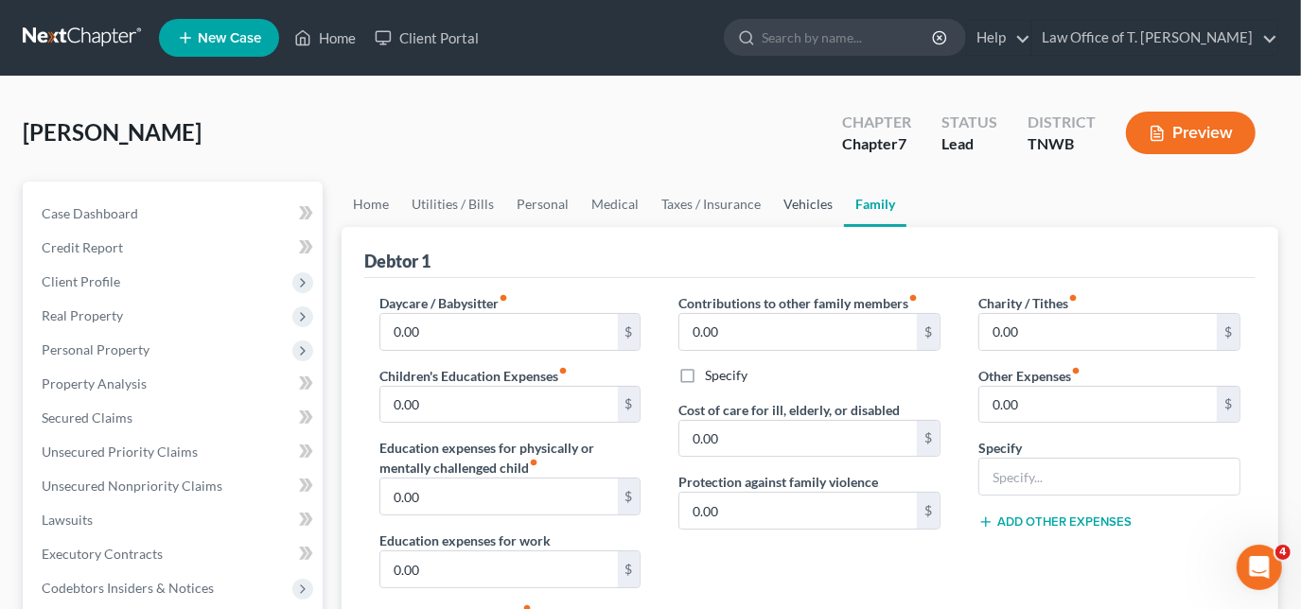
click at [789, 204] on link "Vehicles" at bounding box center [808, 204] width 72 height 45
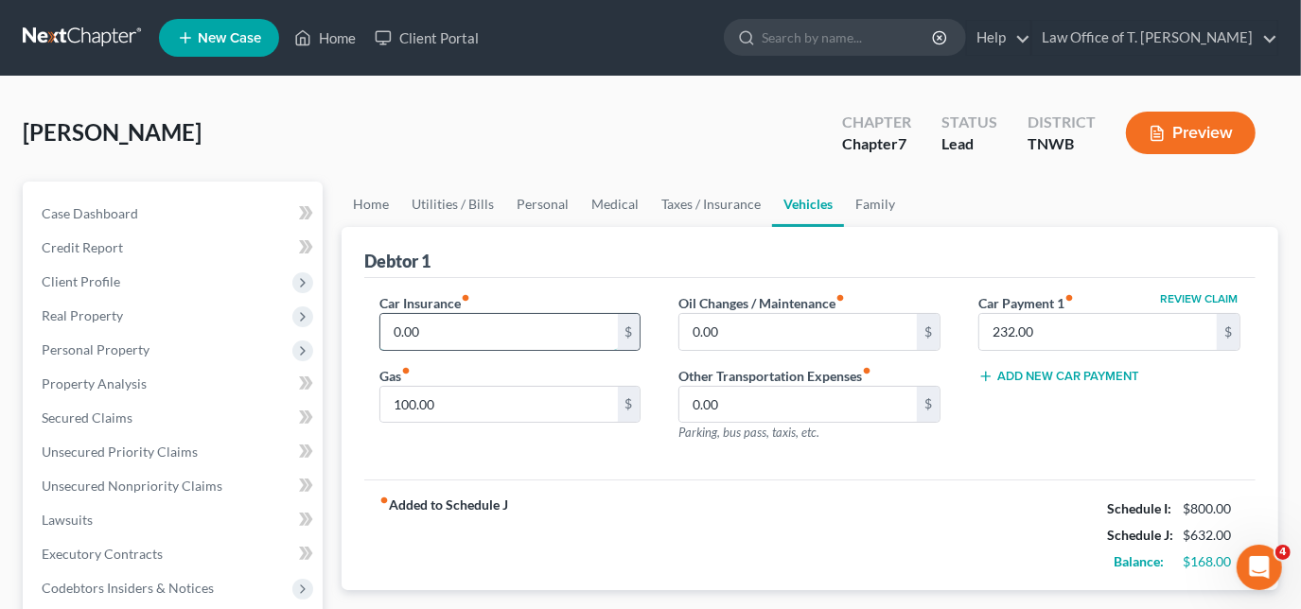
click at [516, 325] on input "0.00" at bounding box center [498, 332] width 237 height 36
type input "65.00"
click at [714, 203] on link "Taxes / Insurance" at bounding box center [711, 204] width 122 height 45
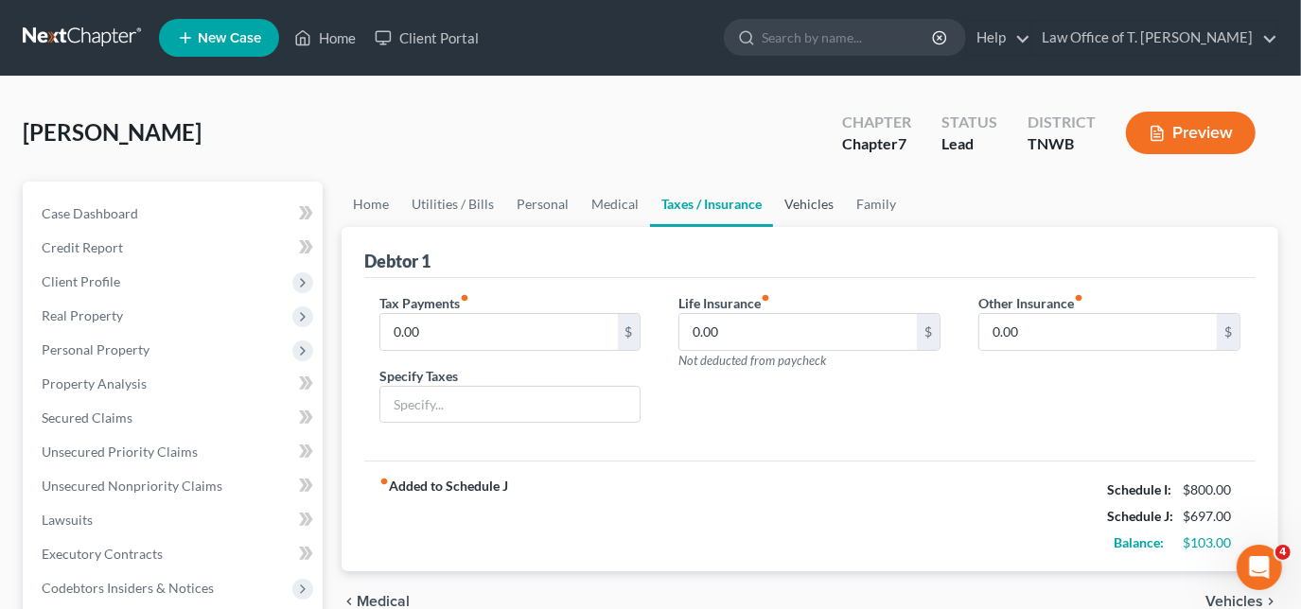
click at [789, 199] on link "Vehicles" at bounding box center [809, 204] width 72 height 45
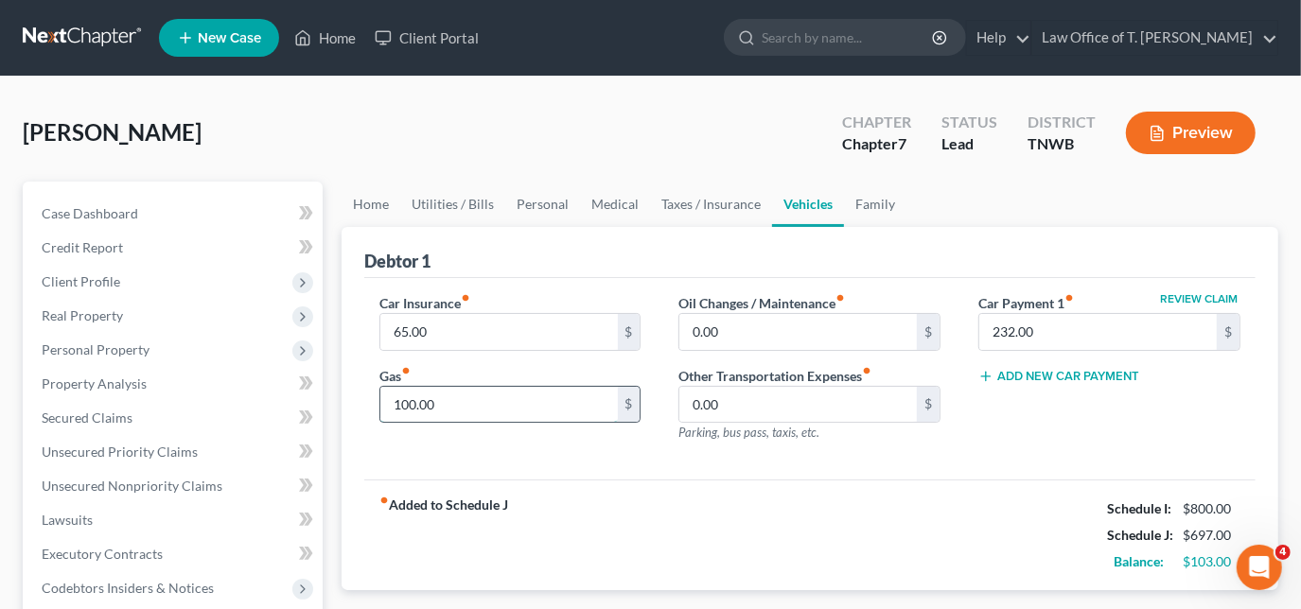
click at [527, 391] on input "100.00" at bounding box center [498, 405] width 237 height 36
type input "100.00"
click at [622, 204] on link "Medical" at bounding box center [615, 204] width 70 height 45
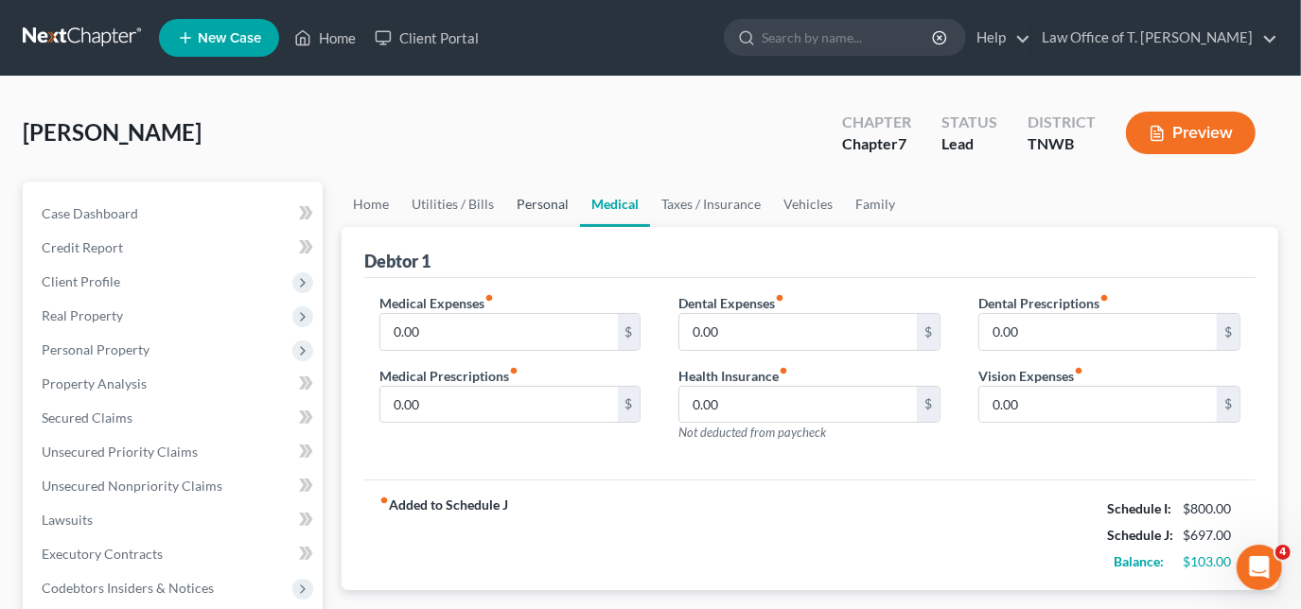
click at [552, 210] on link "Personal" at bounding box center [542, 204] width 75 height 45
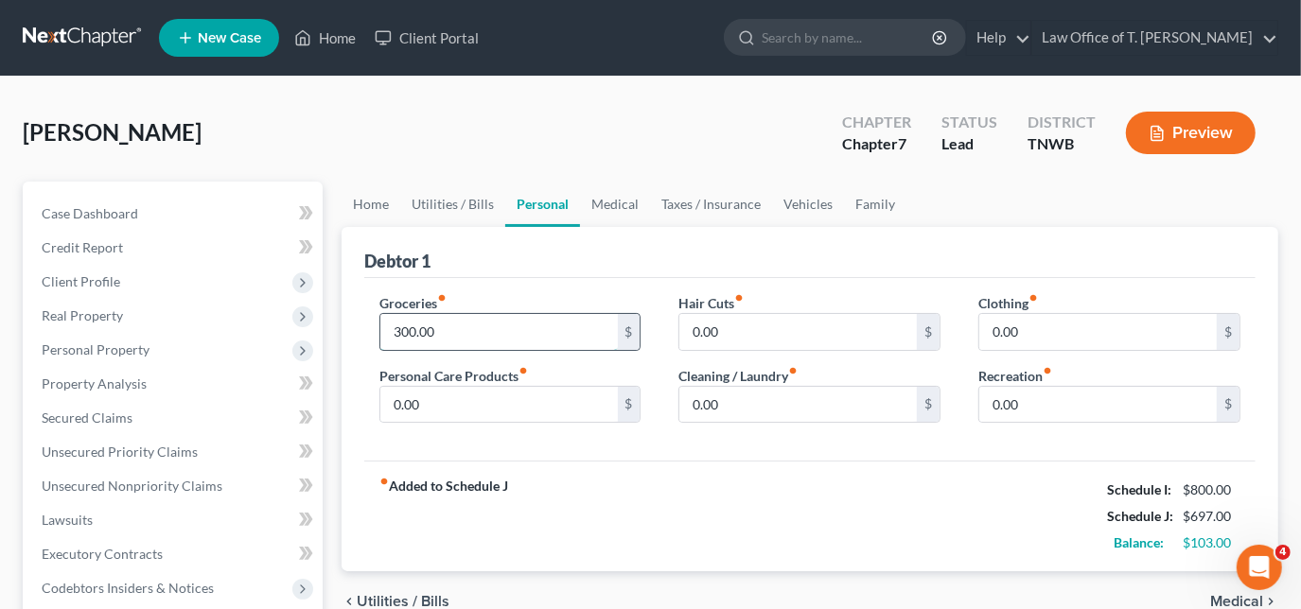
click at [472, 325] on input "300.00" at bounding box center [498, 332] width 237 height 36
click at [467, 330] on input "400.00" at bounding box center [498, 332] width 237 height 36
type input "380.00"
click at [438, 202] on link "Utilities / Bills" at bounding box center [452, 204] width 105 height 45
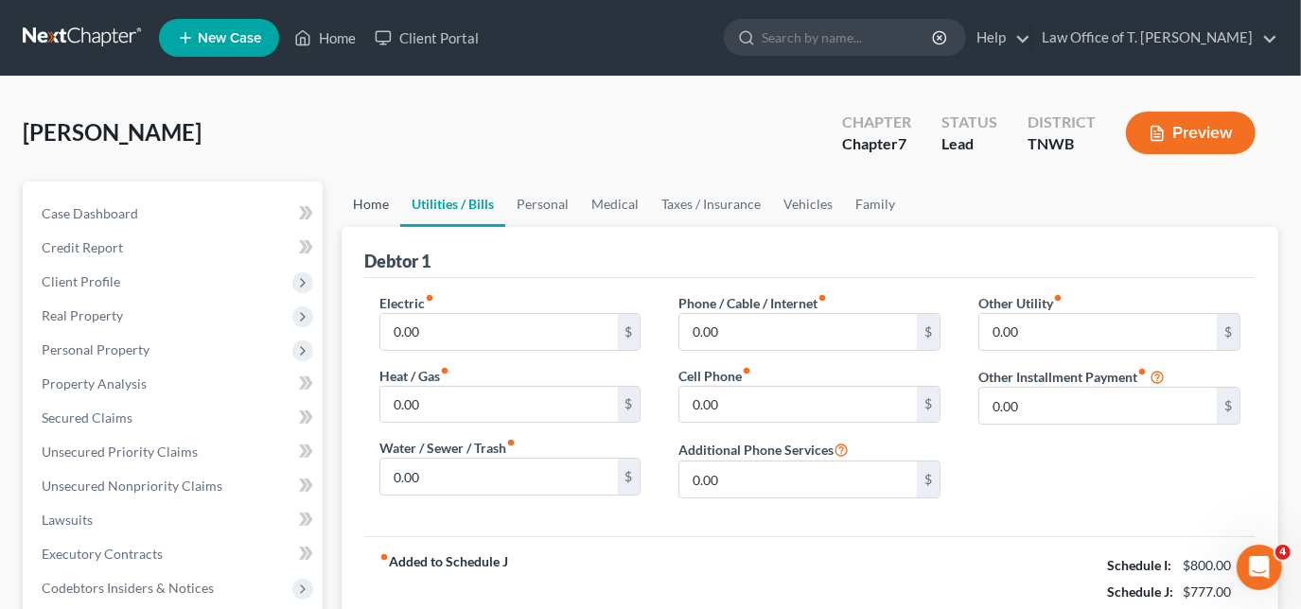
click at [362, 206] on link "Home" at bounding box center [370, 204] width 59 height 45
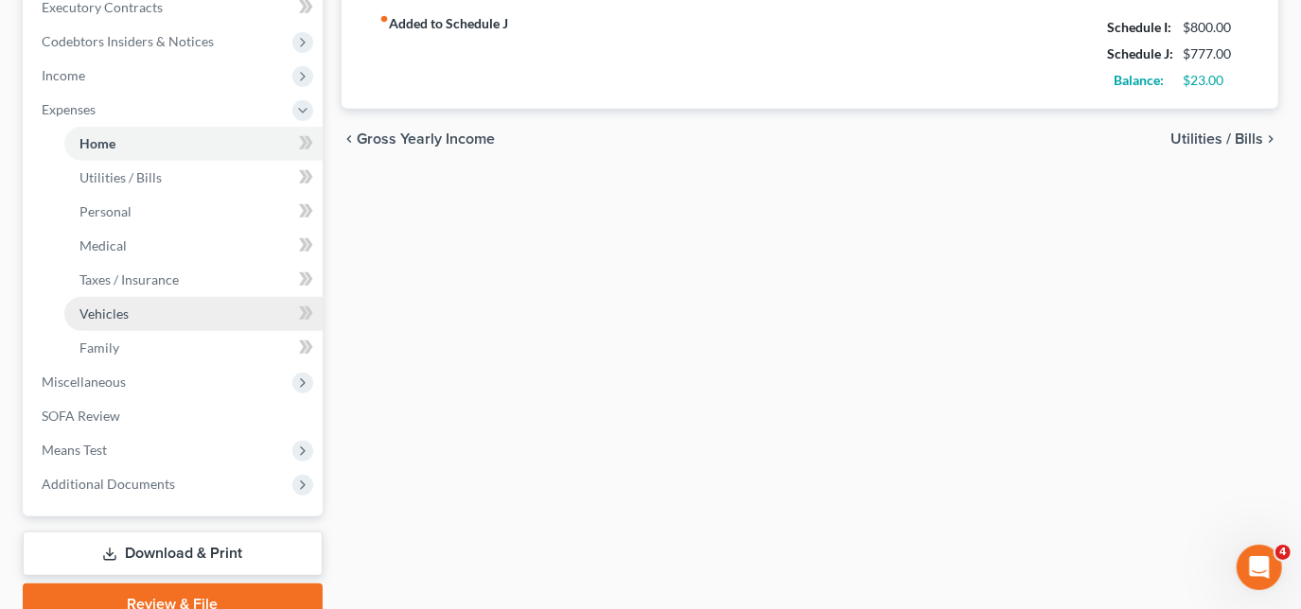
scroll to position [602, 0]
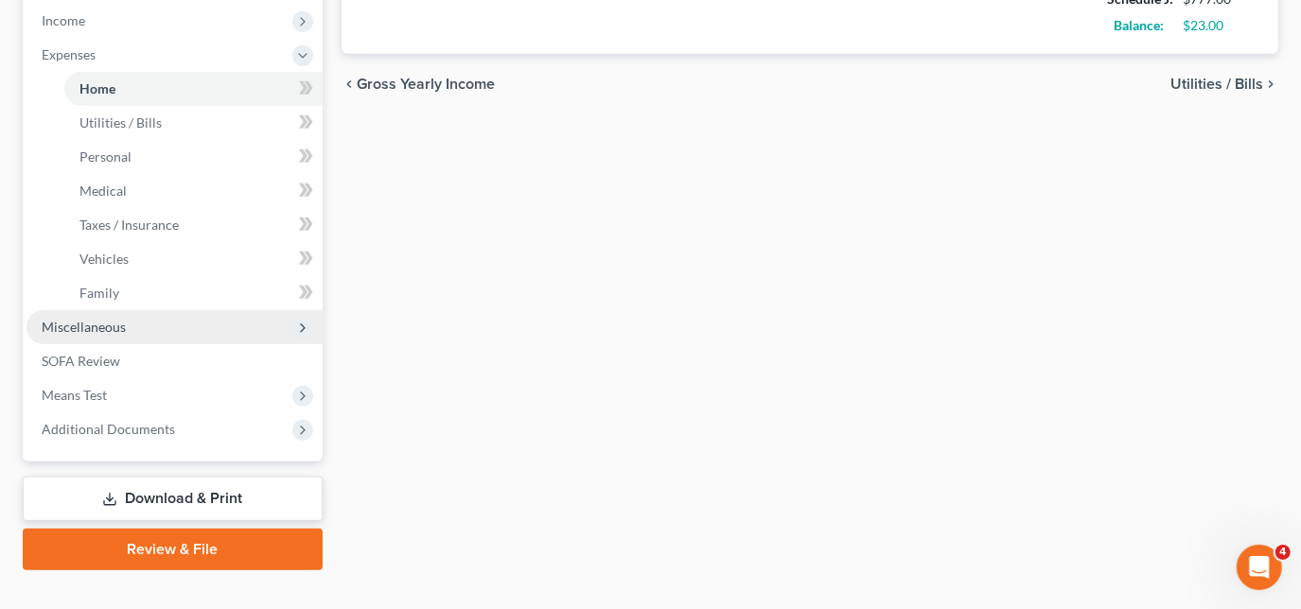
click at [183, 333] on span "Miscellaneous" at bounding box center [174, 327] width 296 height 34
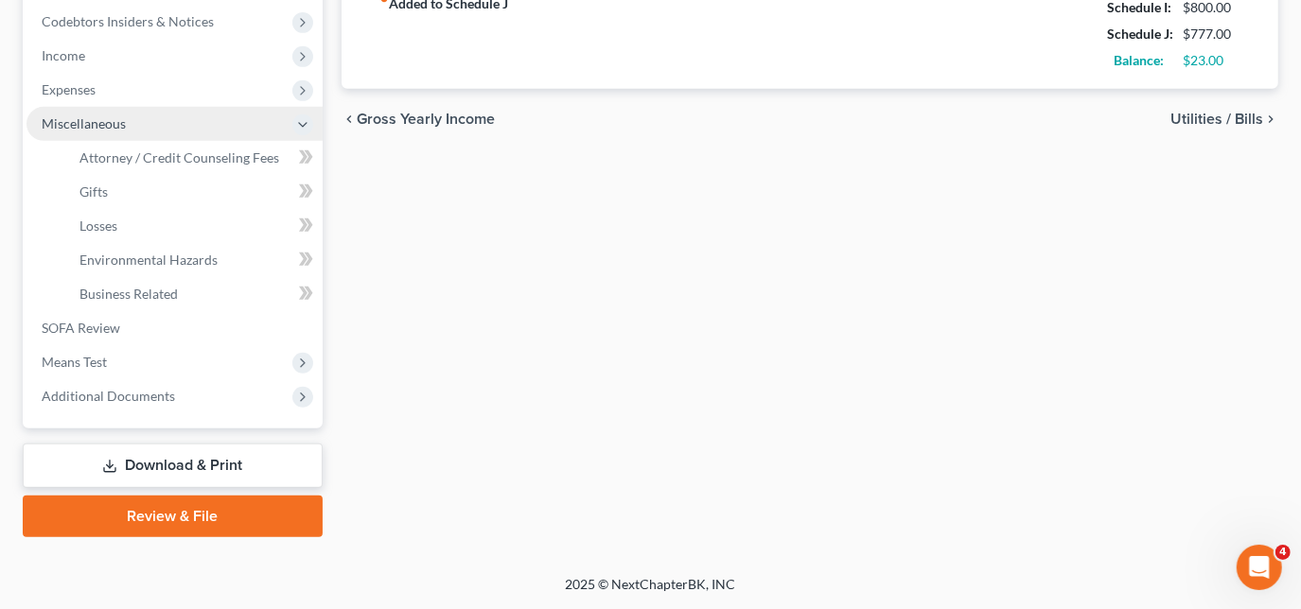
scroll to position [565, 0]
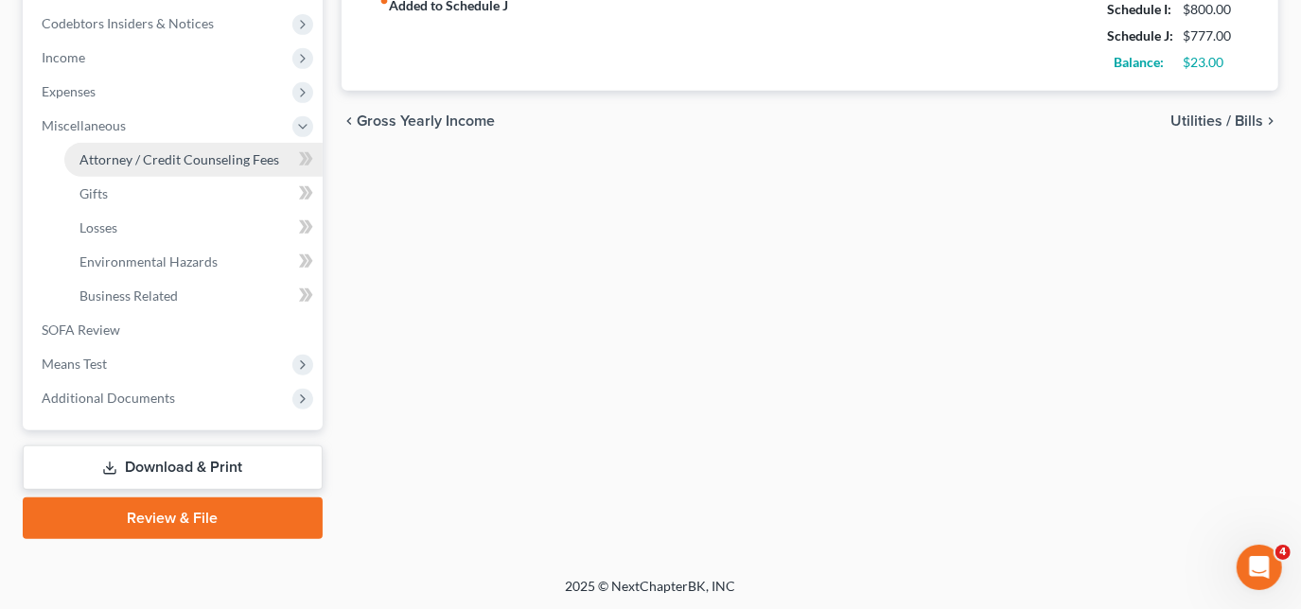
click at [212, 157] on span "Attorney / Credit Counseling Fees" at bounding box center [179, 159] width 200 height 16
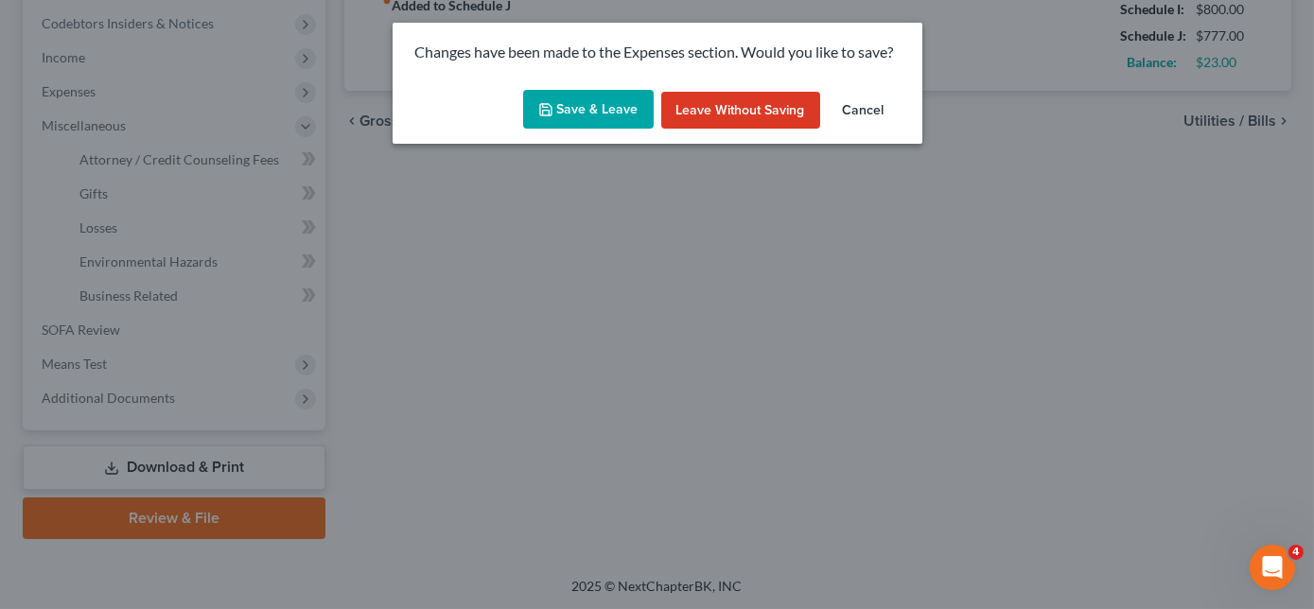
click at [595, 113] on button "Save & Leave" at bounding box center [588, 110] width 131 height 40
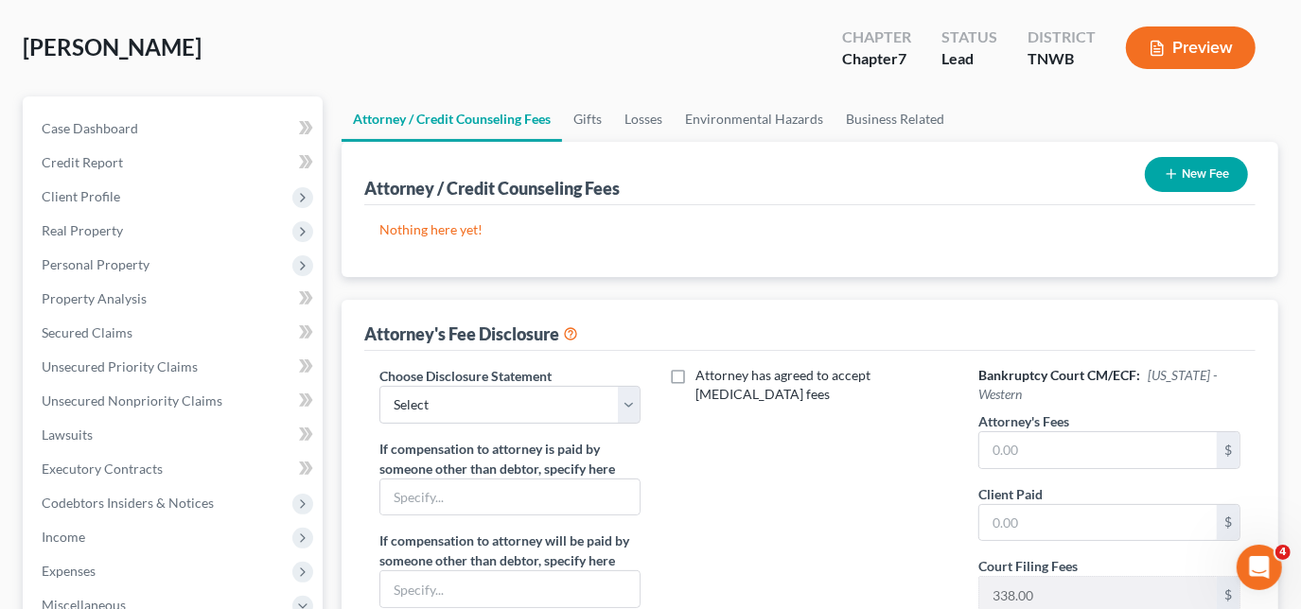
scroll to position [171, 0]
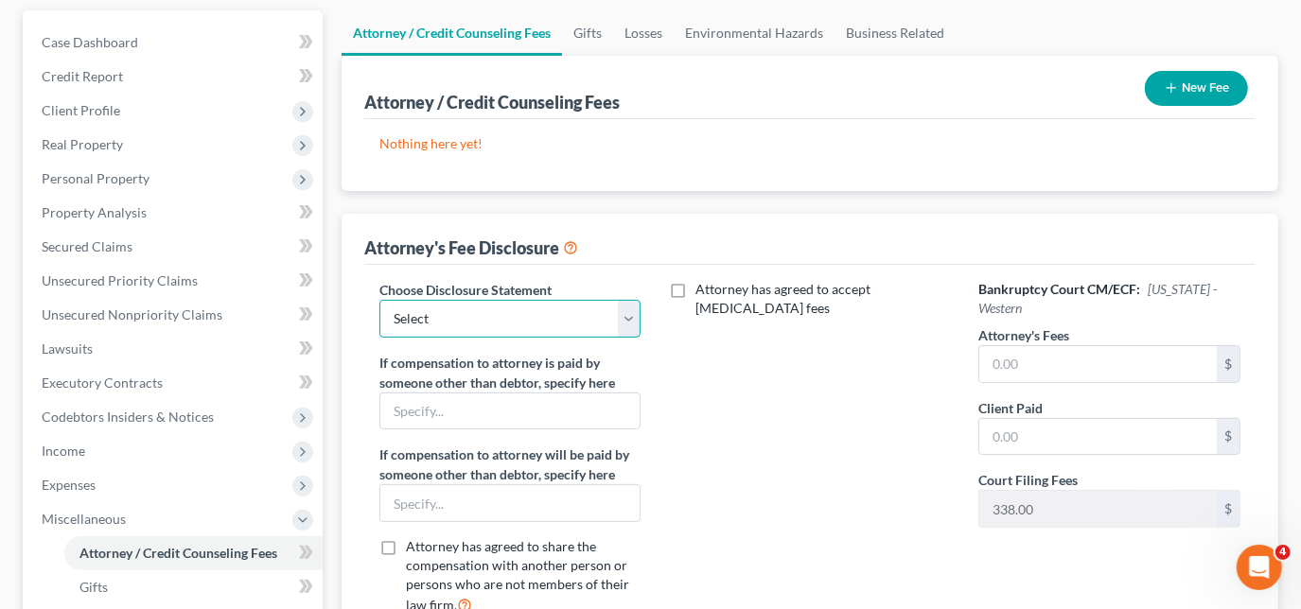
click at [526, 310] on select "Select Chapter 11 Ch 13 Chapter 7" at bounding box center [510, 319] width 262 height 38
select select "2"
click at [379, 300] on select "Select Chapter 11 Ch 13 Chapter 7" at bounding box center [510, 319] width 262 height 38
click at [1022, 352] on input "text" at bounding box center [1097, 364] width 237 height 36
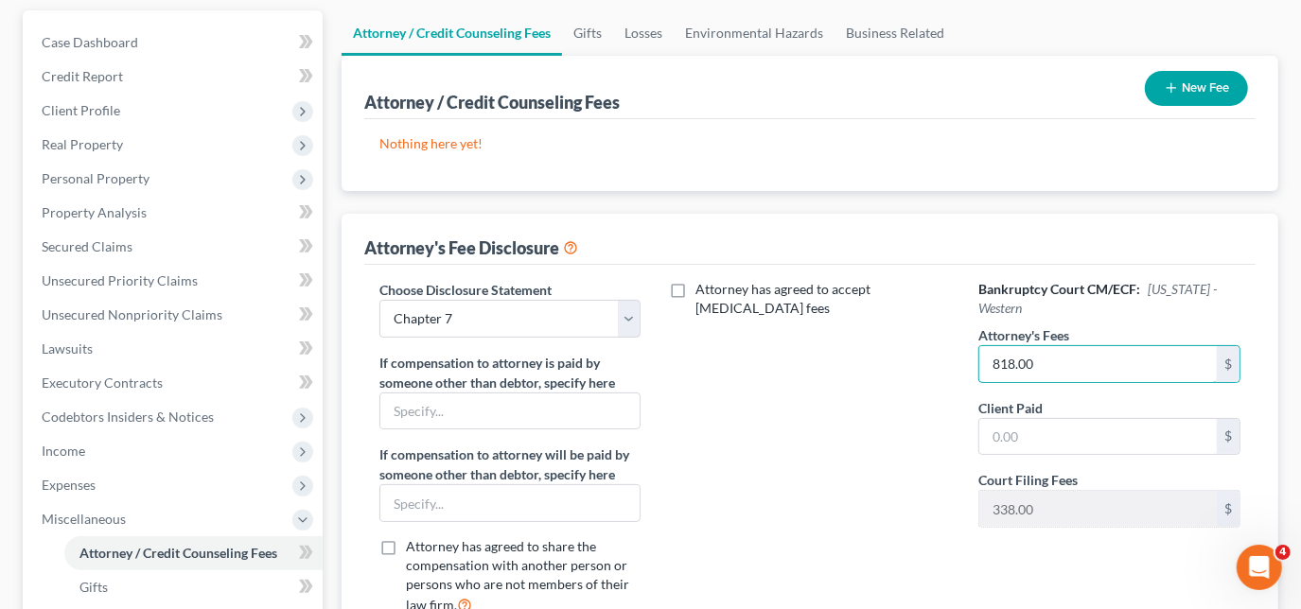
type input "818.00"
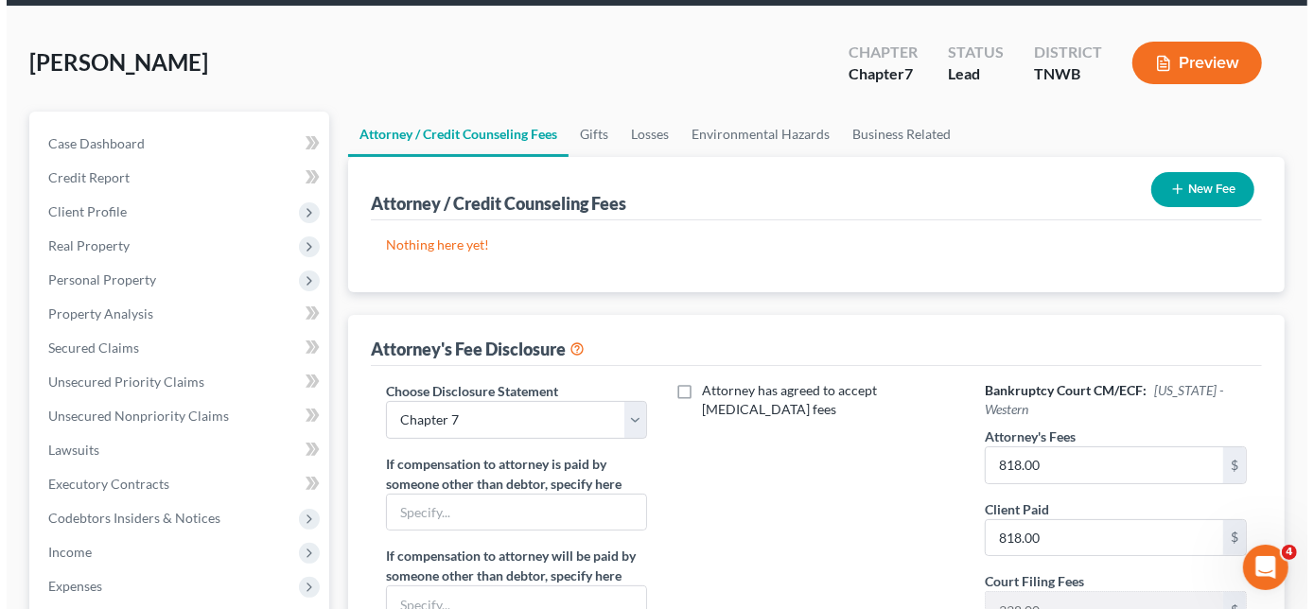
scroll to position [0, 0]
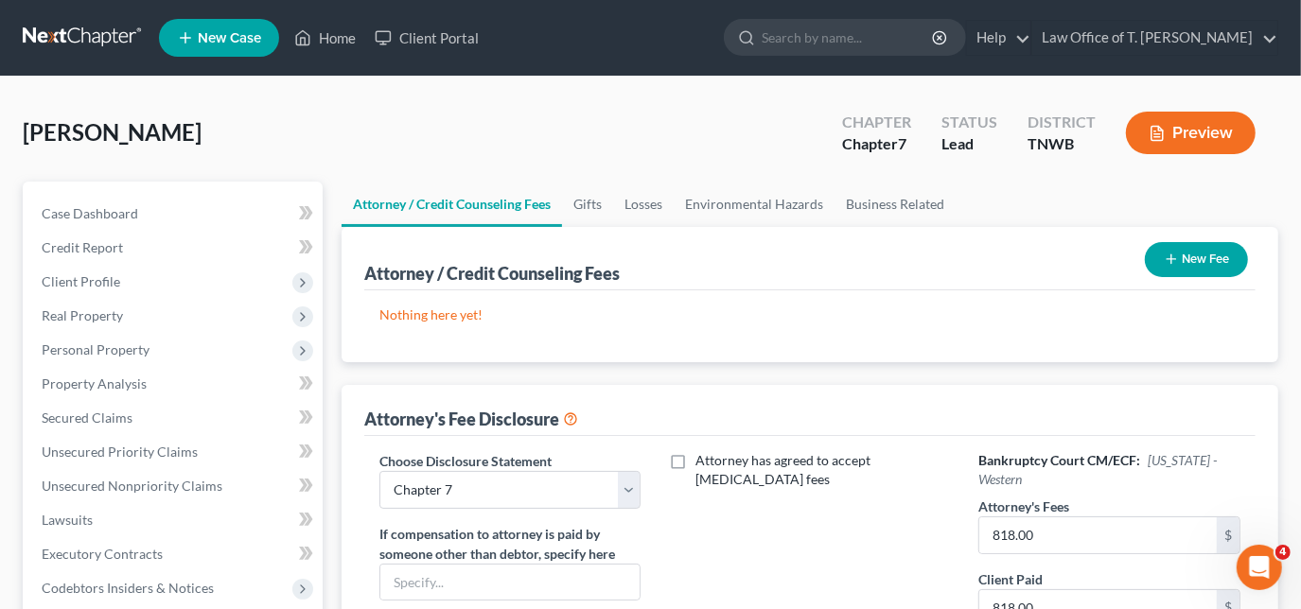
click at [1180, 269] on button "New Fee" at bounding box center [1195, 259] width 103 height 35
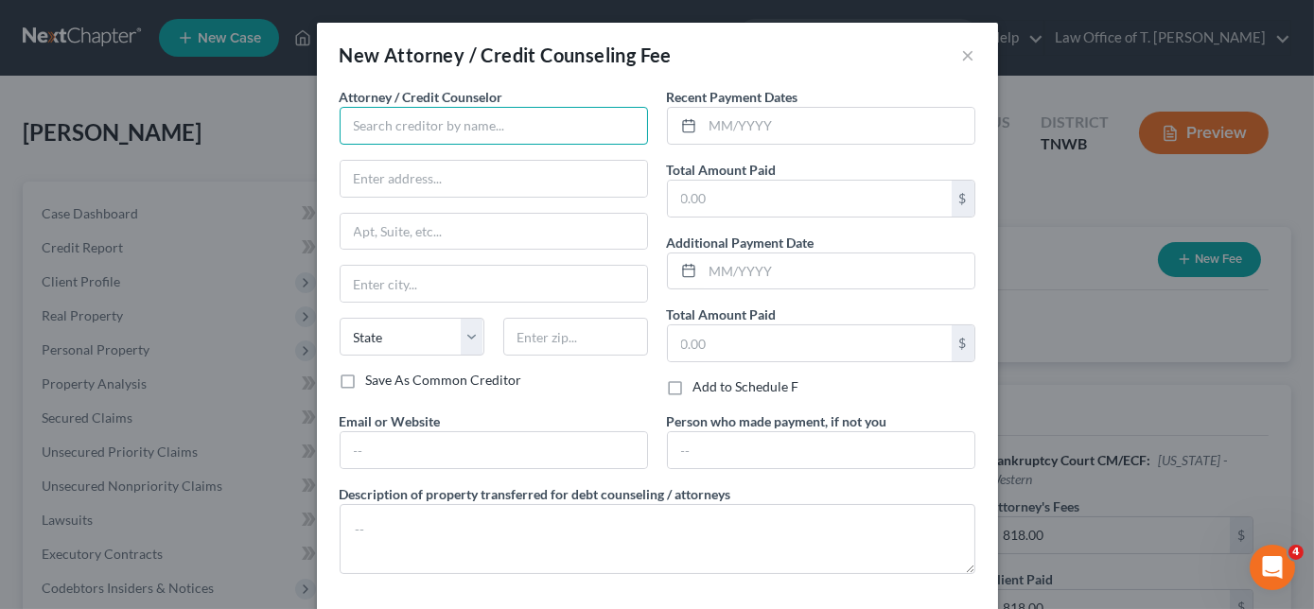
click at [475, 114] on input "text" at bounding box center [494, 126] width 308 height 38
type input "Cricket"
click at [444, 114] on input "Cricket" at bounding box center [494, 126] width 308 height 38
type input "[STREET_ADDRESS][PERSON_NAME]"
type input "Stockton"
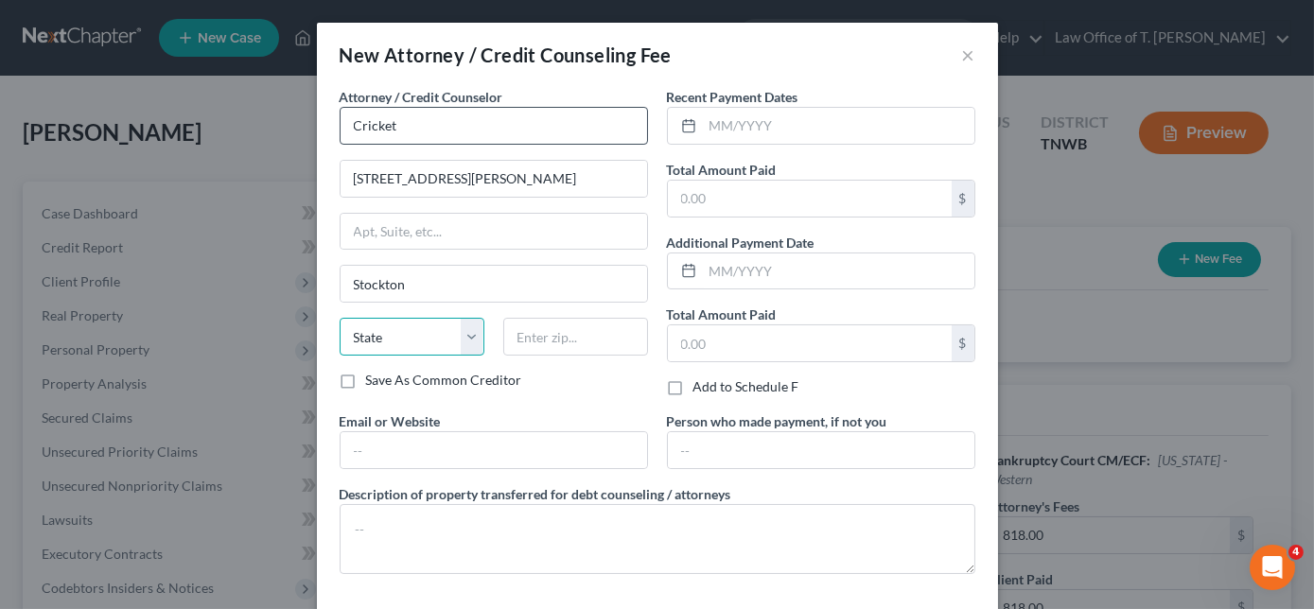
select select "4"
type input "95210"
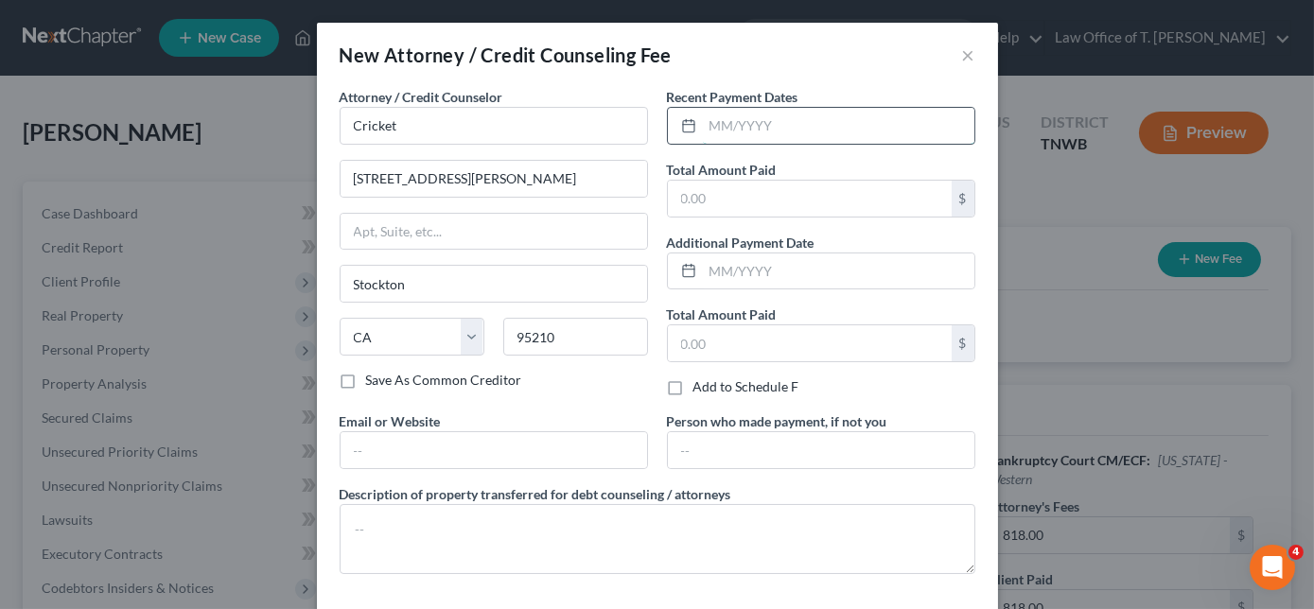
click at [764, 129] on input "text" at bounding box center [838, 126] width 271 height 36
type input "10/2025"
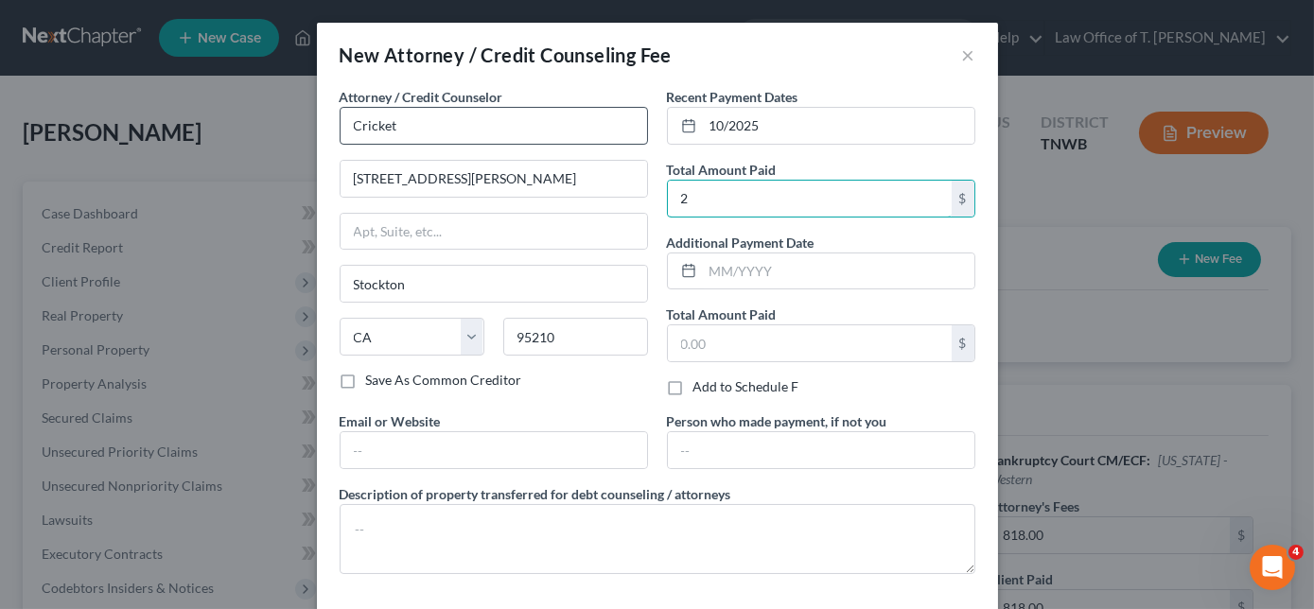
type input "2"
click at [547, 135] on input "Cricket" at bounding box center [494, 126] width 308 height 38
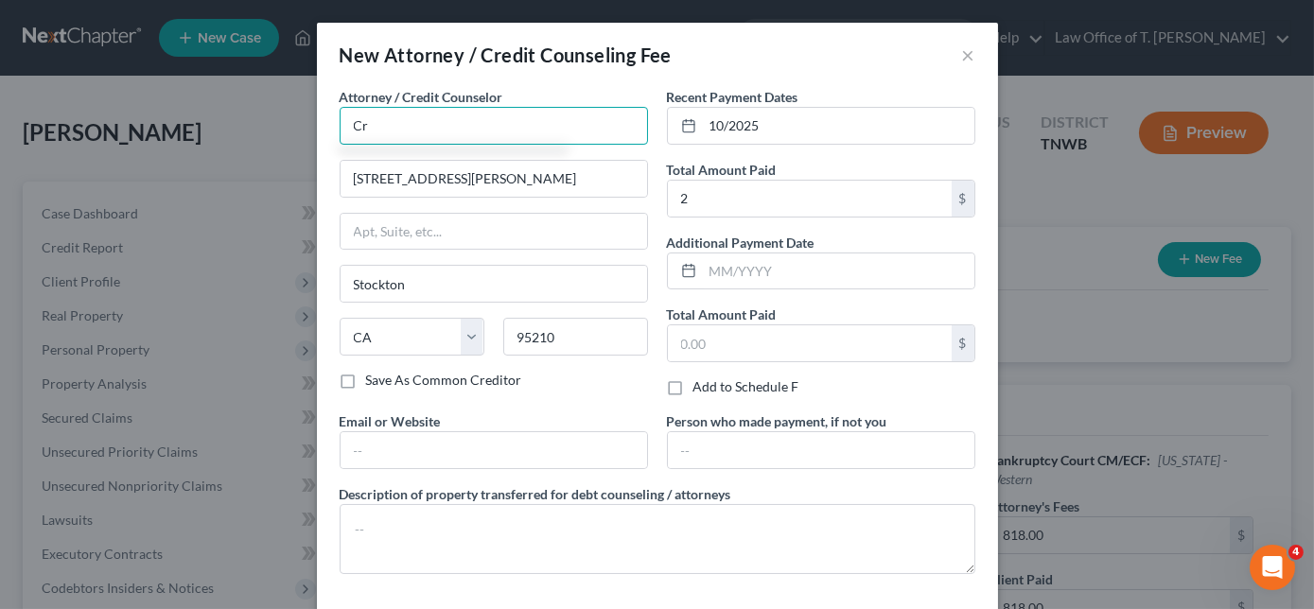
type input "C"
click at [560, 144] on div "Attorney / Credit Counselor * [STREET_ADDRESS] Stockton State [US_STATE] AK AR …" at bounding box center [494, 229] width 308 height 284
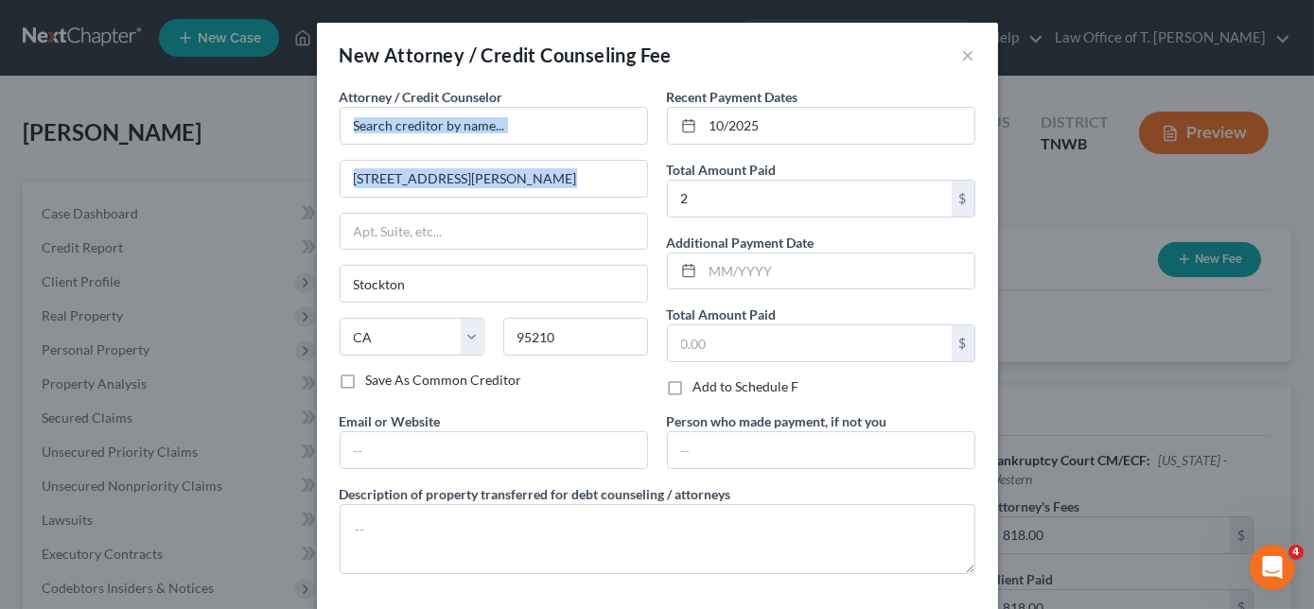
click at [565, 145] on div "Attorney / Credit Counselor * [STREET_ADDRESS] Stockton State [US_STATE] AK AR …" at bounding box center [494, 229] width 308 height 284
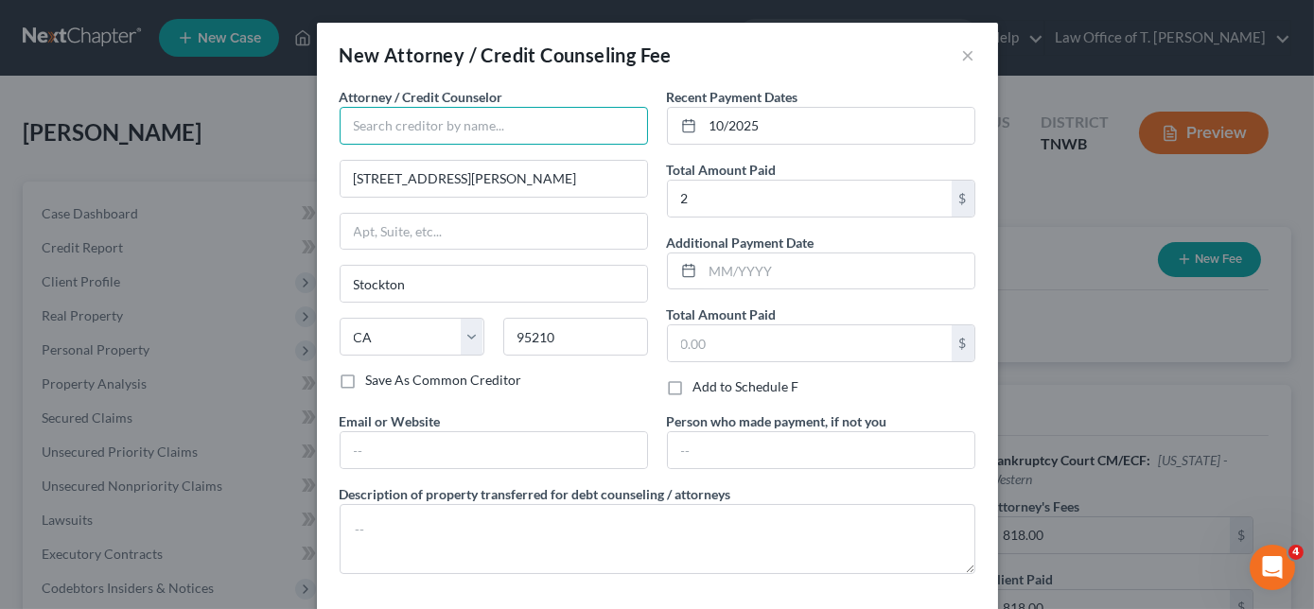
click at [565, 132] on input "text" at bounding box center [494, 126] width 308 height 38
click at [565, 132] on input "001" at bounding box center [494, 126] width 308 height 38
type input "001 Debtorcc, Inc."
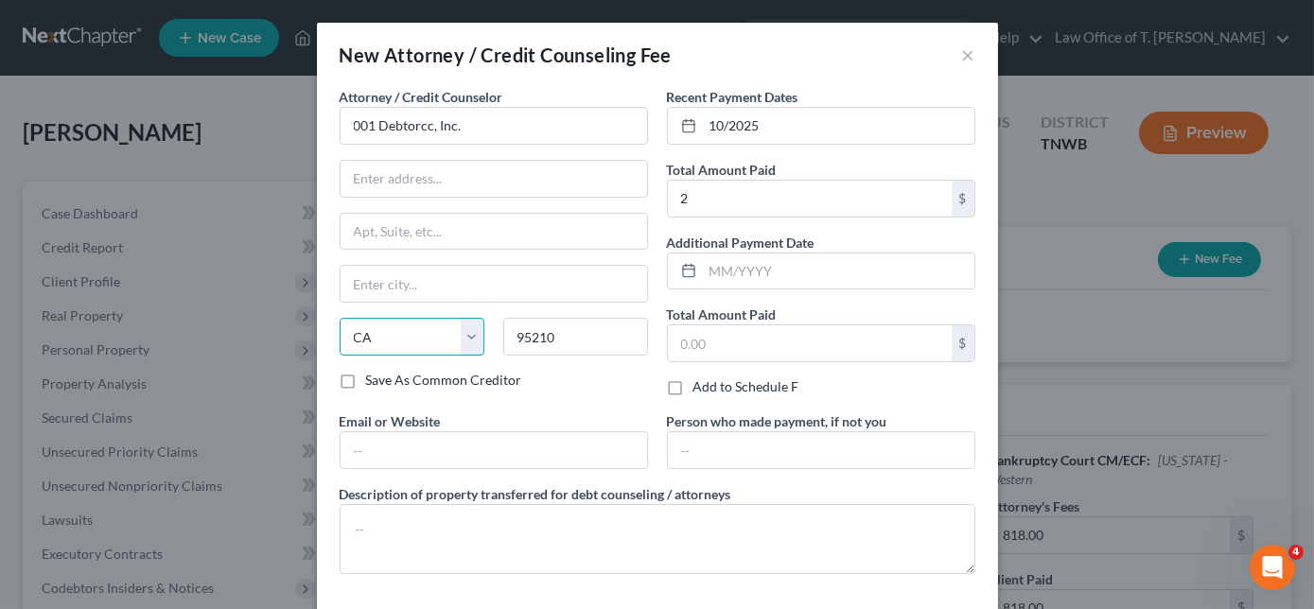
click at [407, 337] on select "State [US_STATE] AK AR AZ CA CO CT DE DC [GEOGRAPHIC_DATA] [GEOGRAPHIC_DATA] GU…" at bounding box center [412, 337] width 145 height 38
click at [340, 318] on select "State [US_STATE] AK AR AZ CA CO CT DE DC [GEOGRAPHIC_DATA] [GEOGRAPHIC_DATA] GU…" at bounding box center [412, 337] width 145 height 38
click at [444, 172] on input "text" at bounding box center [494, 179] width 306 height 36
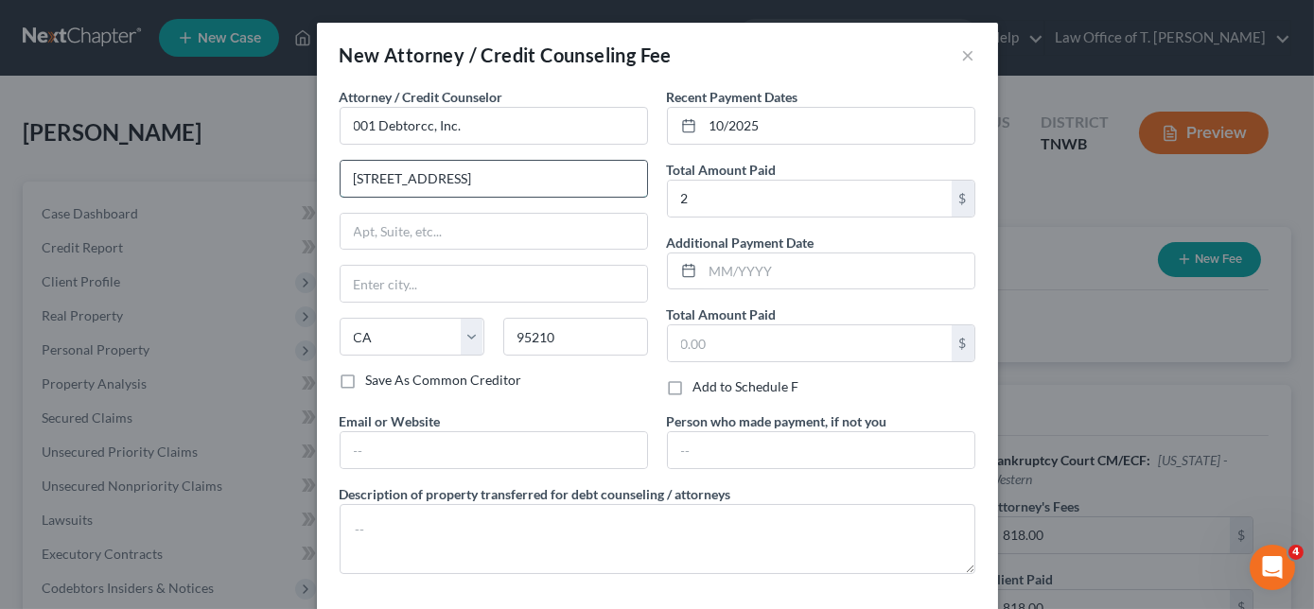
type input "[STREET_ADDRESS]"
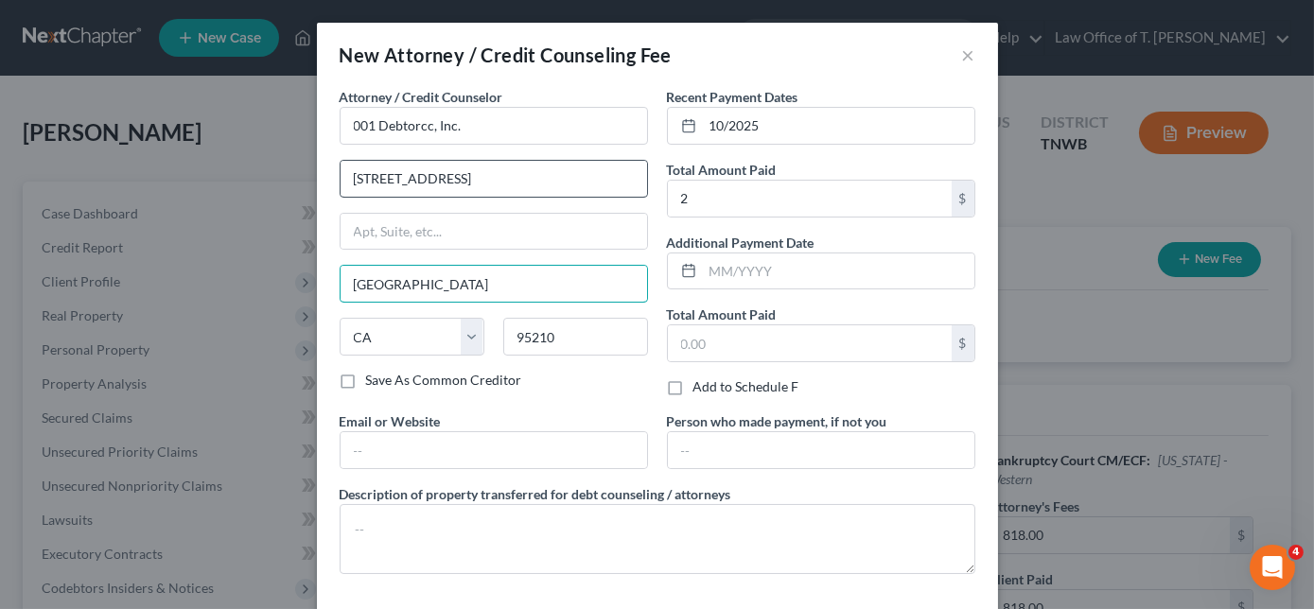
type input "[GEOGRAPHIC_DATA]"
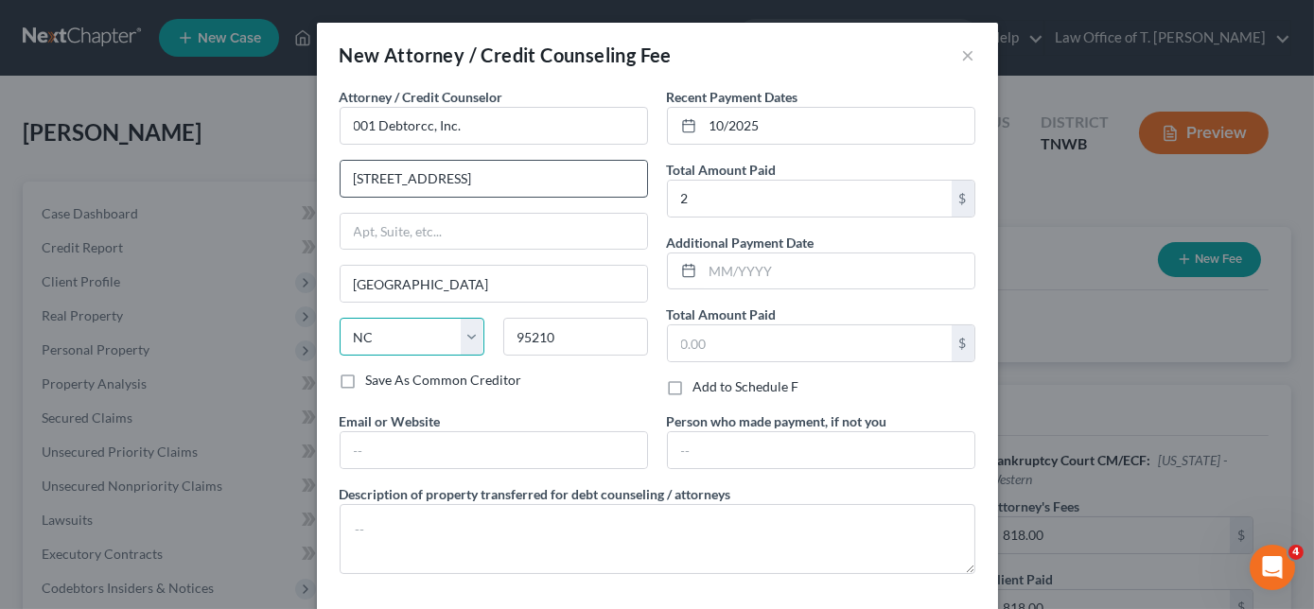
select select "33"
type input "07306"
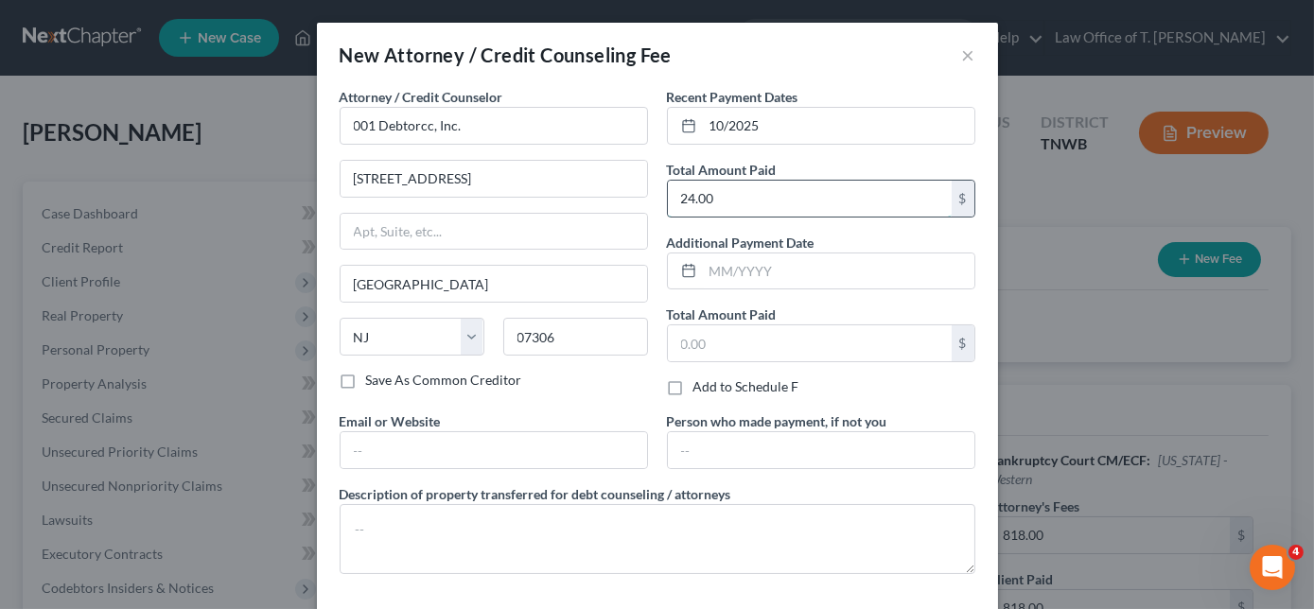
type input "24.00"
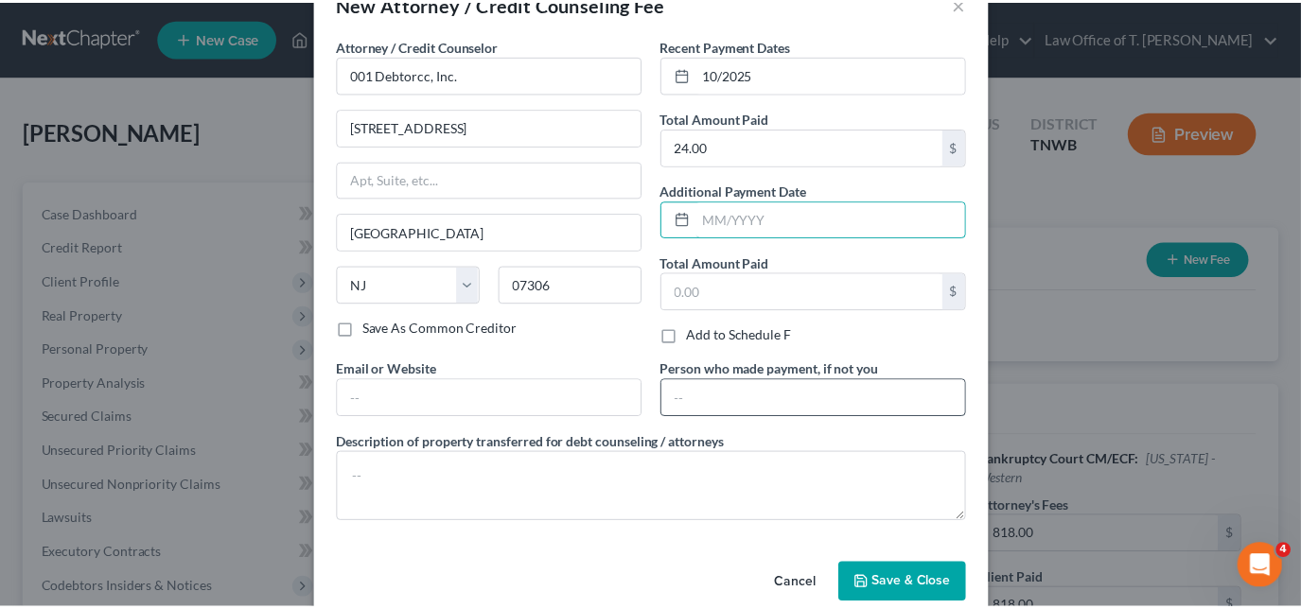
scroll to position [80, 0]
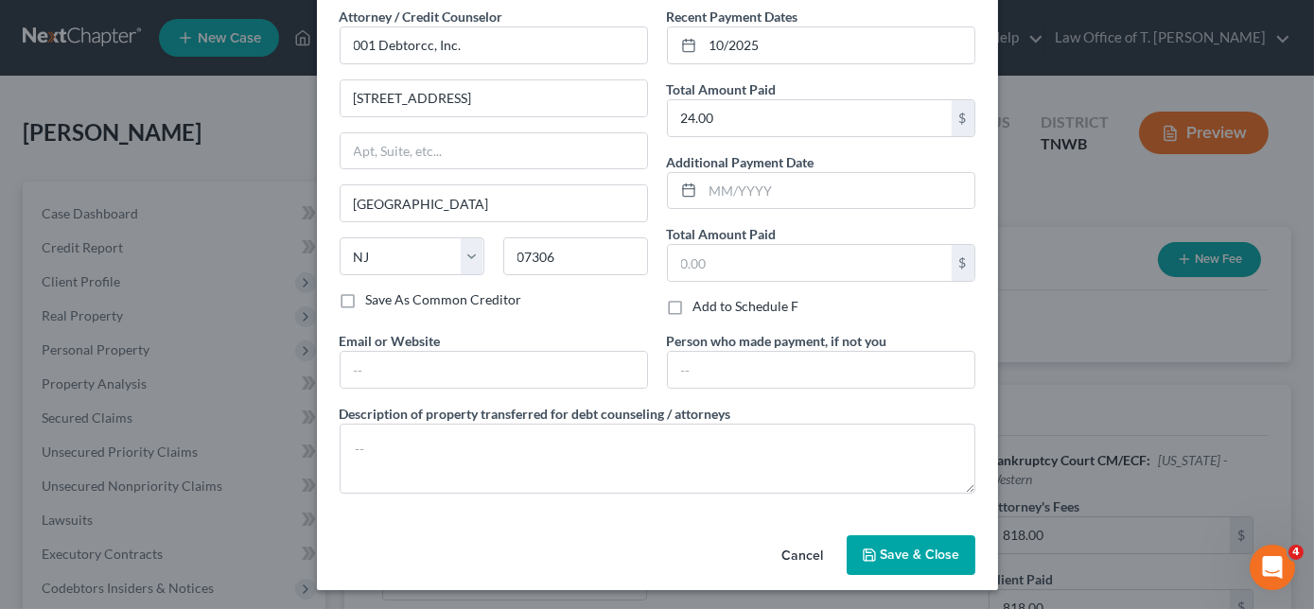
click at [914, 560] on button "Save & Close" at bounding box center [911, 555] width 129 height 40
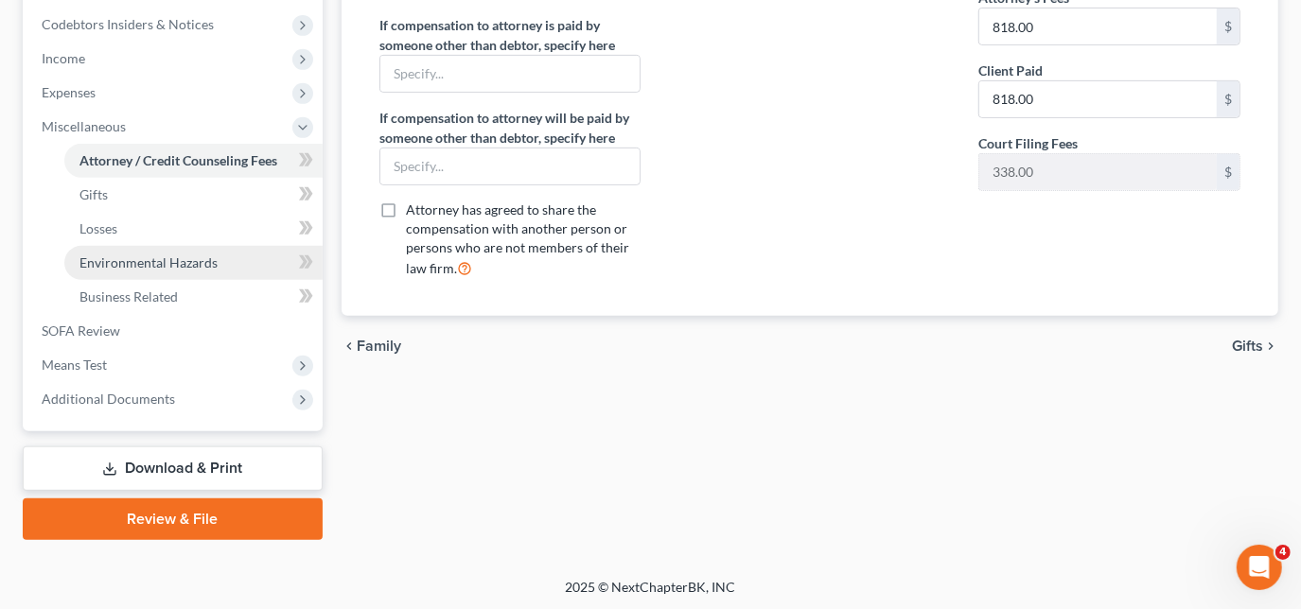
scroll to position [565, 0]
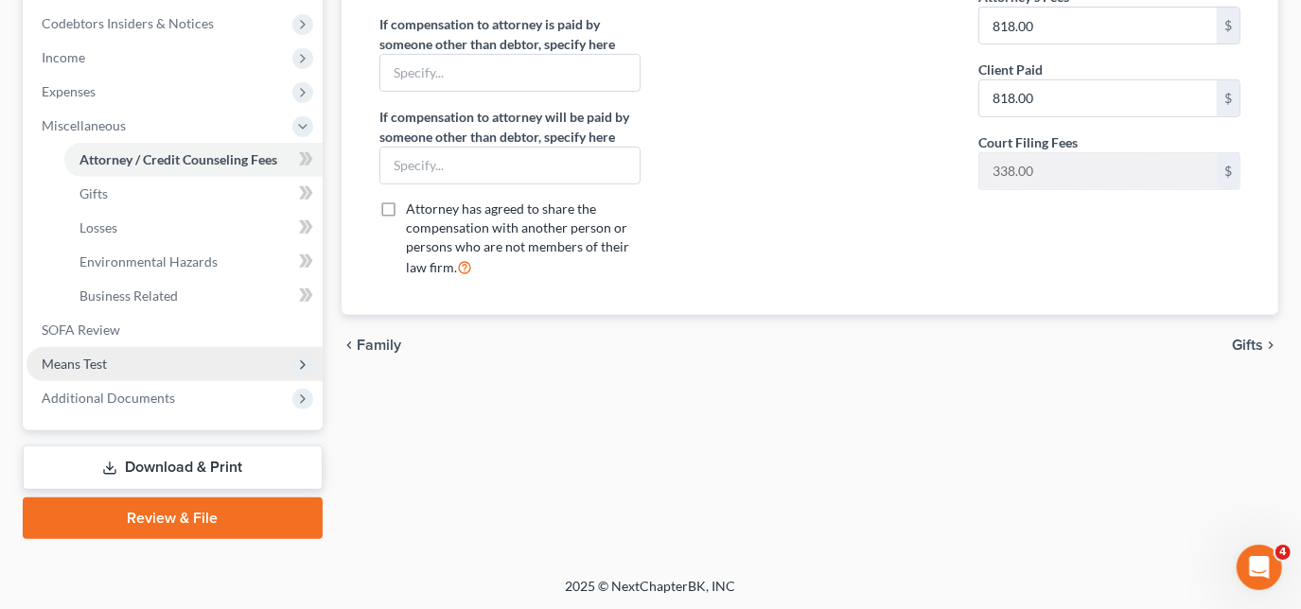
click at [148, 360] on span "Means Test" at bounding box center [174, 364] width 296 height 34
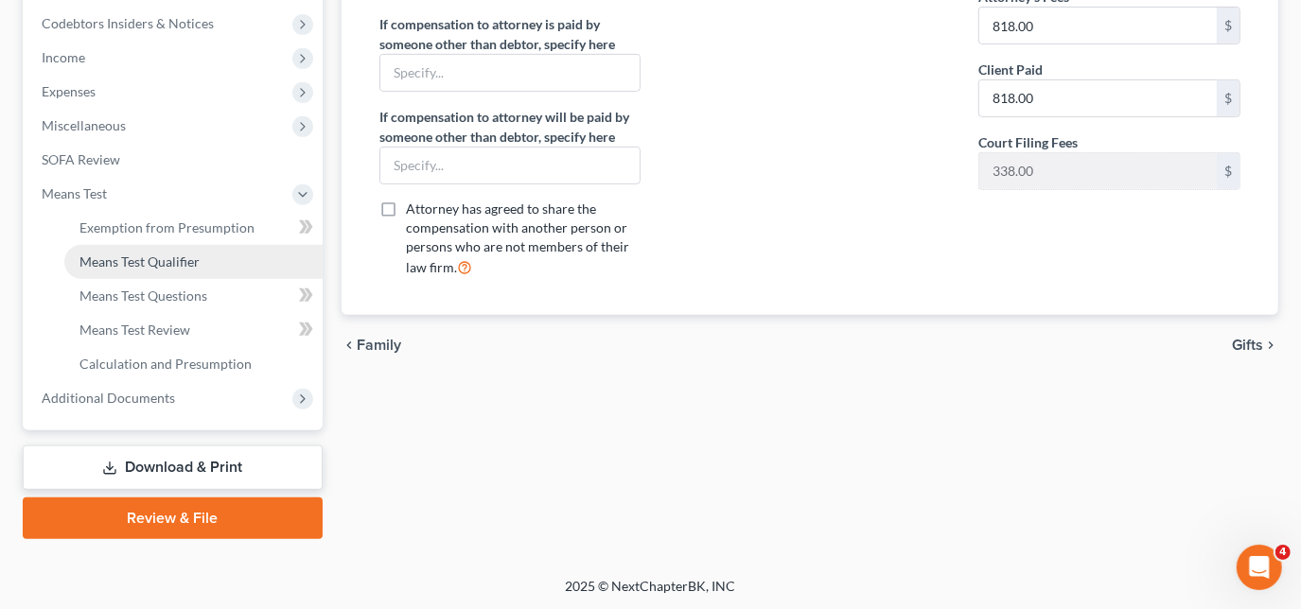
click at [199, 259] on span "Means Test Qualifier" at bounding box center [139, 261] width 120 height 16
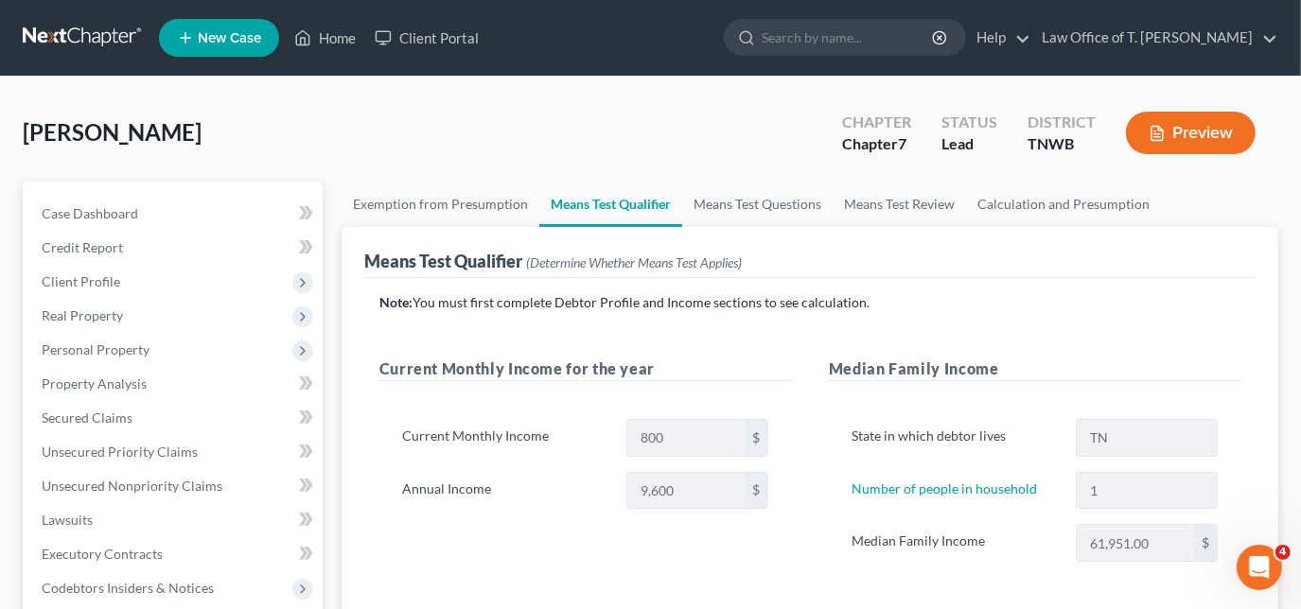
scroll to position [565, 0]
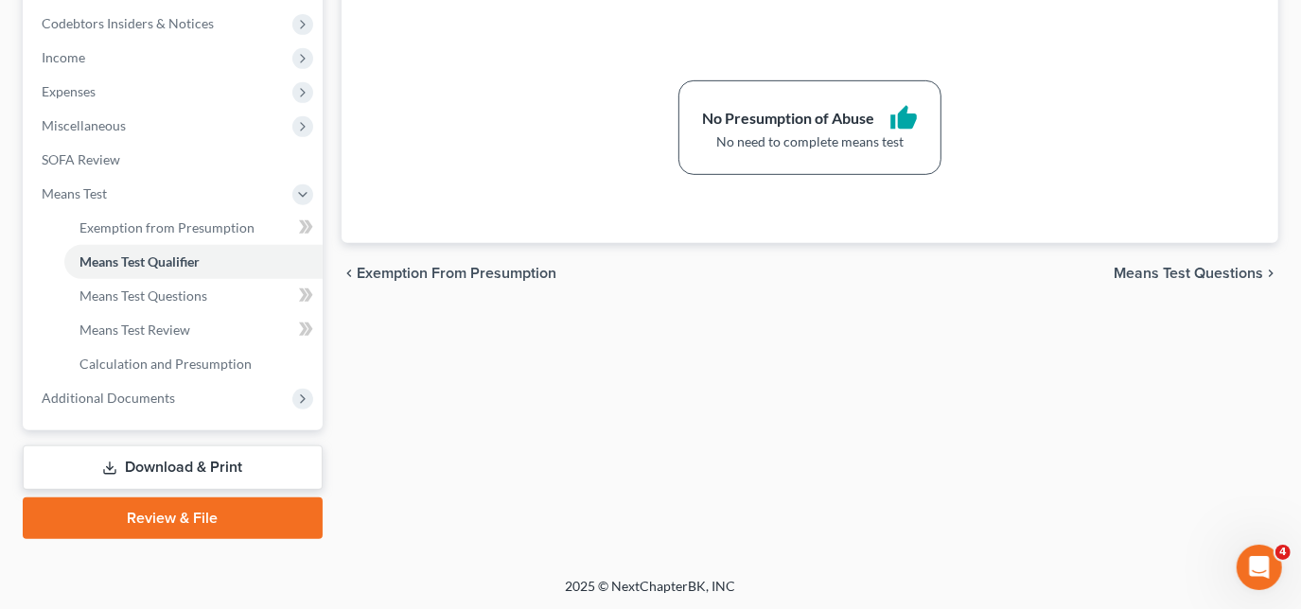
click at [206, 466] on link "Download & Print" at bounding box center [173, 467] width 300 height 44
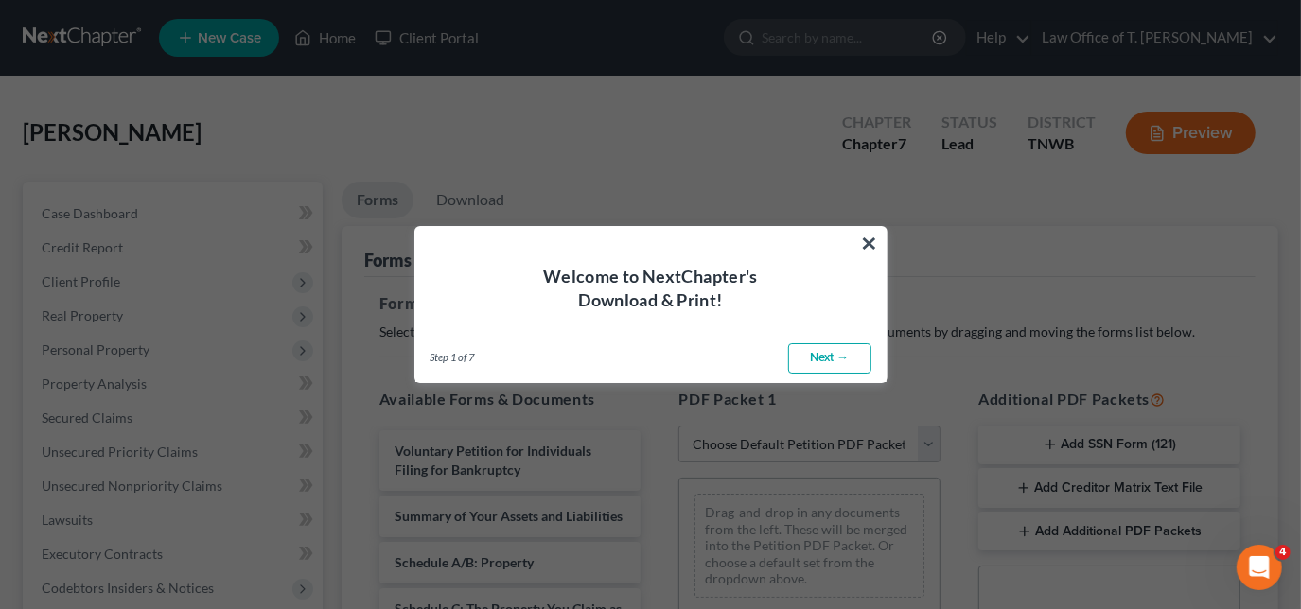
click at [834, 345] on link "Next →" at bounding box center [829, 358] width 83 height 30
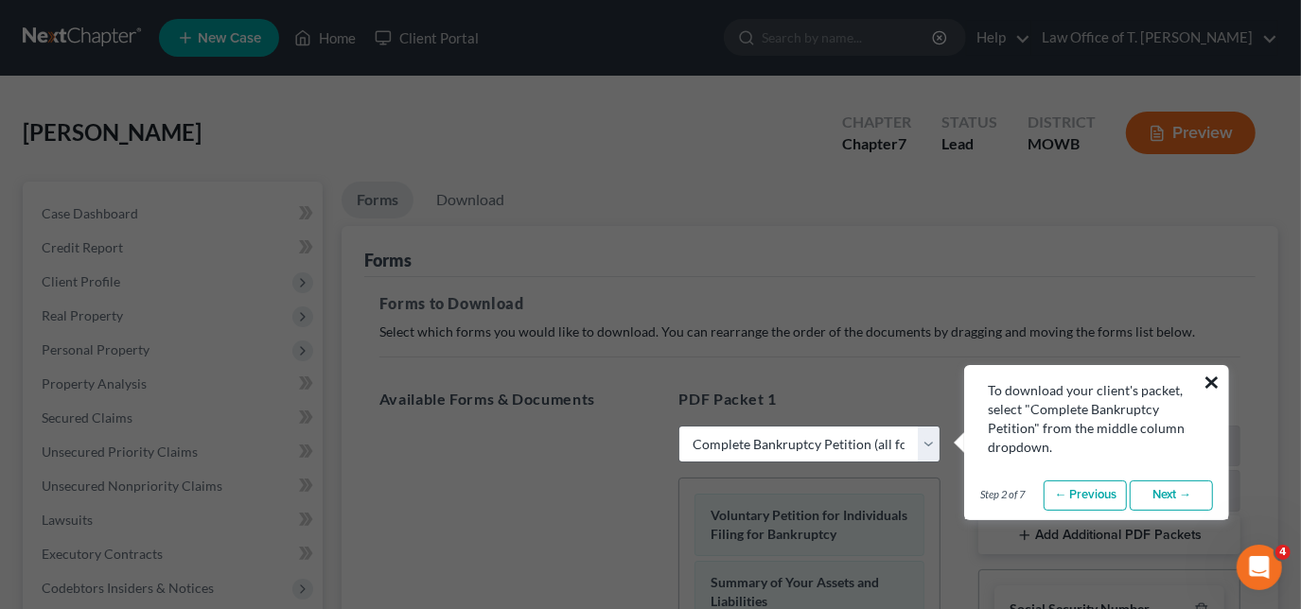
click at [1211, 383] on button "×" at bounding box center [1211, 382] width 18 height 30
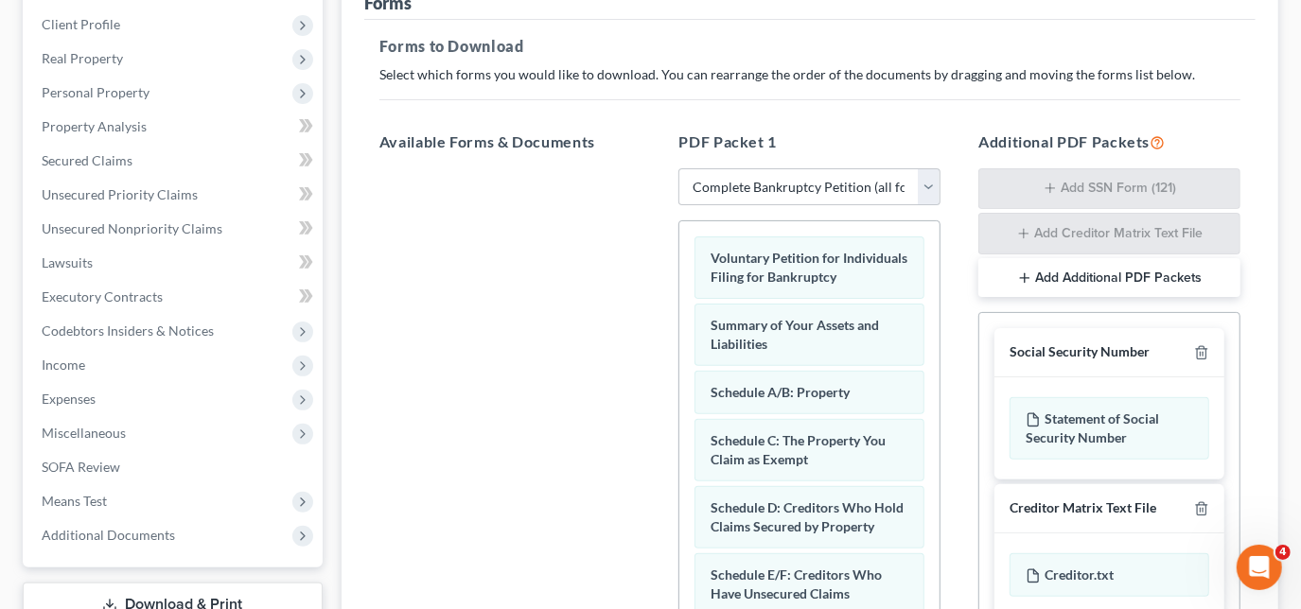
scroll to position [85, 0]
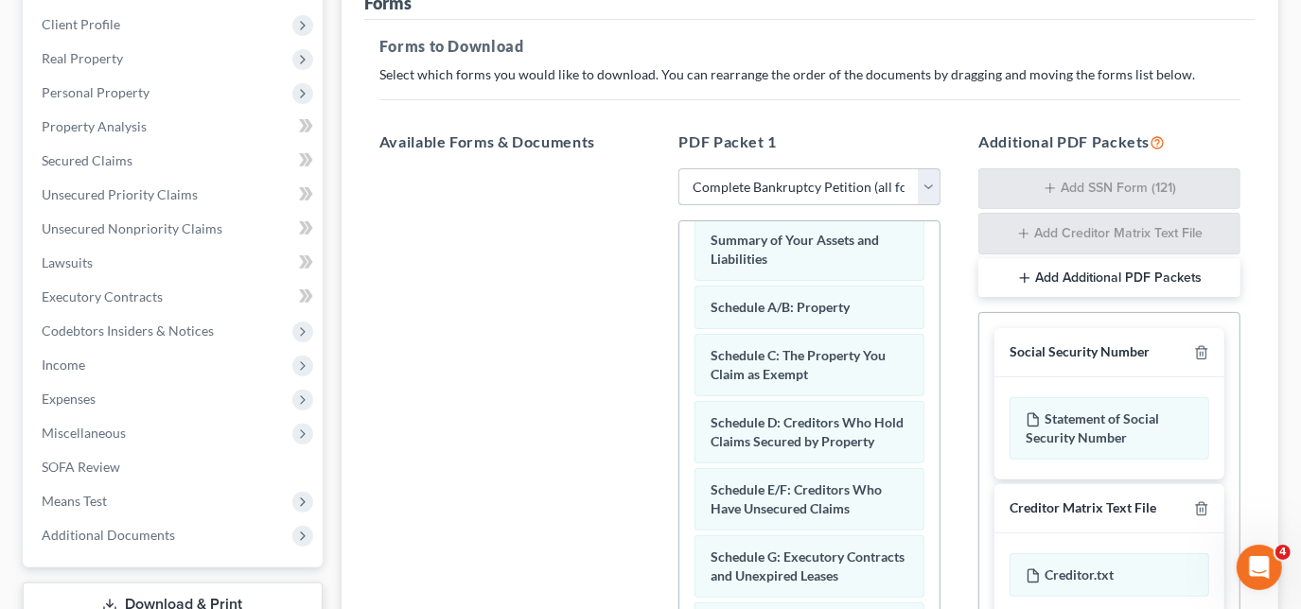
click at [917, 184] on select "Choose Default Petition PDF Packet Complete Bankruptcy Petition (all forms and …" at bounding box center [809, 187] width 262 height 38
select select "3"
click at [678, 168] on select "Choose Default Petition PDF Packet Complete Bankruptcy Petition (all forms and …" at bounding box center [809, 187] width 262 height 38
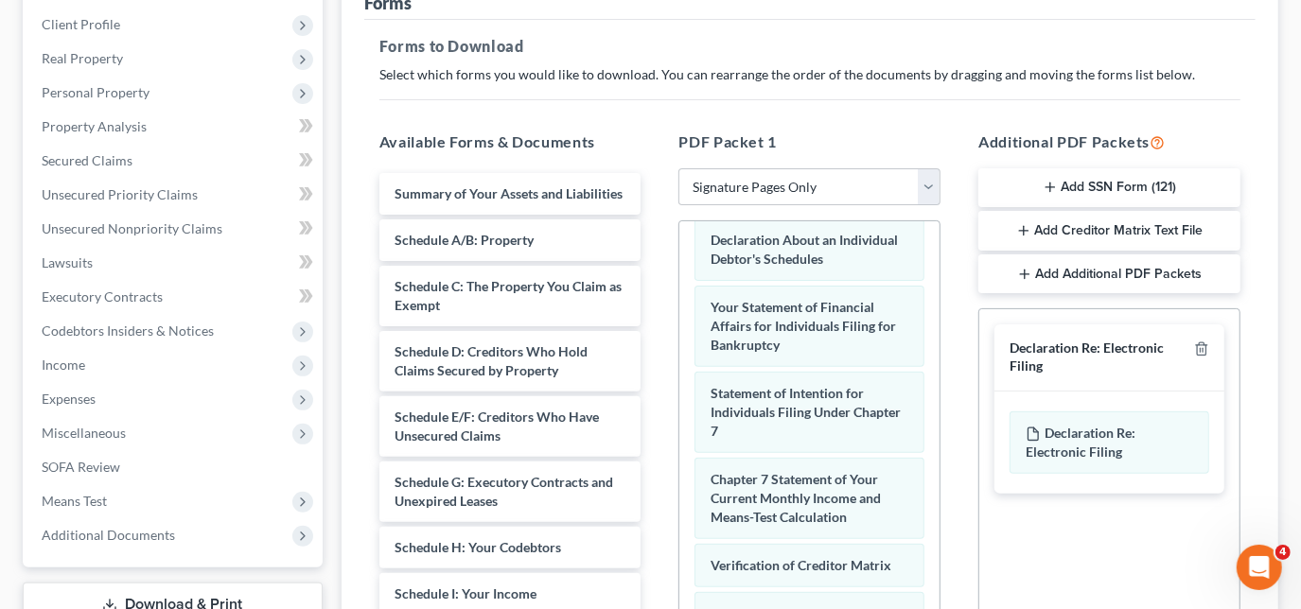
click at [1142, 186] on button "Add SSN Form (121)" at bounding box center [1109, 188] width 262 height 40
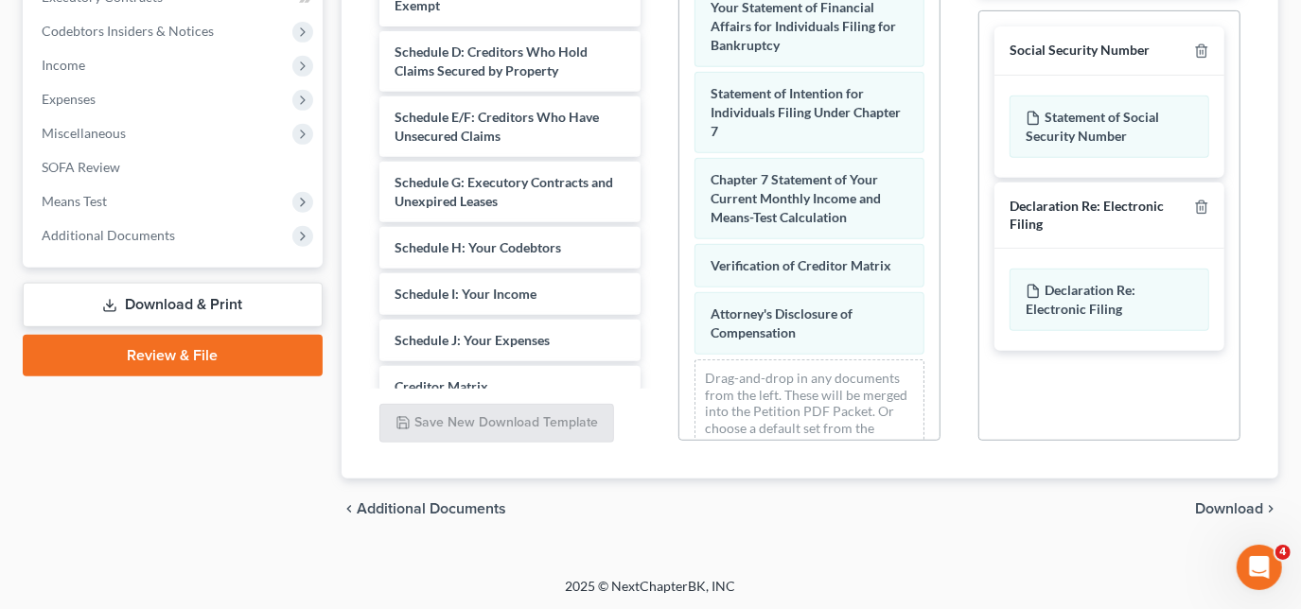
click at [1213, 501] on span "Download" at bounding box center [1229, 508] width 68 height 15
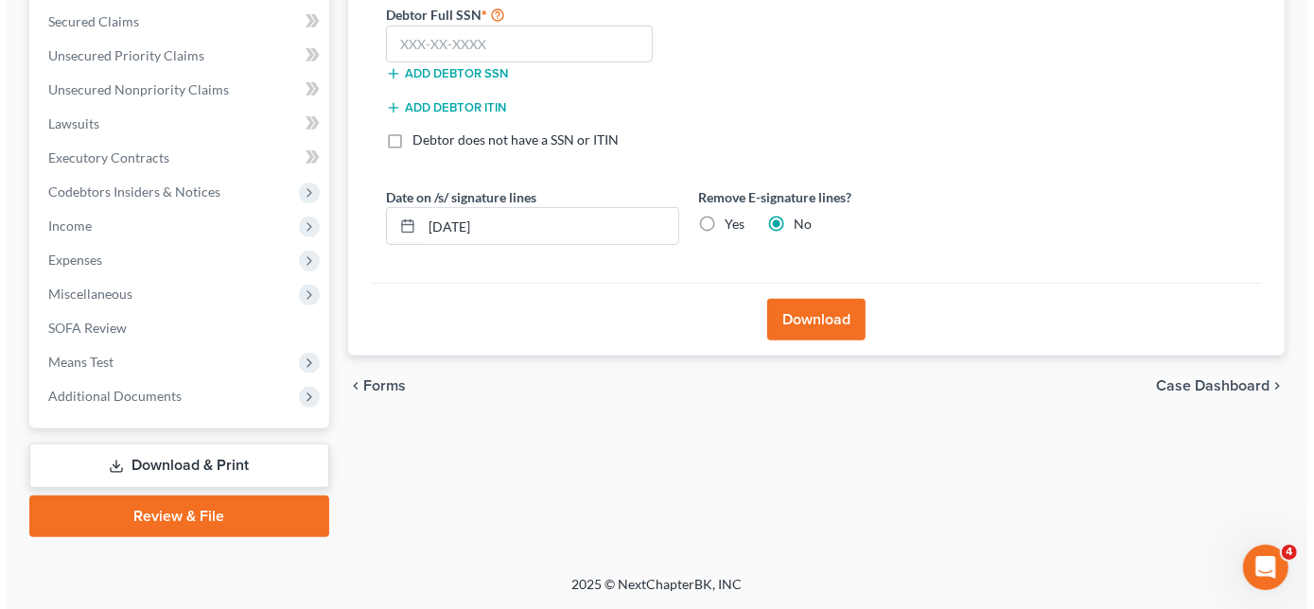
scroll to position [395, 0]
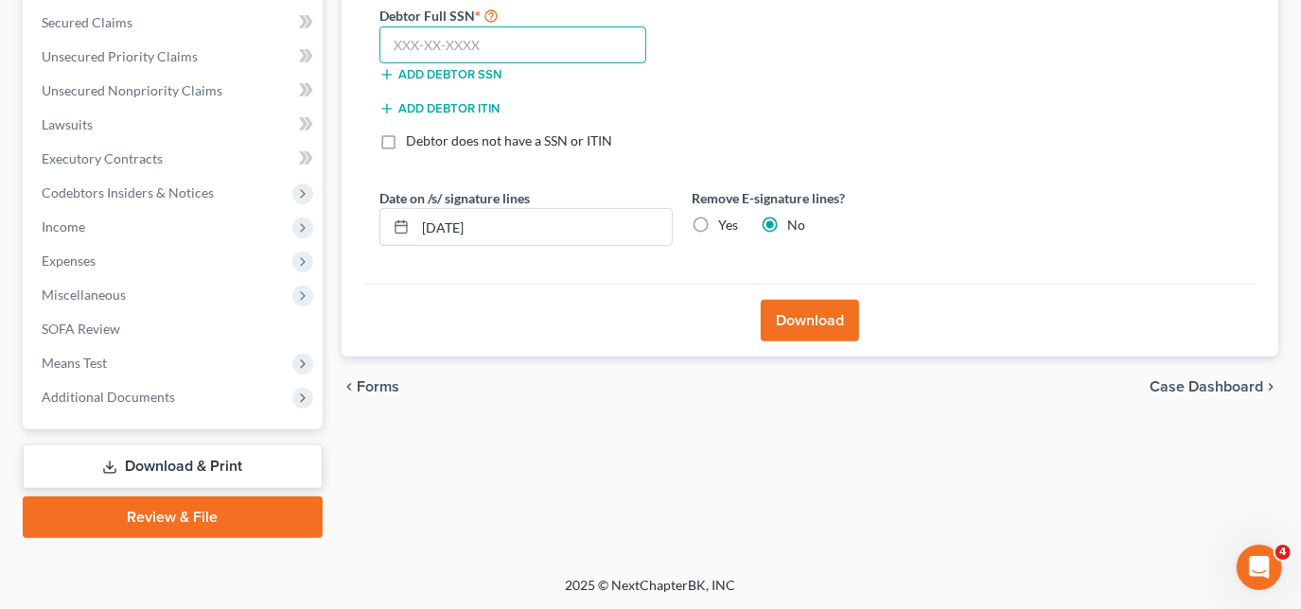
click at [511, 46] on input "text" at bounding box center [513, 45] width 268 height 38
type input "409-65-0957"
click at [806, 312] on button "Download" at bounding box center [809, 321] width 98 height 42
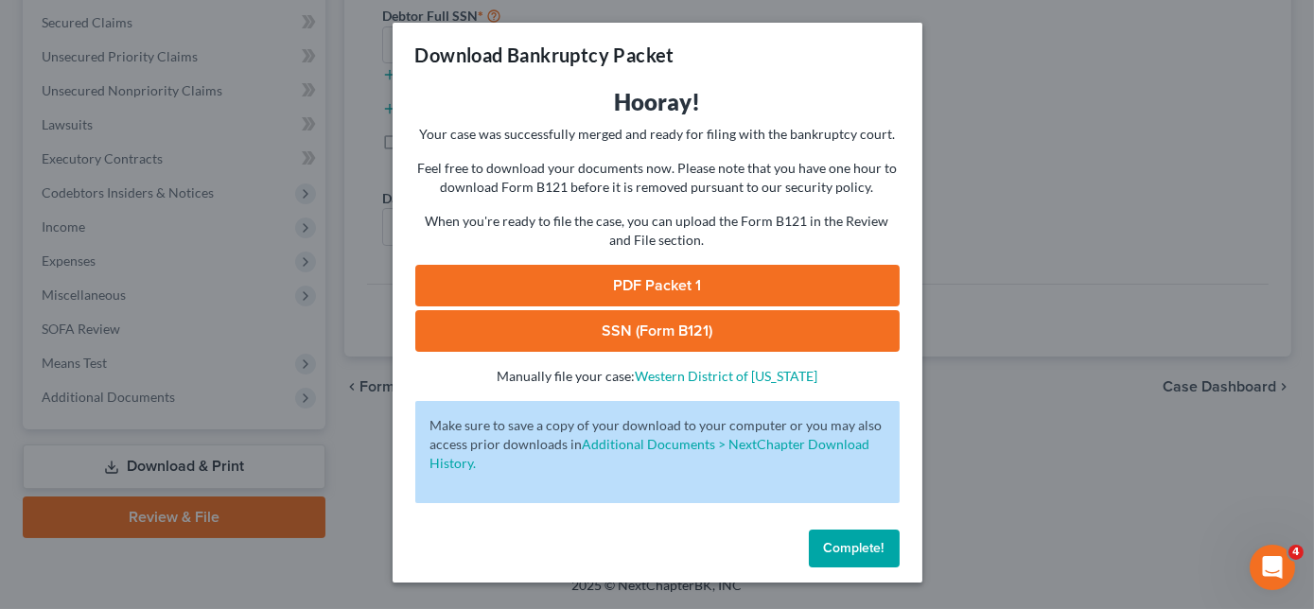
click at [724, 285] on link "PDF Packet 1" at bounding box center [657, 286] width 484 height 42
click at [710, 333] on link "SSN (Form B121)" at bounding box center [657, 331] width 484 height 42
